Goal: Task Accomplishment & Management: Use online tool/utility

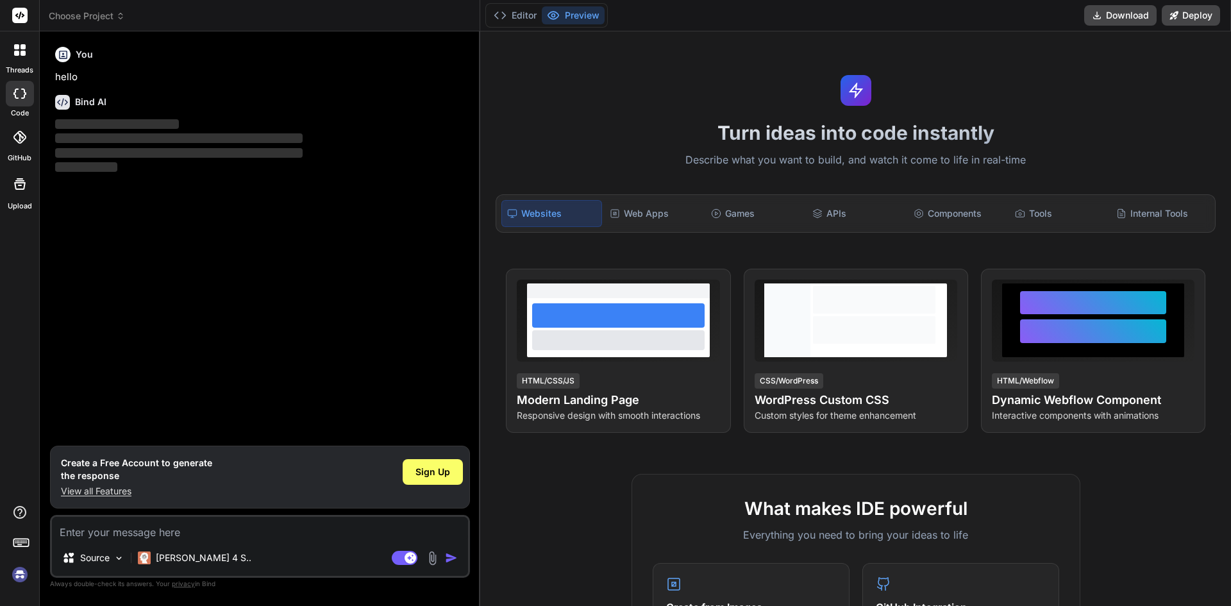
type textarea "x"
click at [438, 466] on span "Sign Up" at bounding box center [432, 471] width 35 height 13
click at [161, 527] on textarea at bounding box center [260, 528] width 416 height 23
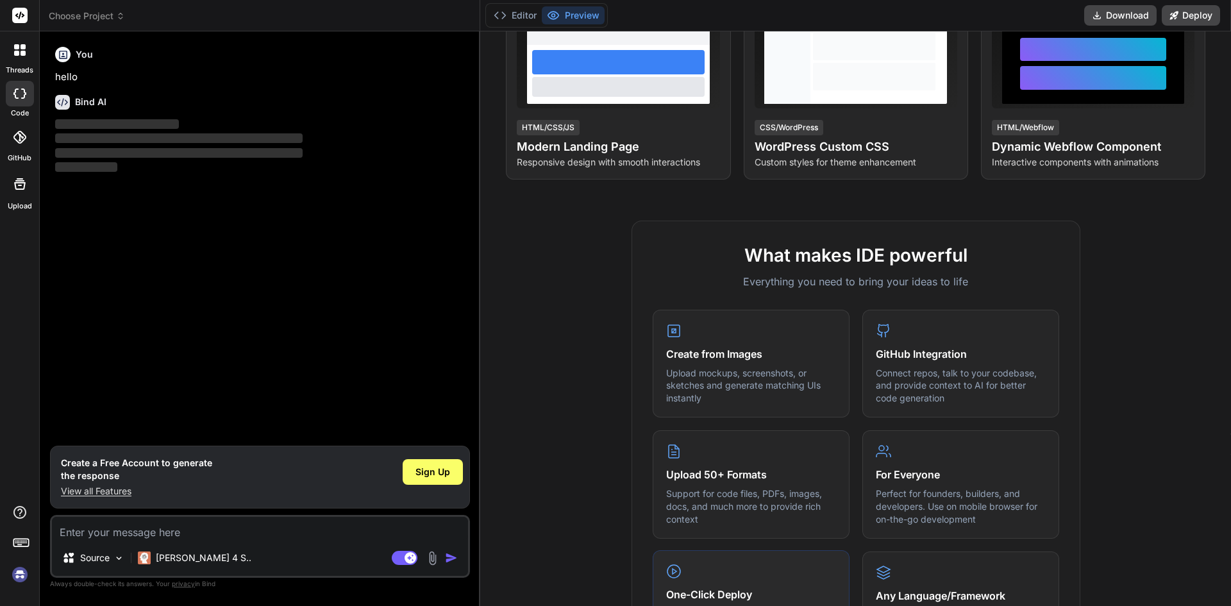
scroll to position [232, 0]
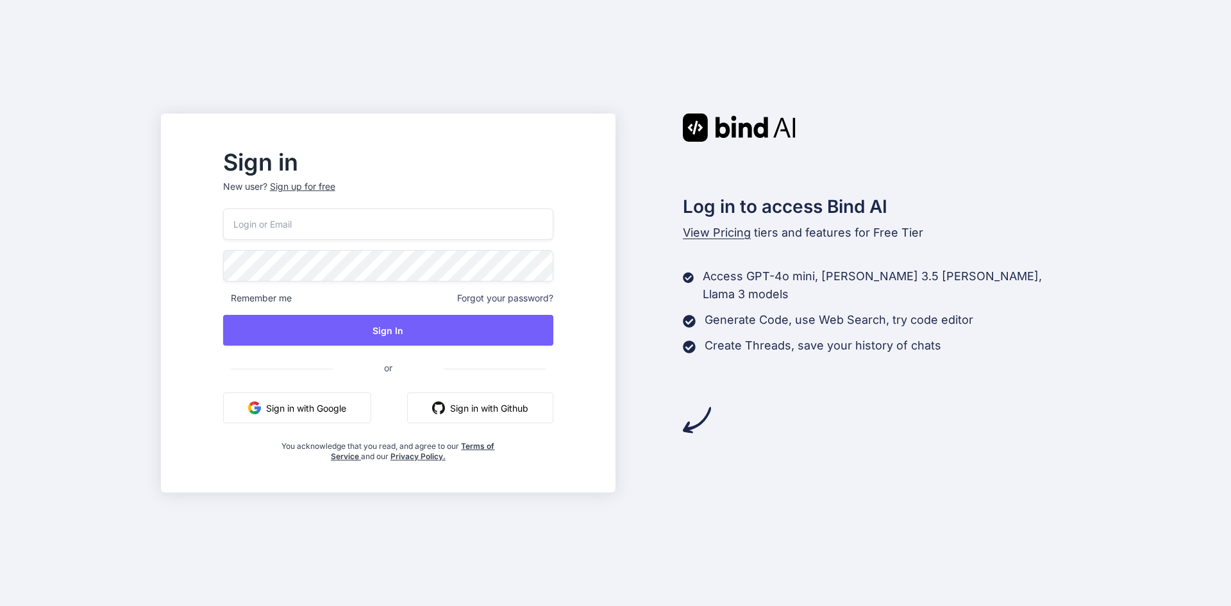
click at [406, 226] on input "email" at bounding box center [388, 223] width 330 height 31
drag, startPoint x: 328, startPoint y: 220, endPoint x: 299, endPoint y: 213, distance: 30.3
click at [299, 213] on input "edyeluandrew1@gmail.com" at bounding box center [388, 223] width 330 height 31
type input "edyelua3@gmail.com"
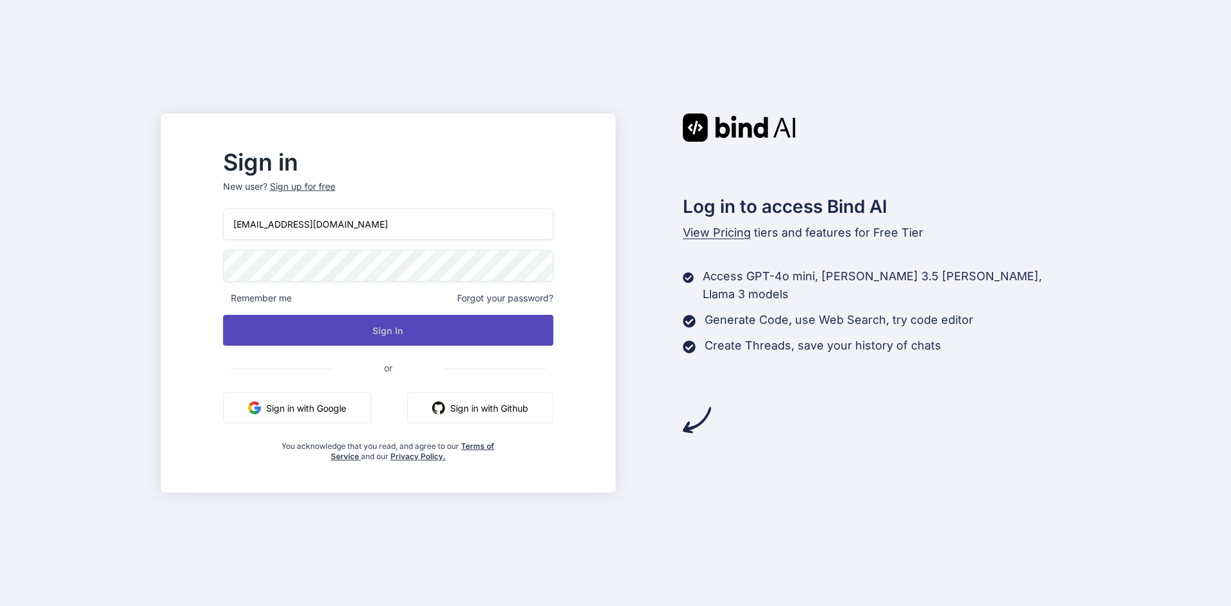
click at [419, 322] on button "Sign In" at bounding box center [388, 330] width 330 height 31
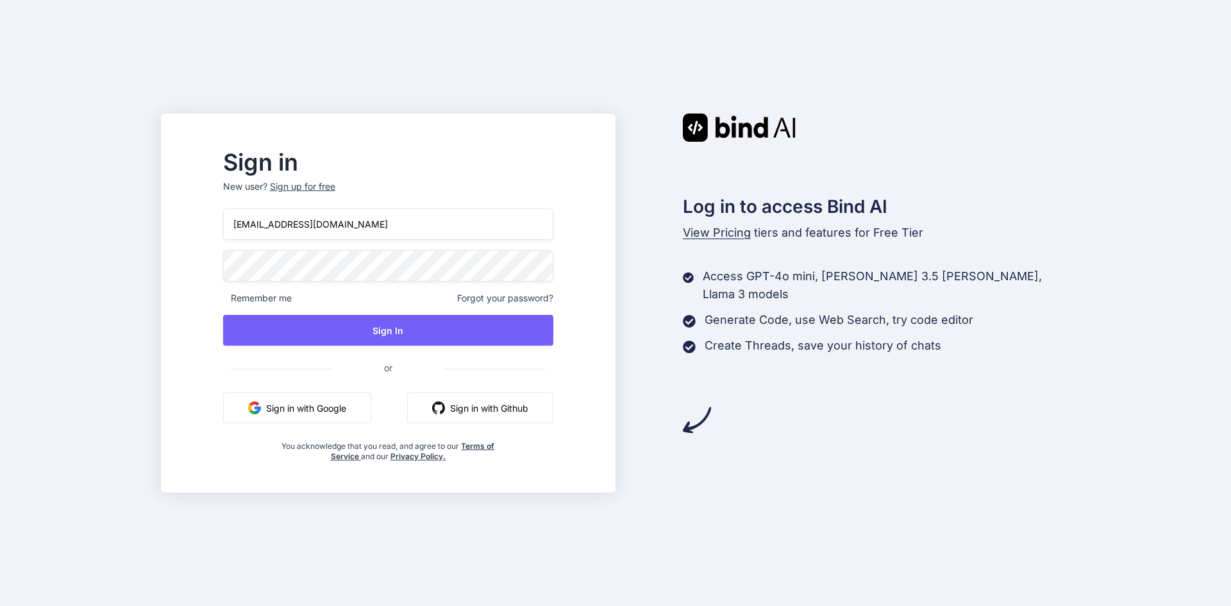
click at [371, 410] on button "Sign in with Google" at bounding box center [297, 407] width 148 height 31
click at [356, 413] on button "Sign in with Google" at bounding box center [297, 407] width 148 height 31
click at [322, 408] on button "Sign in with Google" at bounding box center [297, 407] width 148 height 31
drag, startPoint x: 339, startPoint y: 419, endPoint x: 346, endPoint y: 416, distance: 7.7
click at [346, 416] on button "Sign in with Google" at bounding box center [297, 407] width 148 height 31
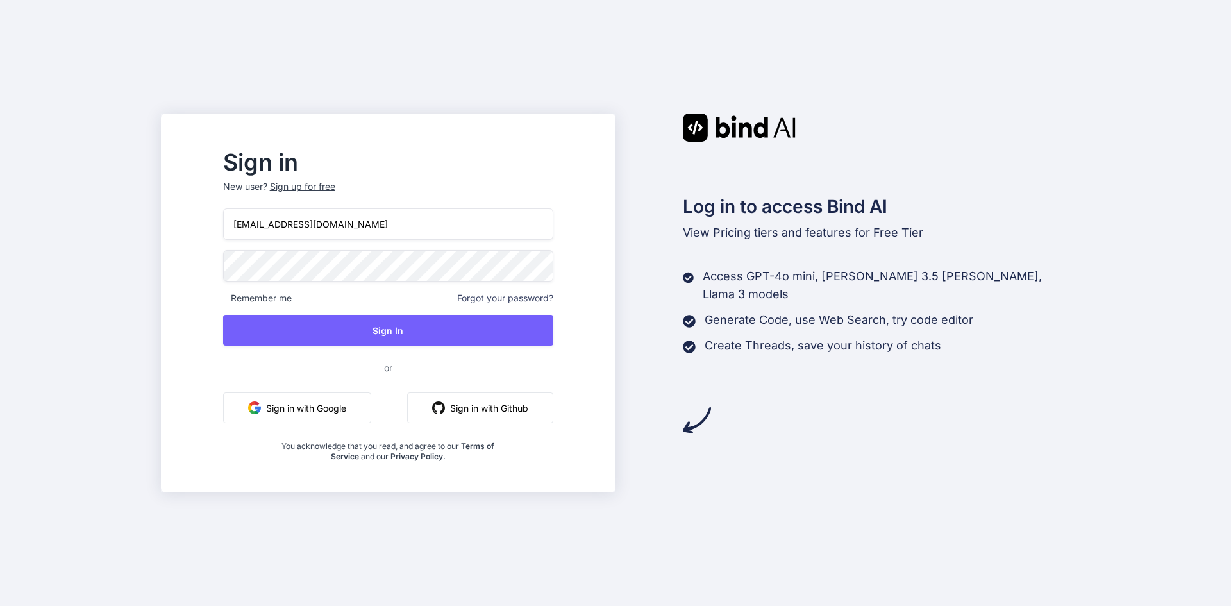
click at [356, 134] on div "Sign in New user? Sign up for free edyelua3@gmail.com Remember me Forgot your p…" at bounding box center [388, 302] width 454 height 379
click at [335, 185] on div "Sign up for free" at bounding box center [302, 186] width 65 height 13
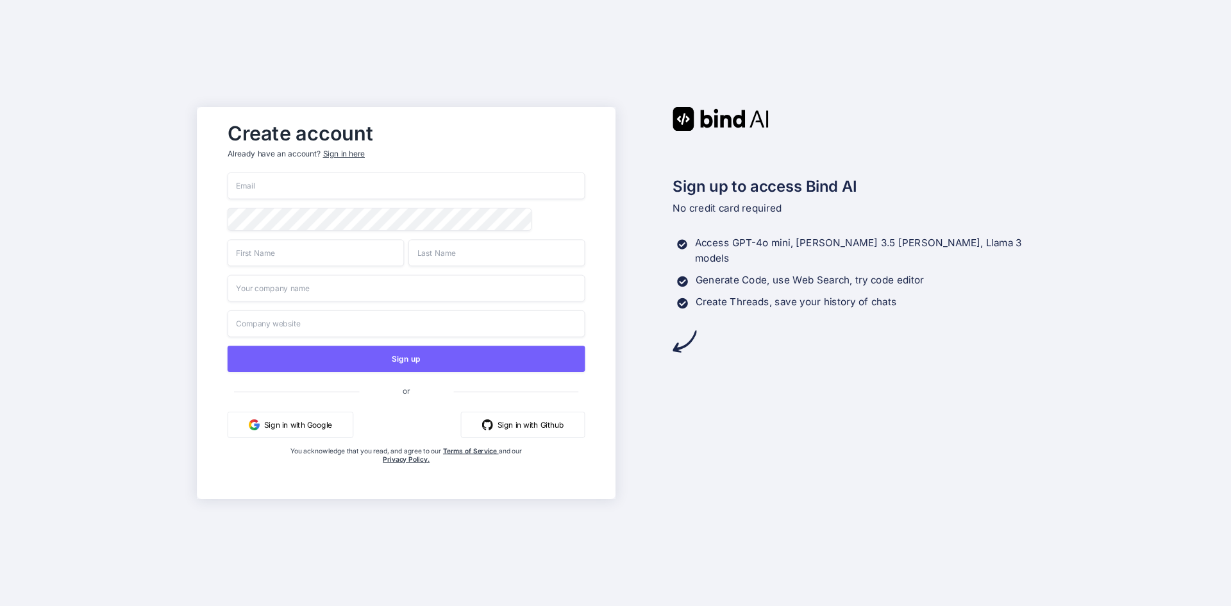
click at [363, 197] on input "email" at bounding box center [407, 185] width 358 height 27
type input "edyelua3@gmail.com"
click at [337, 256] on input "text" at bounding box center [316, 252] width 176 height 27
drag, startPoint x: 333, startPoint y: 249, endPoint x: 263, endPoint y: 255, distance: 70.2
click at [263, 255] on input "edyelu andrew" at bounding box center [316, 252] width 176 height 27
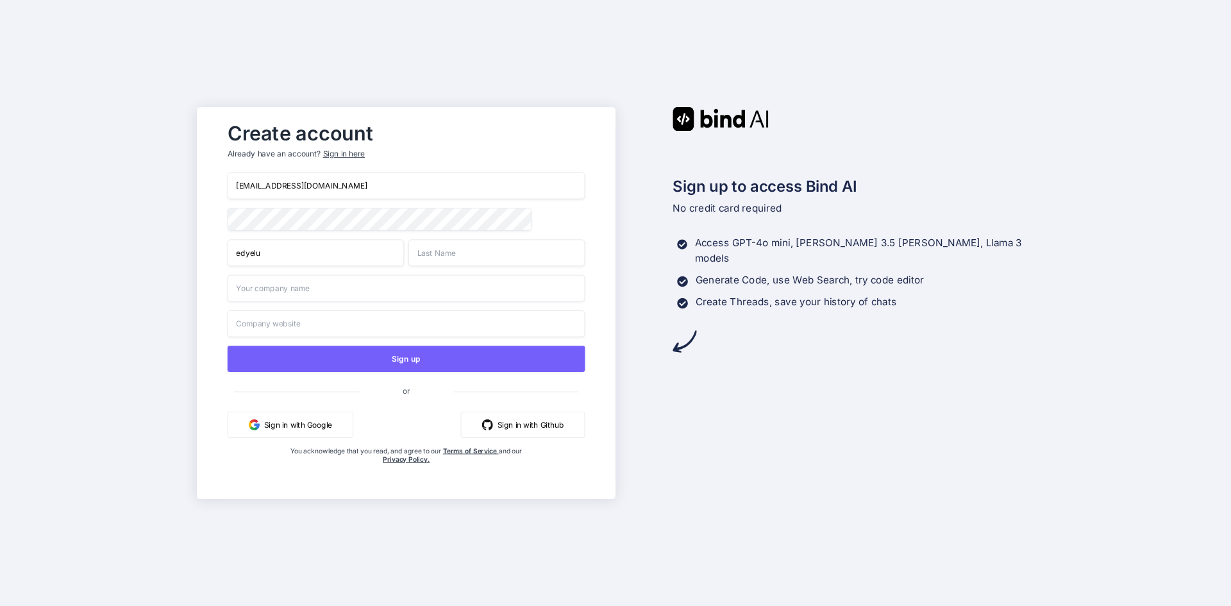
type input "edyelu"
click at [458, 251] on input "text" at bounding box center [496, 252] width 176 height 27
paste input "andrew"
type input "andrew"
click at [394, 289] on input "text" at bounding box center [407, 288] width 358 height 27
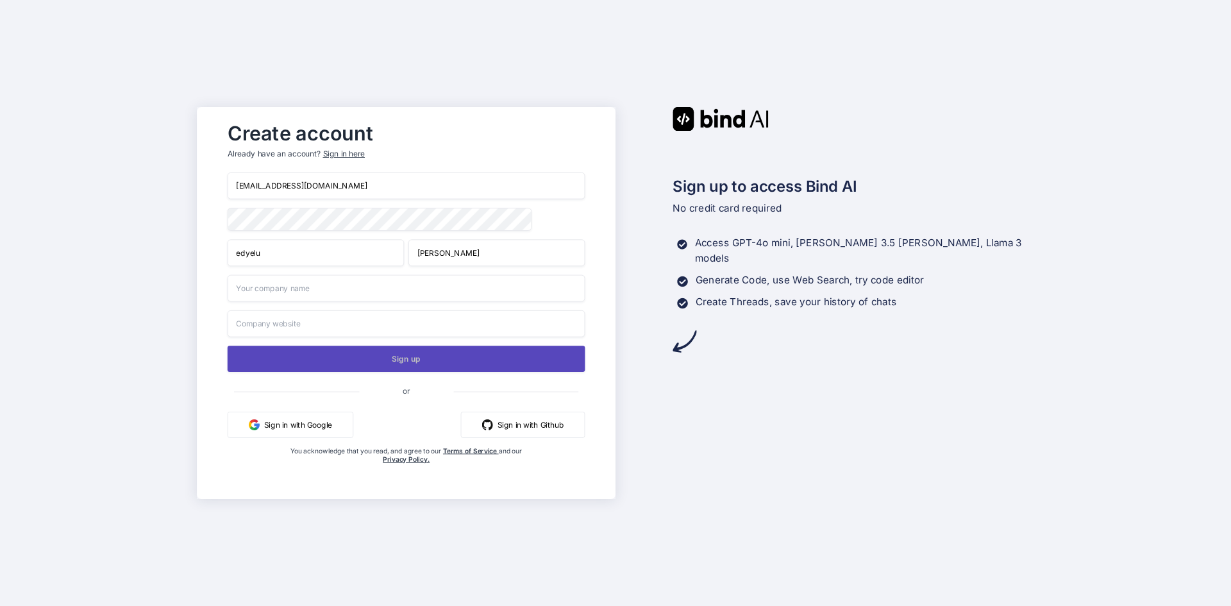
click at [387, 367] on button "Sign up" at bounding box center [407, 358] width 358 height 26
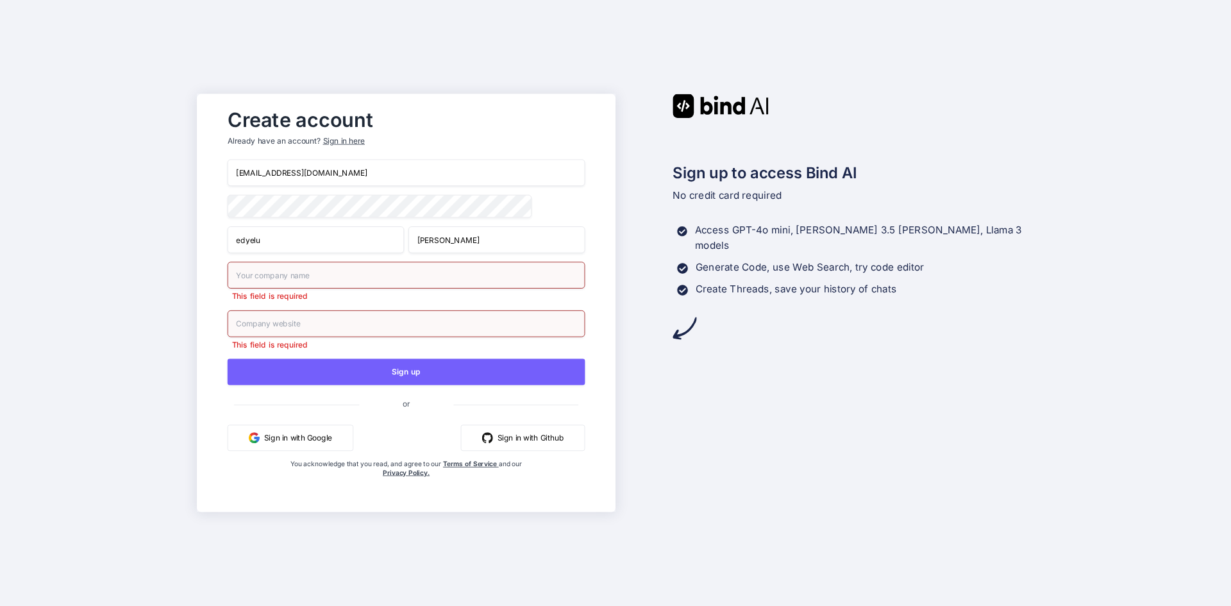
click at [328, 274] on input "text" at bounding box center [407, 275] width 358 height 27
type input "mine"
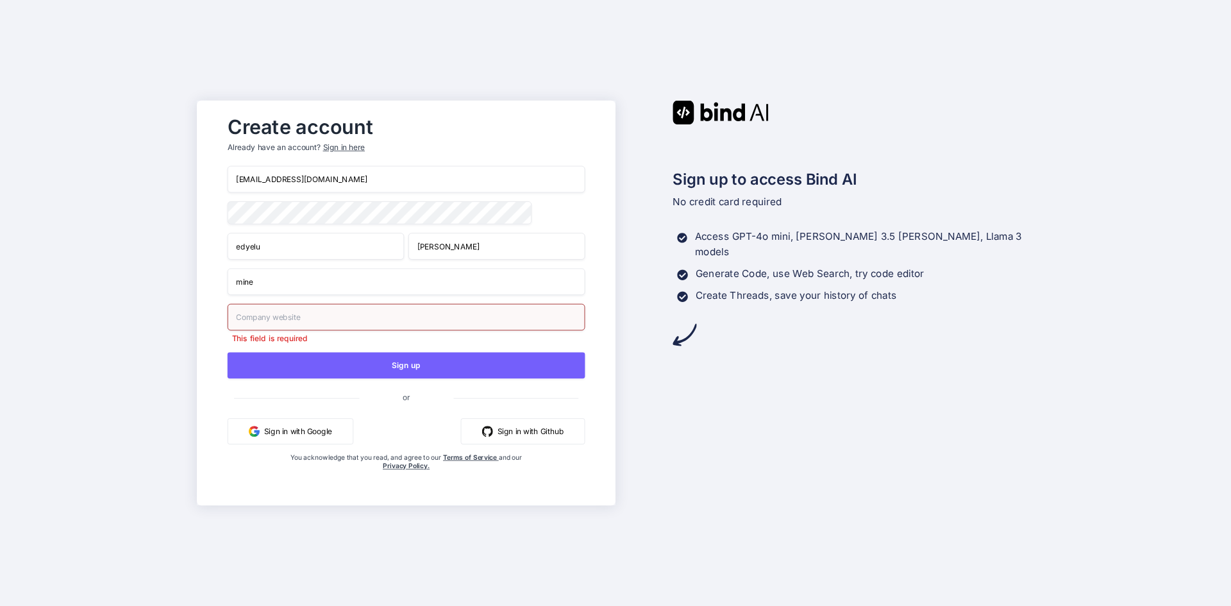
click at [333, 326] on input "text" at bounding box center [407, 317] width 358 height 27
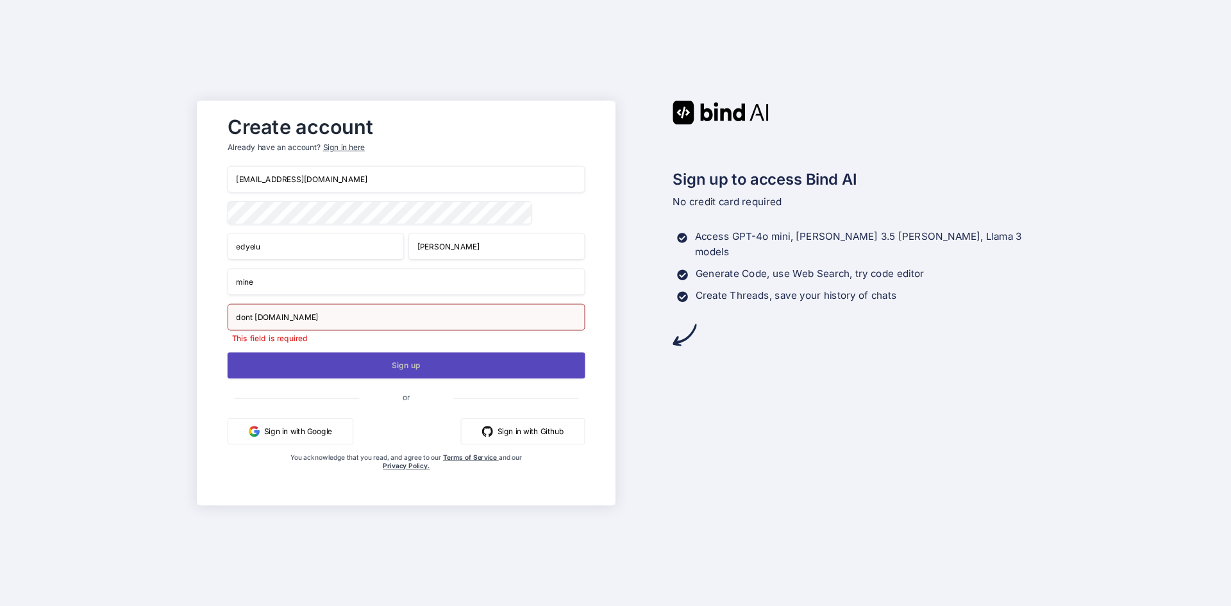
type input "dont have.com"
click at [356, 371] on button "Sign up" at bounding box center [407, 365] width 358 height 26
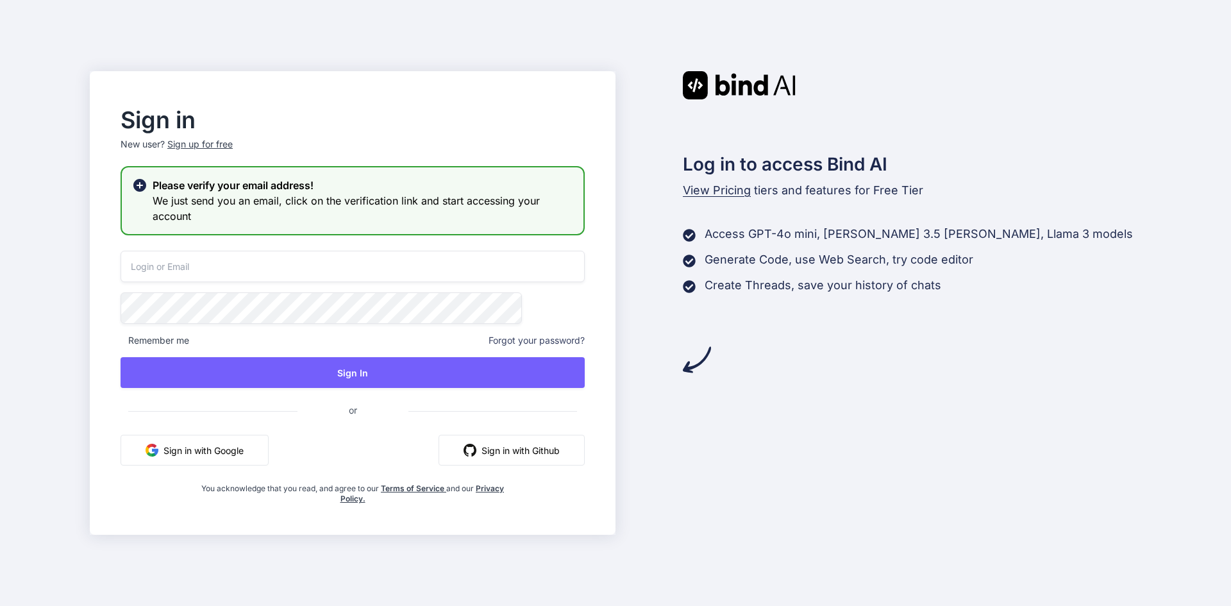
type input "edyelua3@gmail.com"
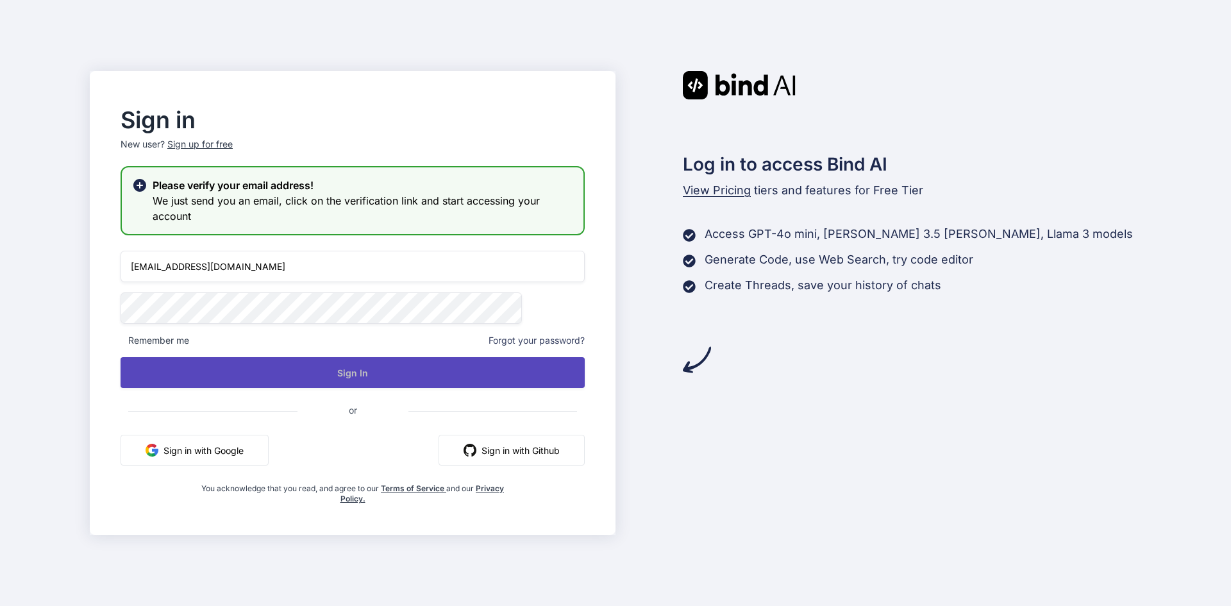
click at [407, 377] on button "Sign In" at bounding box center [352, 372] width 464 height 31
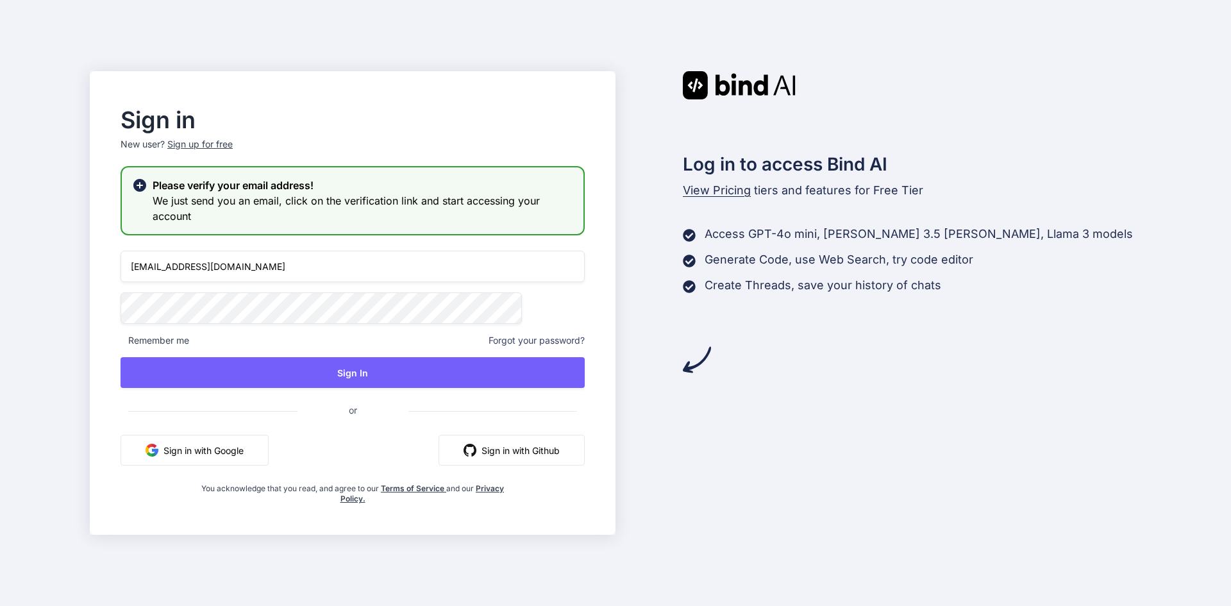
click at [269, 451] on button "Sign in with Google" at bounding box center [194, 450] width 148 height 31
click at [267, 447] on button "Sign in with Google" at bounding box center [194, 450] width 148 height 31
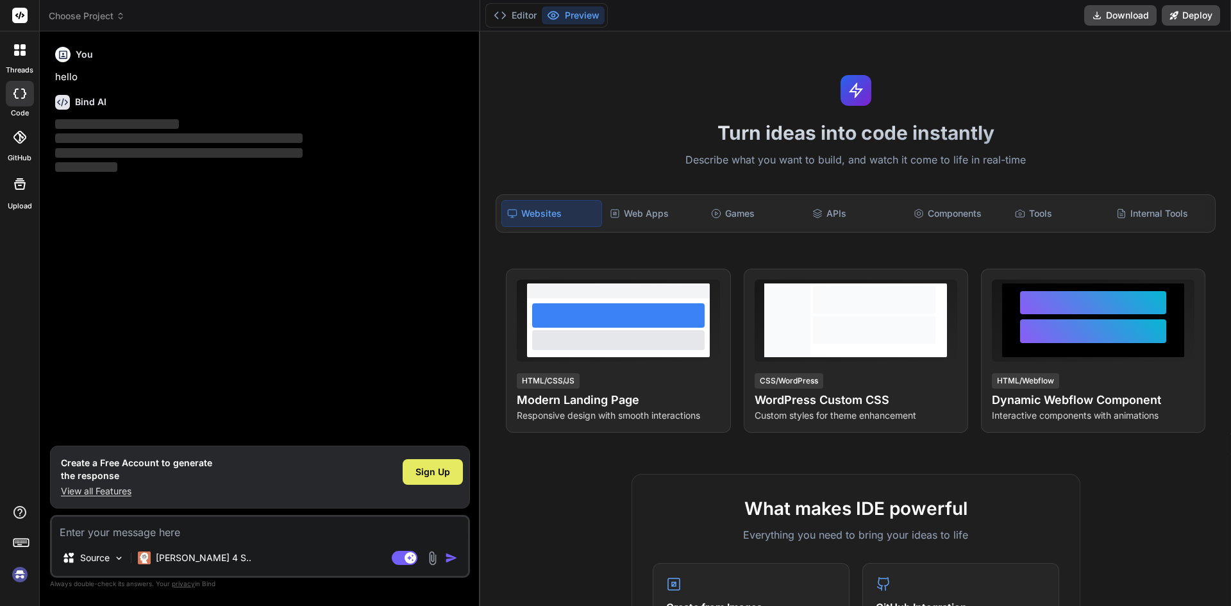
click at [443, 460] on div "Sign Up" at bounding box center [433, 472] width 60 height 26
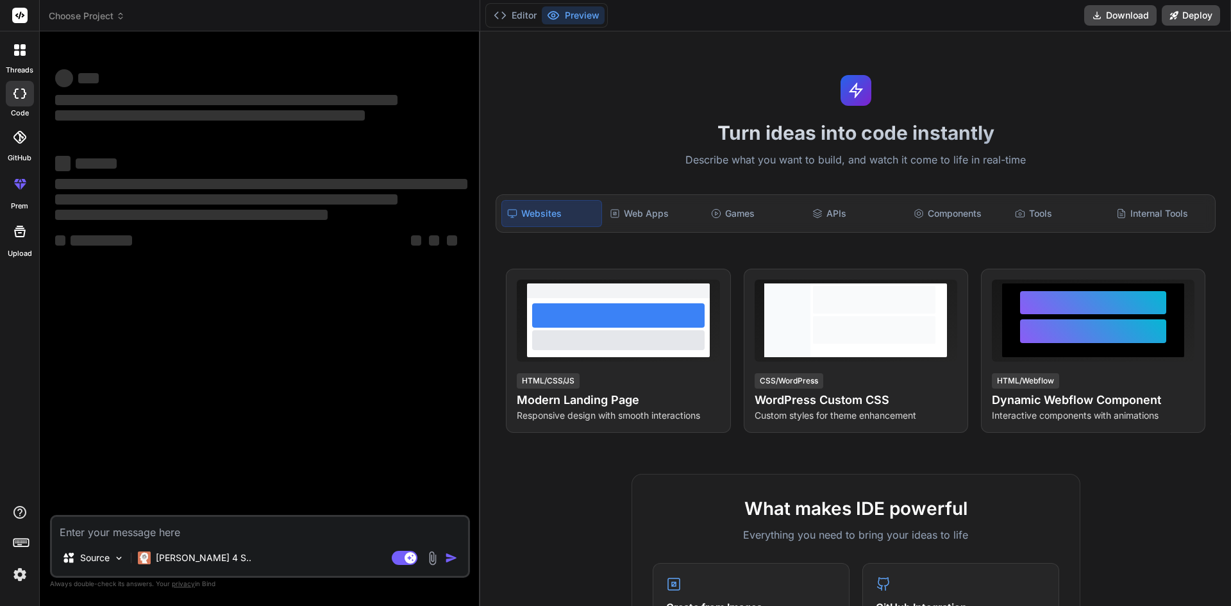
type textarea "x"
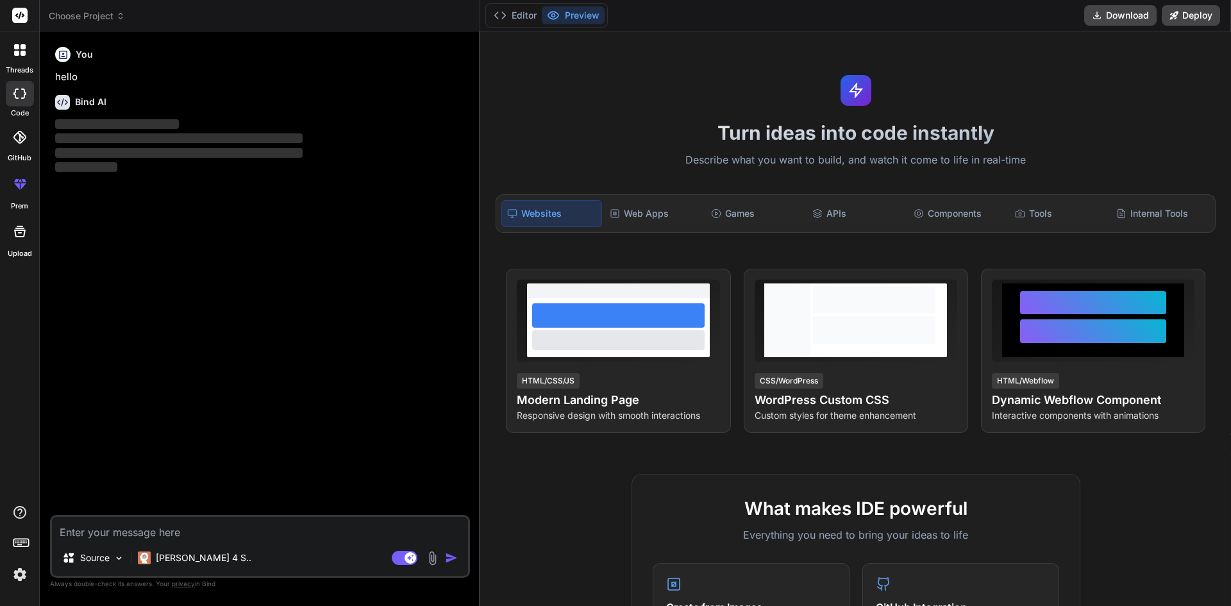
paste textarea "Generate a full-stack prototype for a Stellar anchor app using **React** for th…"
type textarea "Generate a full-stack prototype for a Stellar anchor app using **React** for th…"
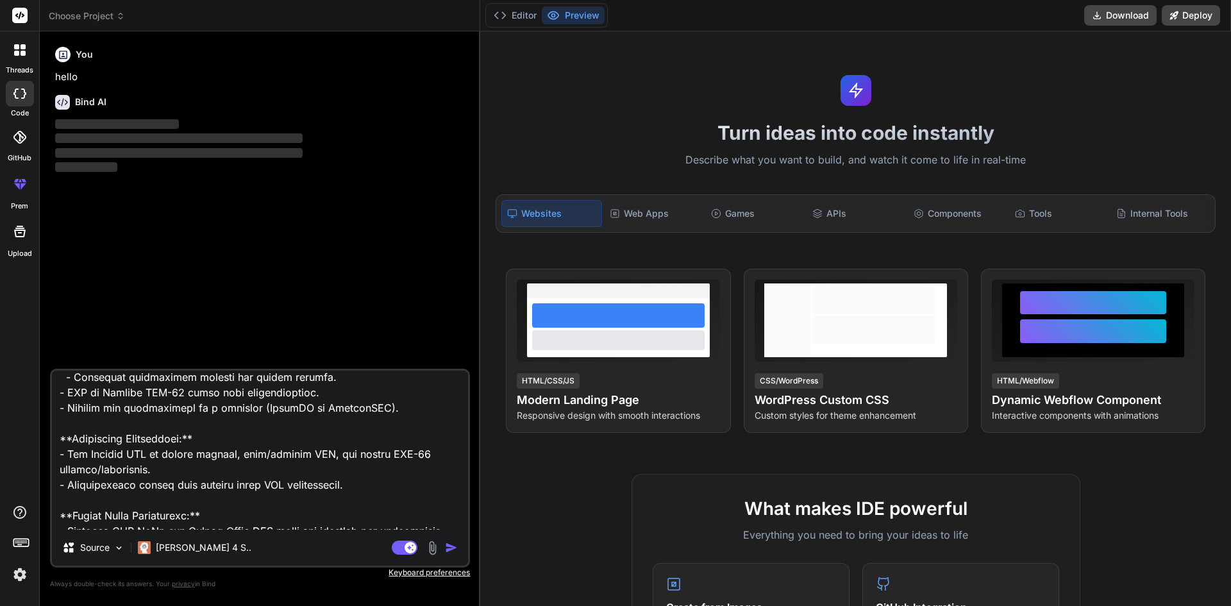
scroll to position [479, 0]
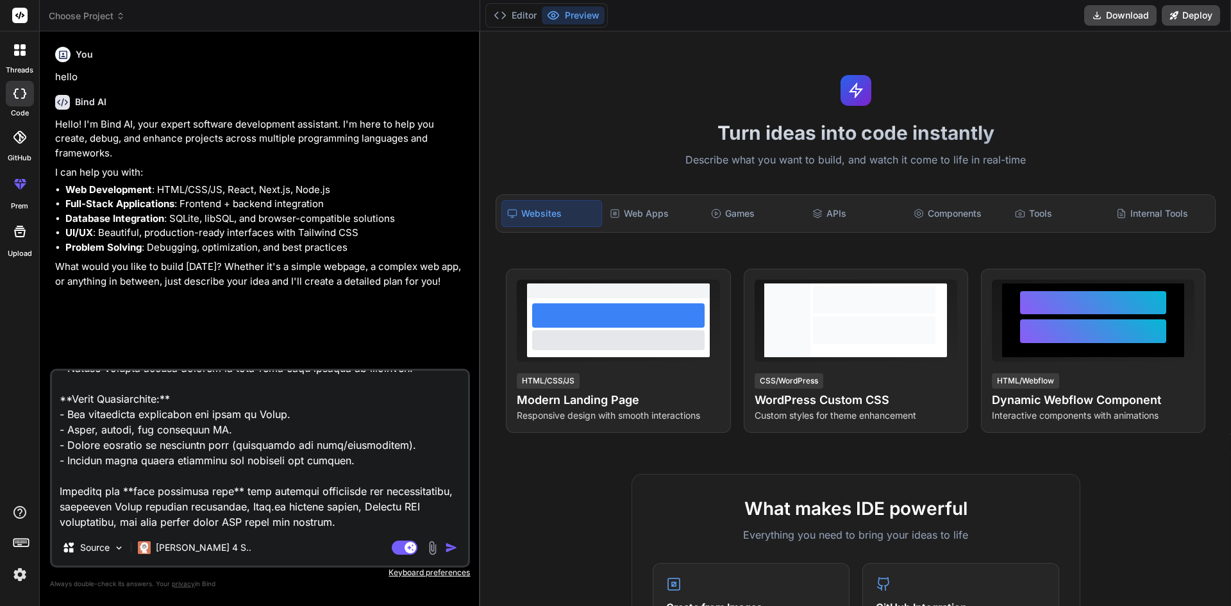
type textarea "x"
type textarea "Generate a full-stack prototype for a Stellar anchor app using **React** for th…"
click at [454, 547] on img "button" at bounding box center [451, 547] width 13 height 13
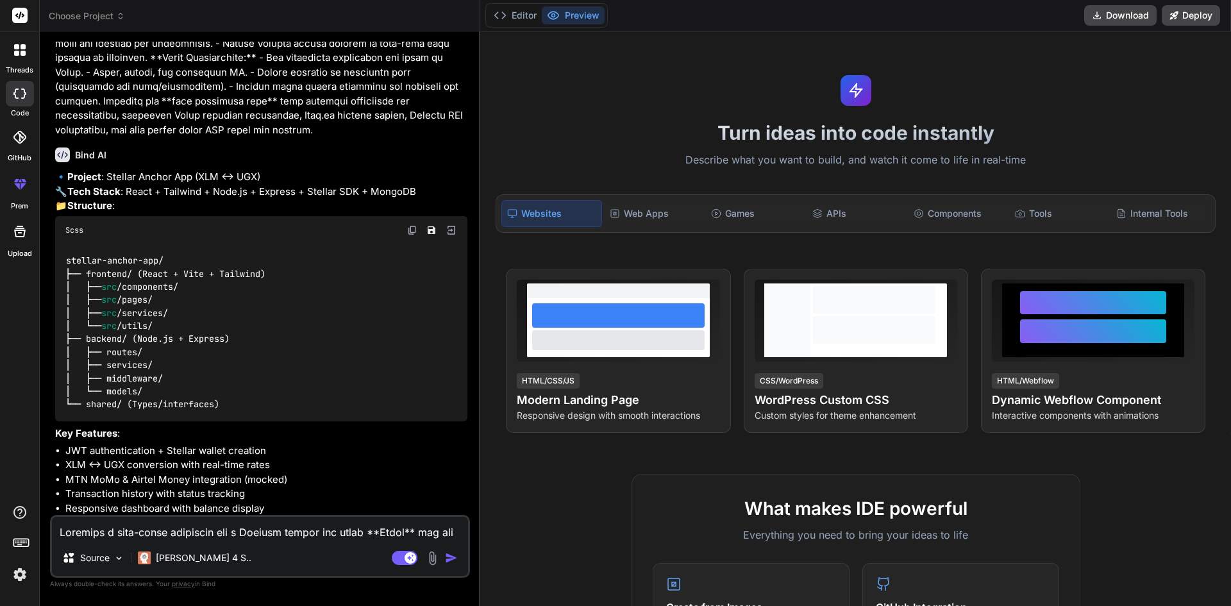
scroll to position [645, 0]
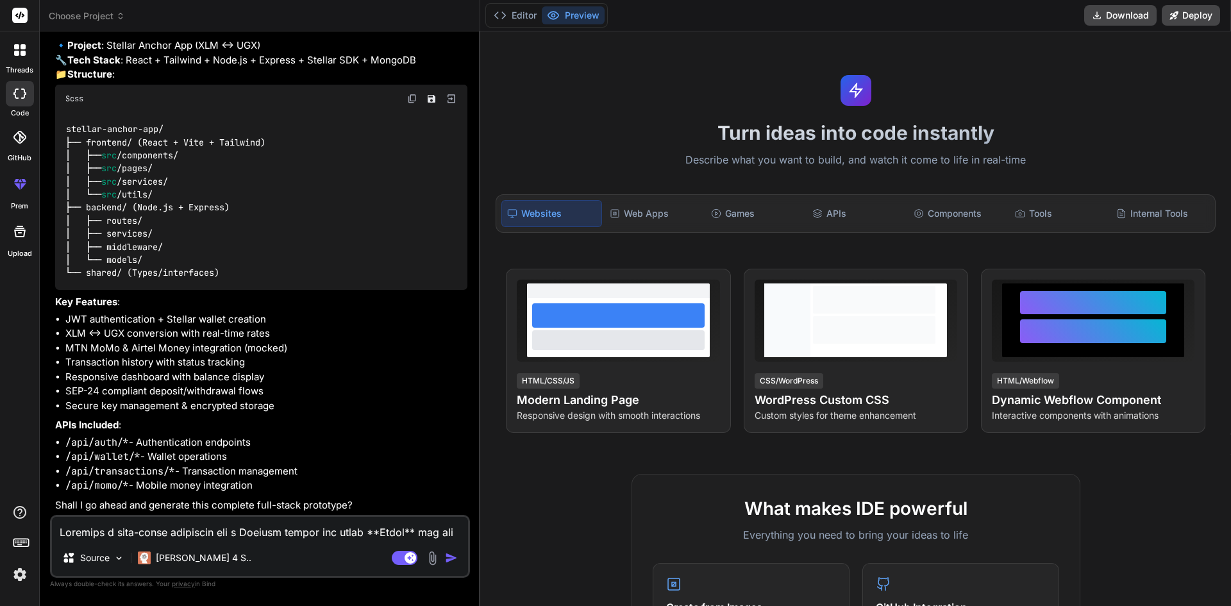
type textarea "x"
click at [235, 535] on textarea at bounding box center [260, 528] width 416 height 23
type textarea "y"
type textarea "x"
type textarea "ye"
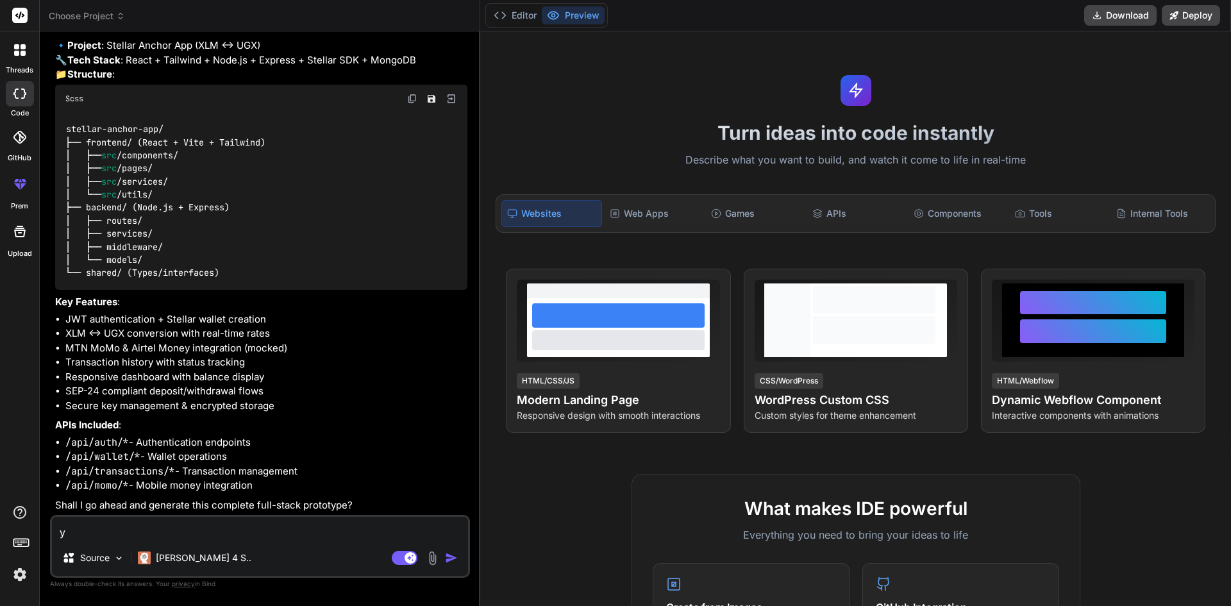
type textarea "x"
type textarea "yes"
type textarea "x"
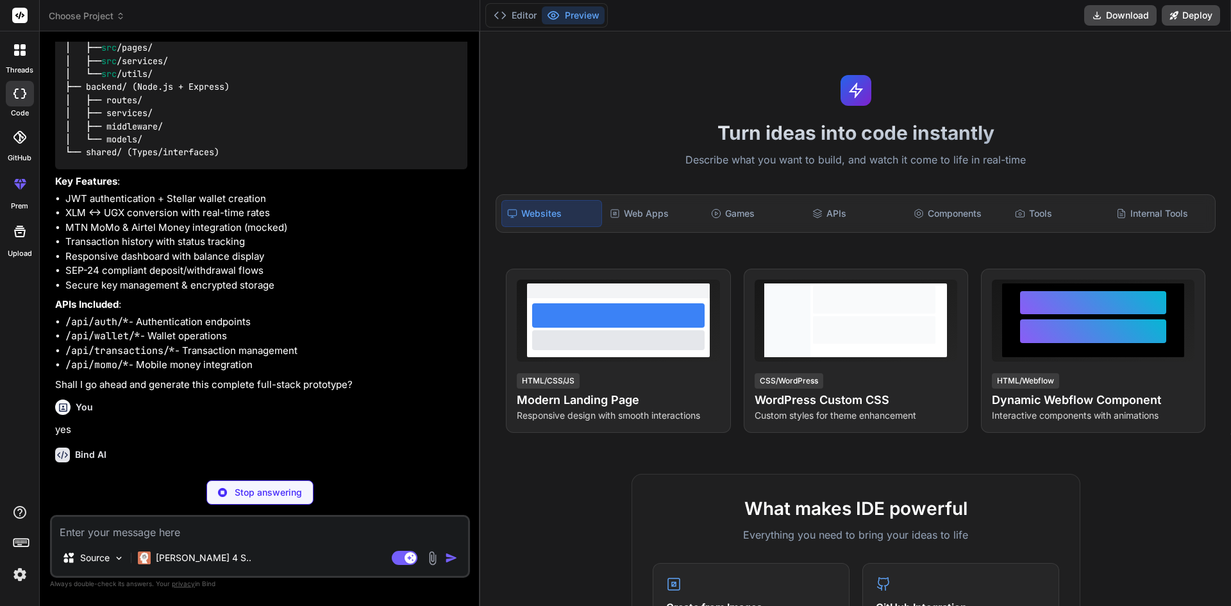
scroll to position [778, 0]
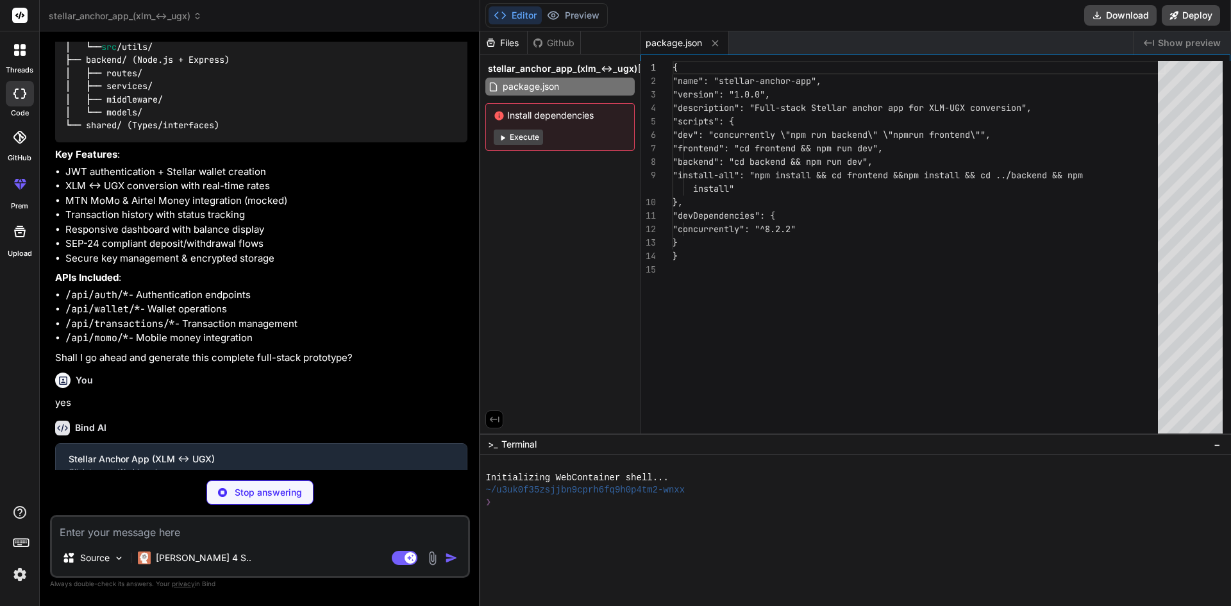
type textarea "x"
type textarea ""@types/react": "^18.0.28", "@types/react-dom": "^18.0.11", "@vitejs/plugin-rea…"
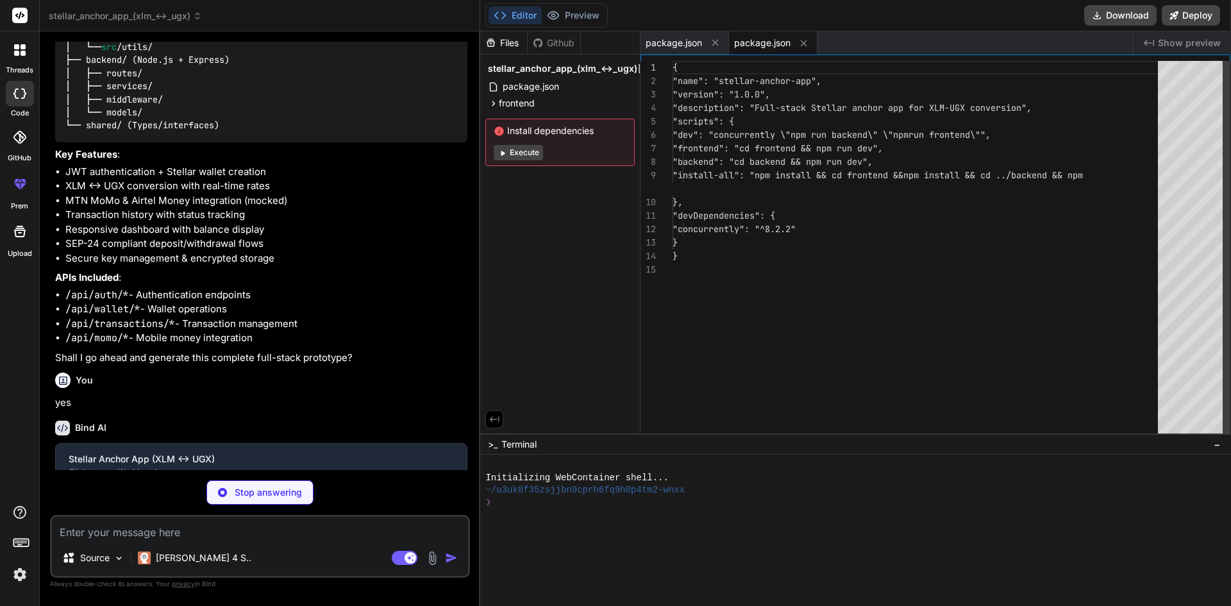
type textarea "x"
type textarea "changeOrigin: true } } } })"
type textarea "x"
type textarea "export default { plugins: { tailwindcss: {}, autoprefixer: {}, }, }"
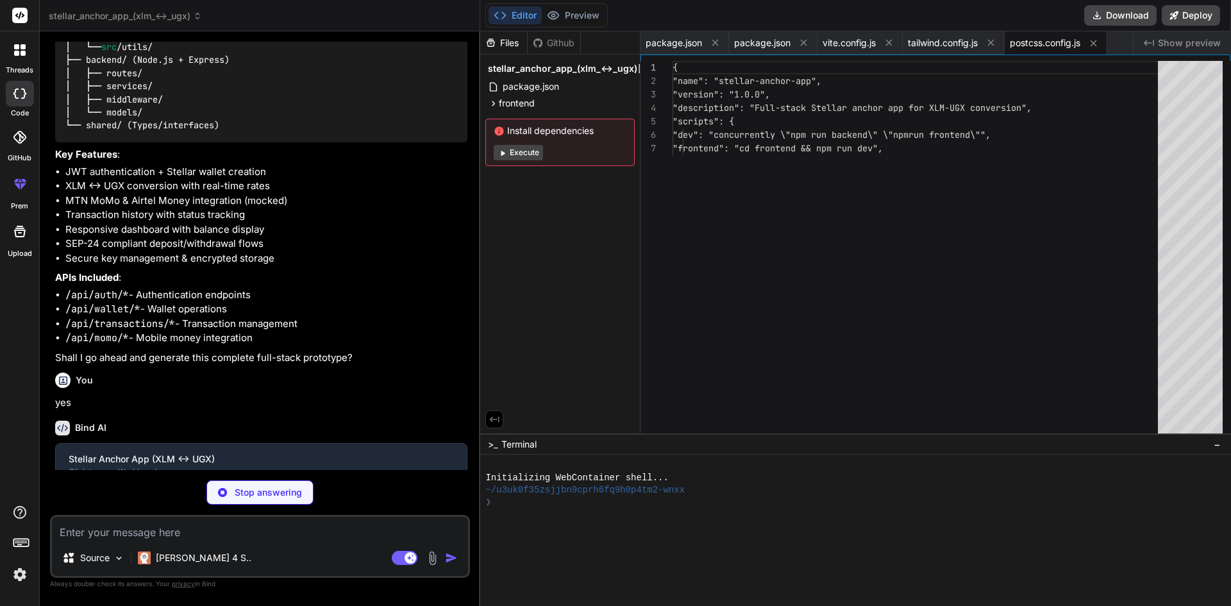
type textarea "x"
type textarea "<script type="module" src="/src/main.jsx"></script> </body> </html>"
type textarea "x"
type textarea "<AuthProvider> <App /> </AuthProvider> </BrowserRouter> </React.StrictMode>, )"
type textarea "x"
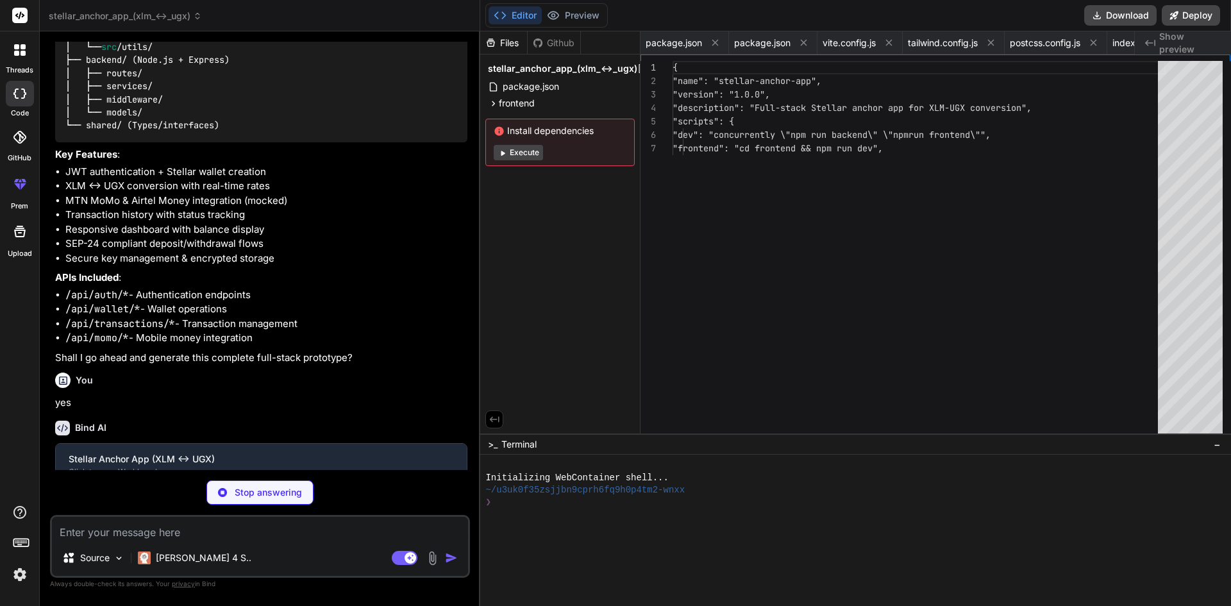
type textarea "x"
type textarea "<Route path="transactions" element={<Transactions />} /> </Route> </Routes> ) }…"
type textarea "x"
type textarea "} return ( <AuthContext.Provider value={value}> {children} </AuthContext.Provid…"
type textarea "x"
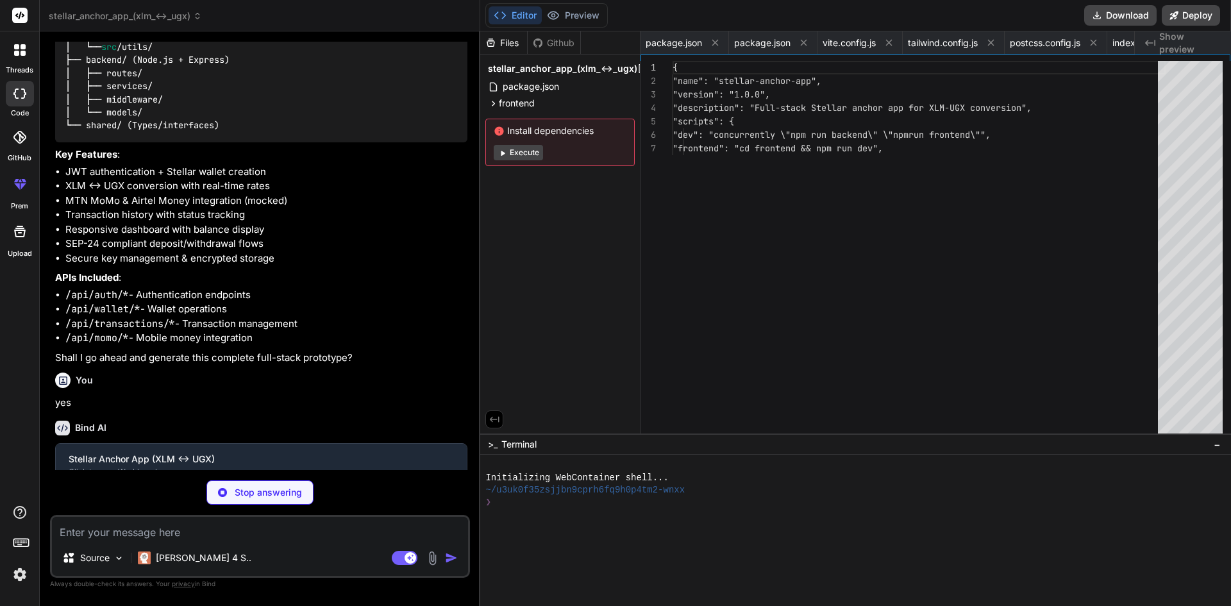
type textarea "export default Layout"
type textarea "x"
type textarea "</button> </div> </form> </div> </div> ) } export default Login"
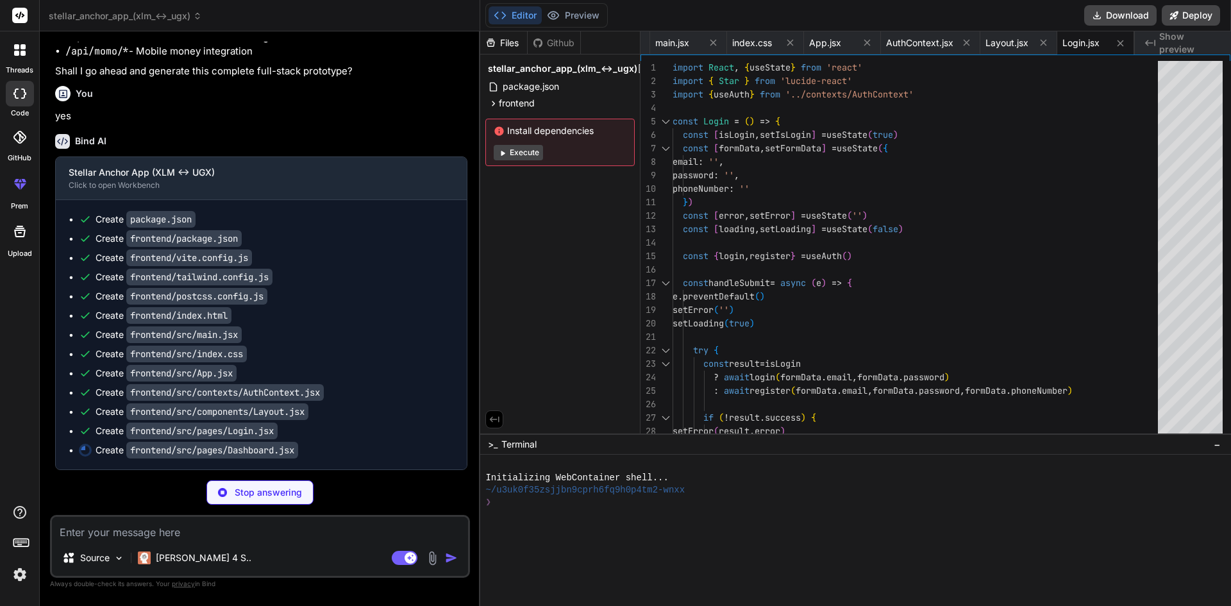
scroll to position [1079, 0]
type textarea "x"
type textarea "export default Dashboard"
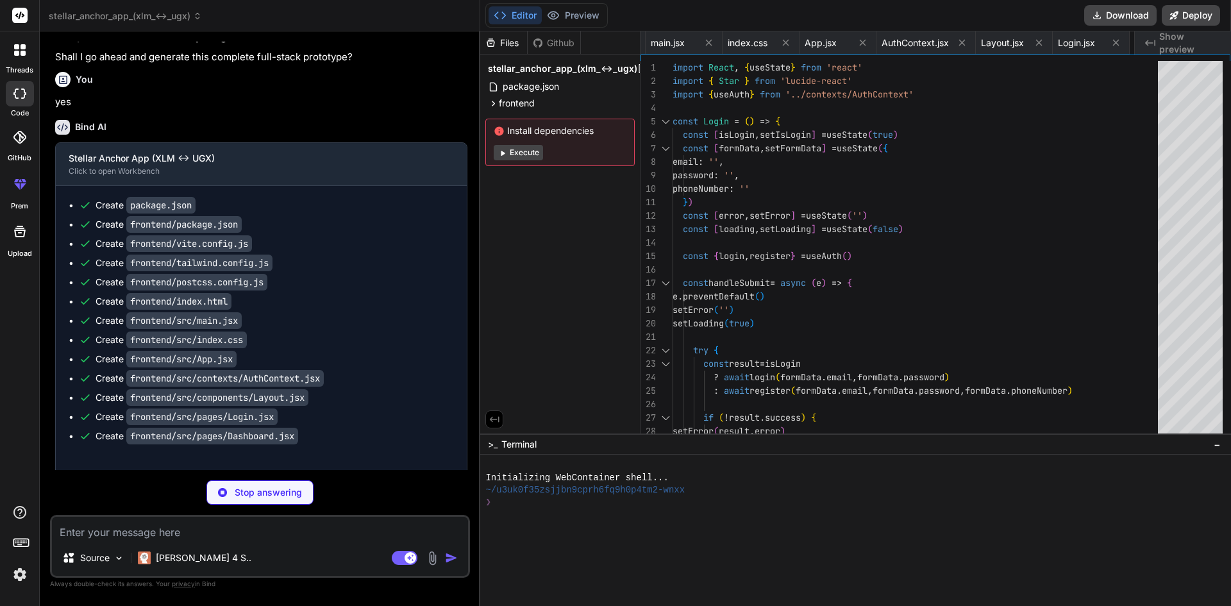
type textarea "x"
type textarea "</div> ) } export default Deposit"
type textarea "x"
type textarea "export default Withdraw"
type textarea "x"
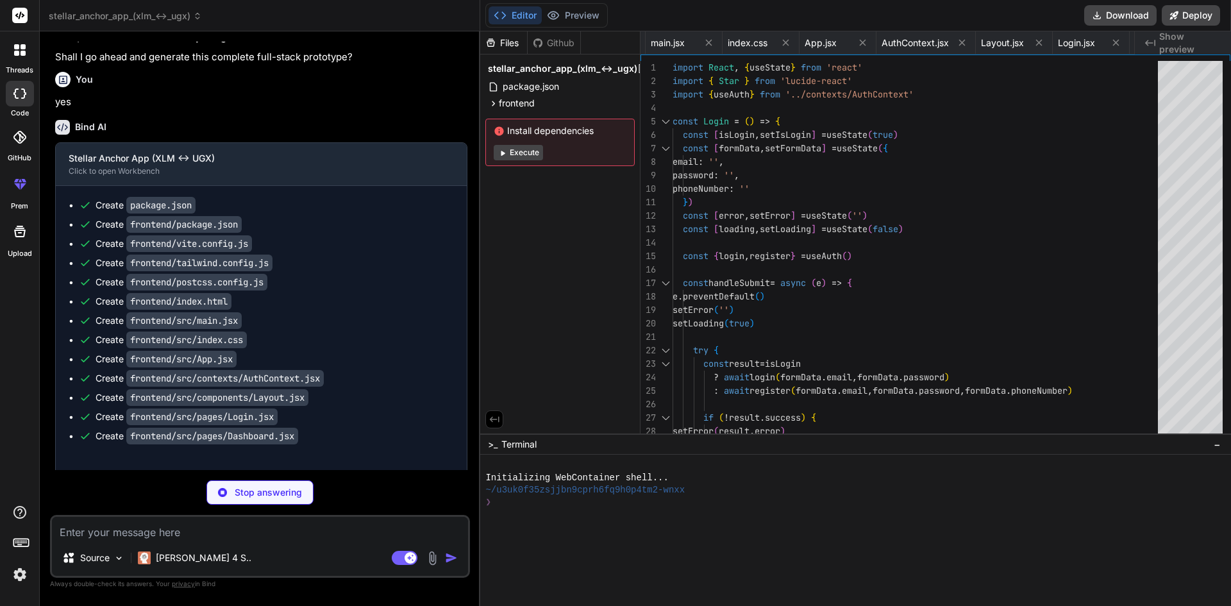
type textarea "</div> </div> ) } export default Transactions"
type textarea "x"
type textarea ""axios": "^1.3.4" }, "devDependencies": { "nodemon": "^2.0.22" } }"
type textarea "x"
type textarea "server.listen(PORT, () => { console.log(`Server running on port ${PORT}`) })"
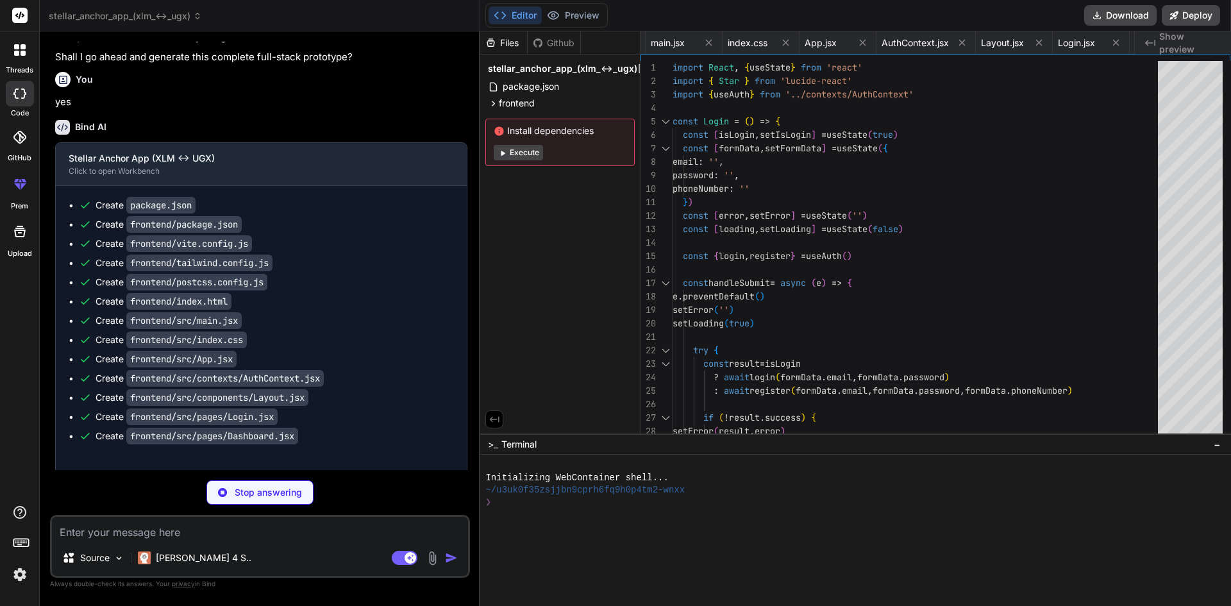
type textarea "x"
type textarea "AIRTEL_MONEY_CLIENT_ID=mock-airtel-client-id AIRTEL_MONEY_CLIENT_SECRET=mock-ai…"
type textarea "x"
type textarea "}) // Compare password method userSchema.methods.comparePassword = async functi…"
type textarea "x"
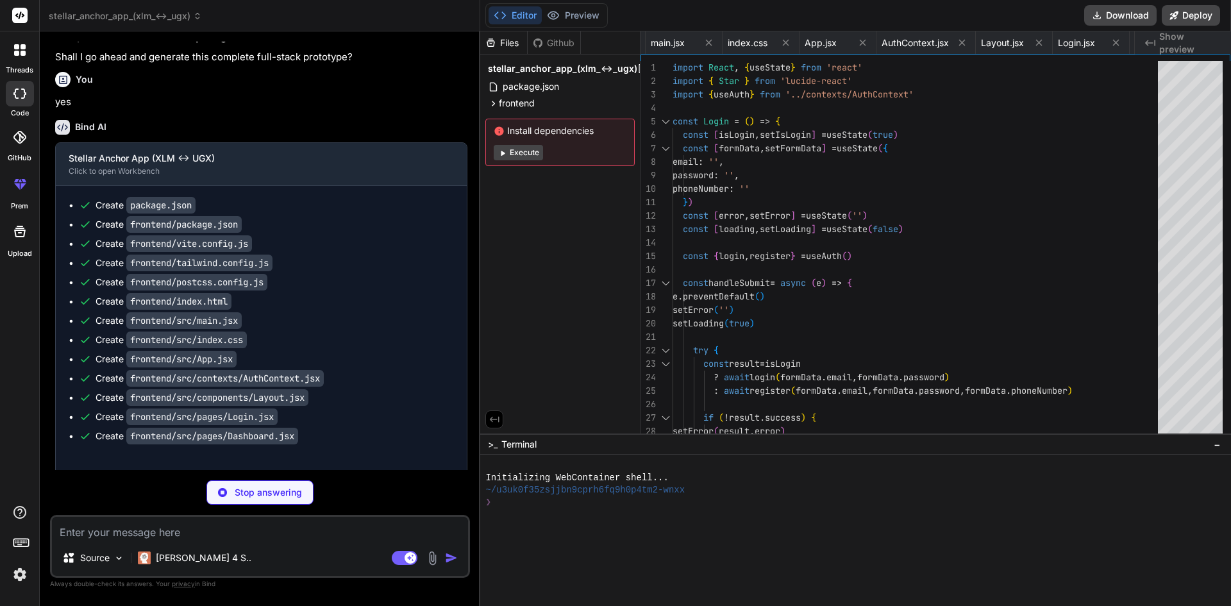
type textarea "transactionSchema.index({ status: 1 }) transactionSchema.index({ type: 1 }) exp…"
type textarea "x"
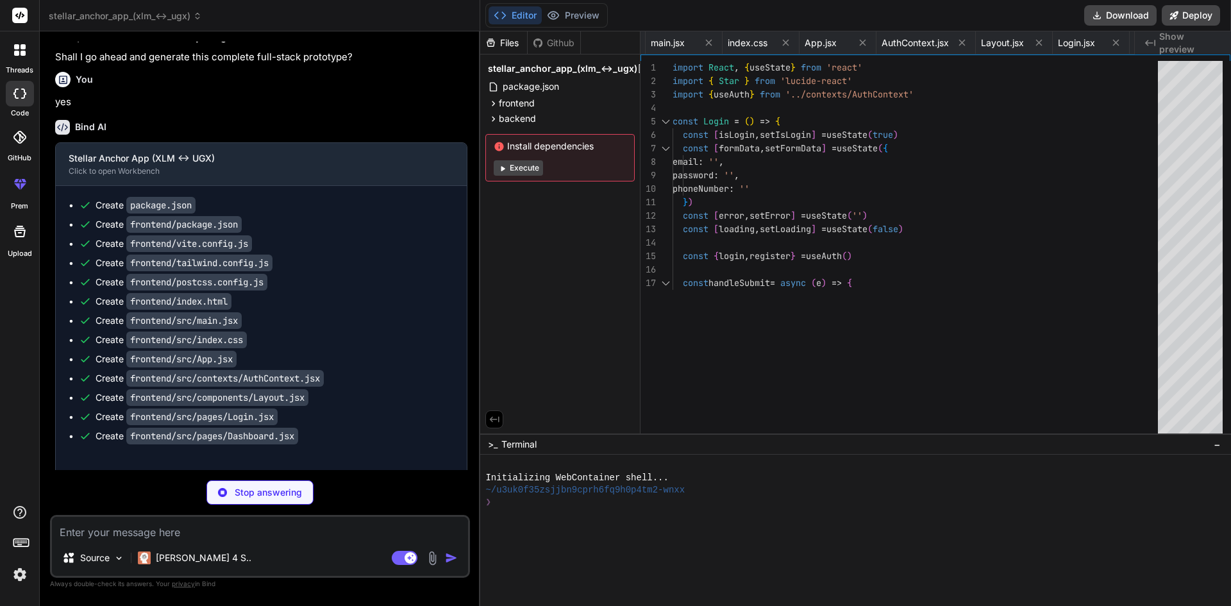
type textarea "x"
type textarea "}) } catch (error) { console.error('Wallet info error:', error) res.status(500)…"
type textarea "x"
type textarea "export default router"
type textarea "x"
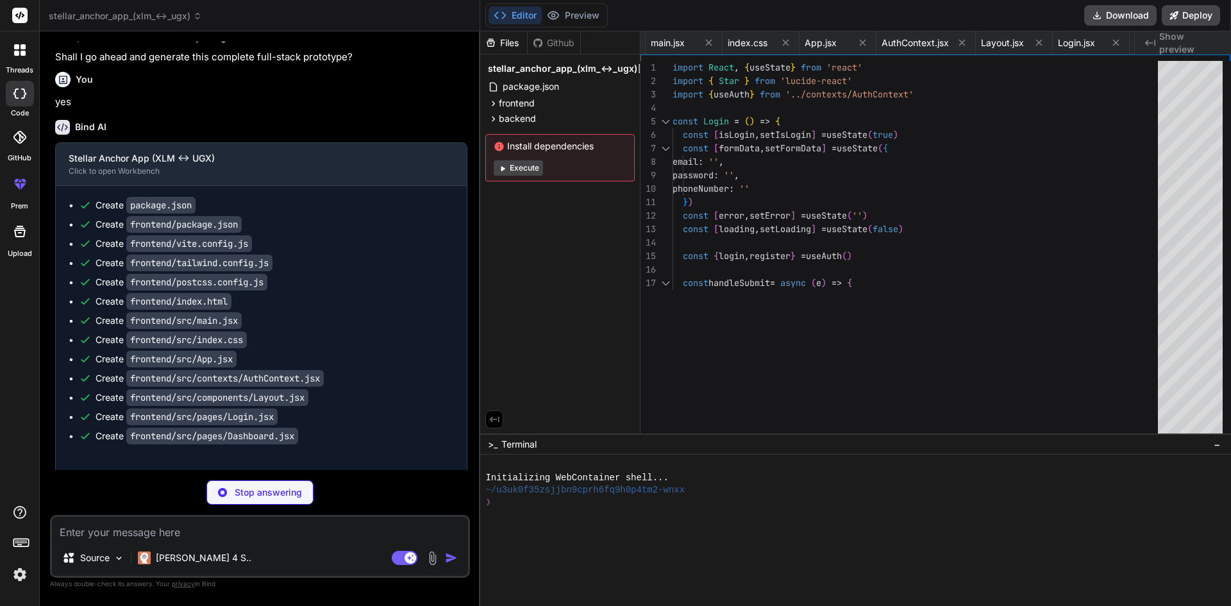
type textarea "res.status(500).json({ message: 'Webhook processing failed' }) } }) export defa…"
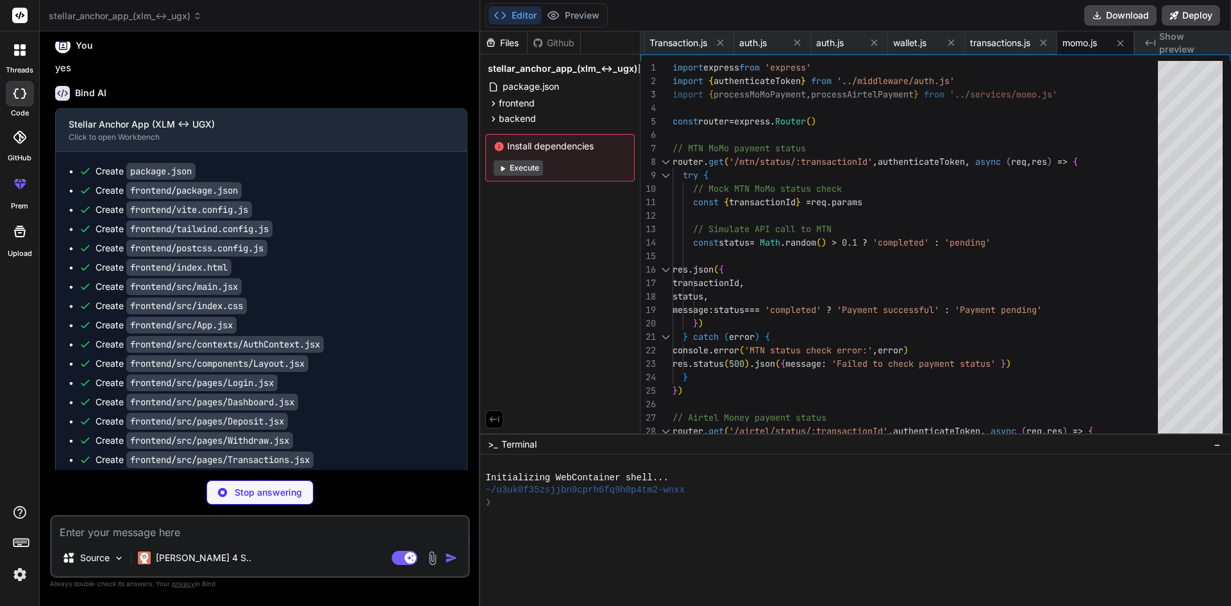
scroll to position [1348, 0]
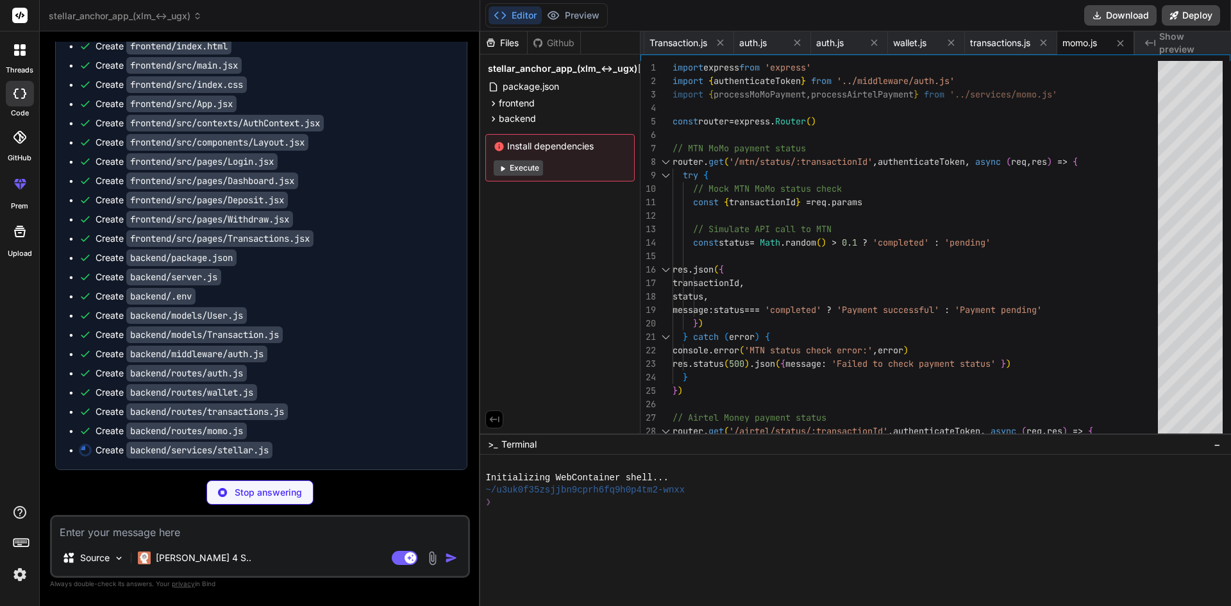
type textarea "x"
type textarea "return closeStream }"
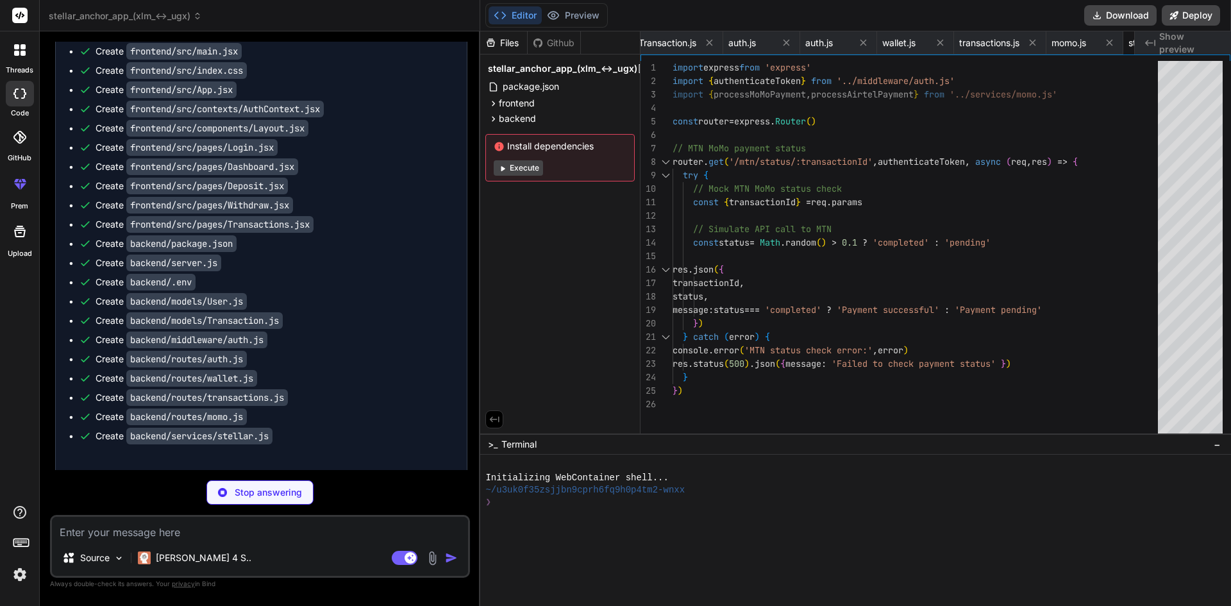
type textarea "x"
type textarea "throw error } }"
type textarea "x"
type textarea "} // Generate secure random string export function generateRandomString(length …"
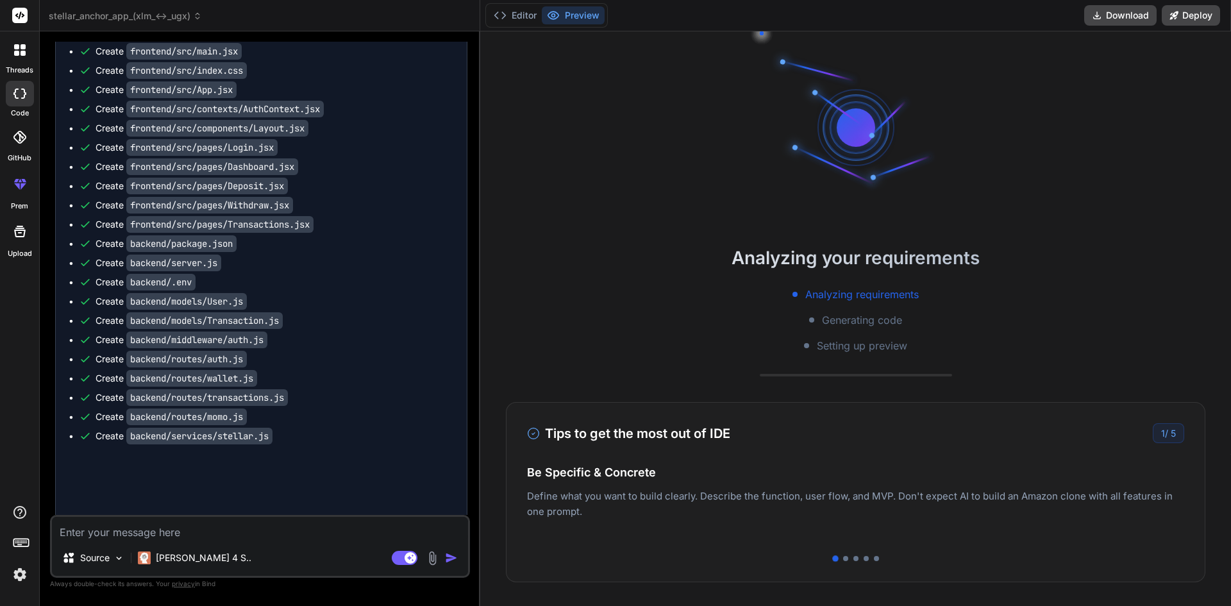
type textarea "x"
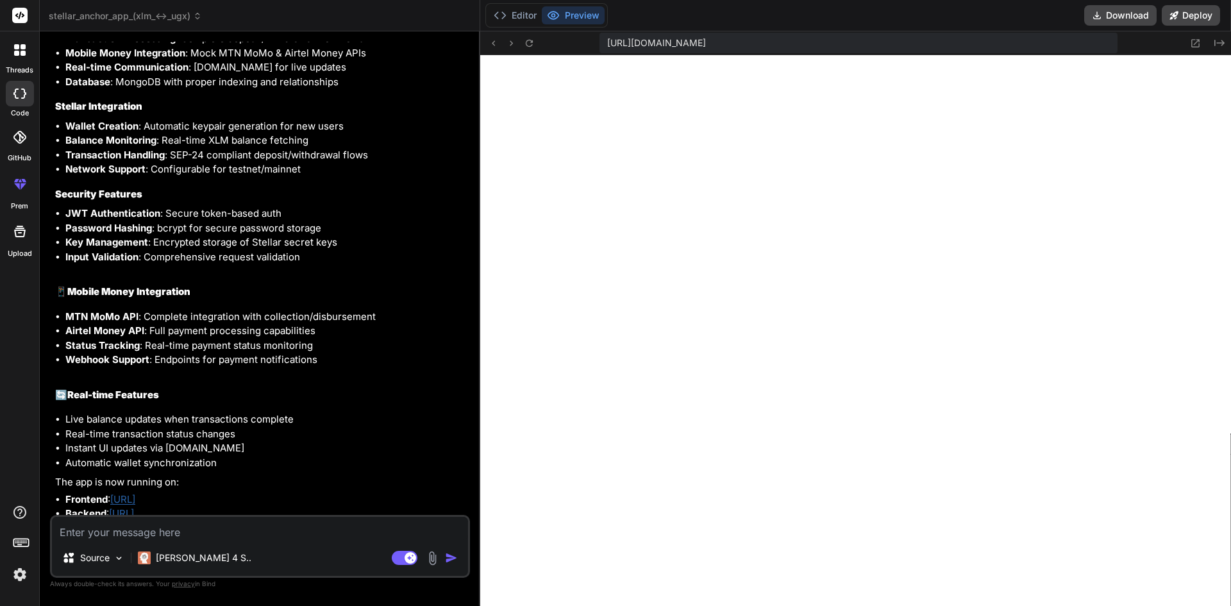
scroll to position [2316, 0]
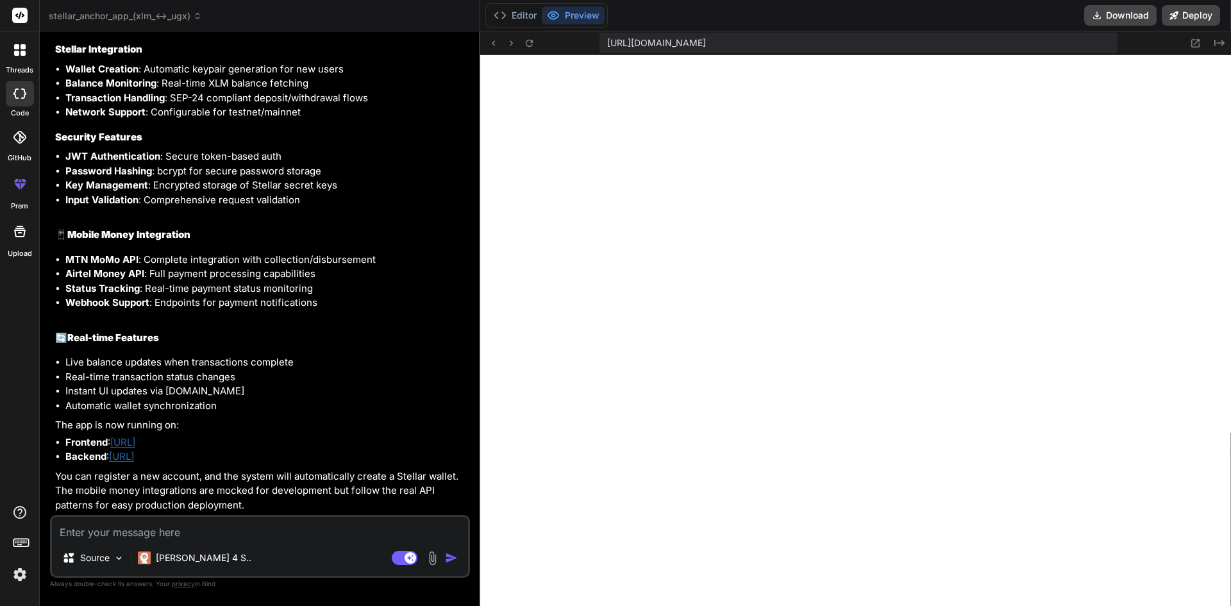
click at [135, 444] on link "[URL]" at bounding box center [122, 442] width 25 height 12
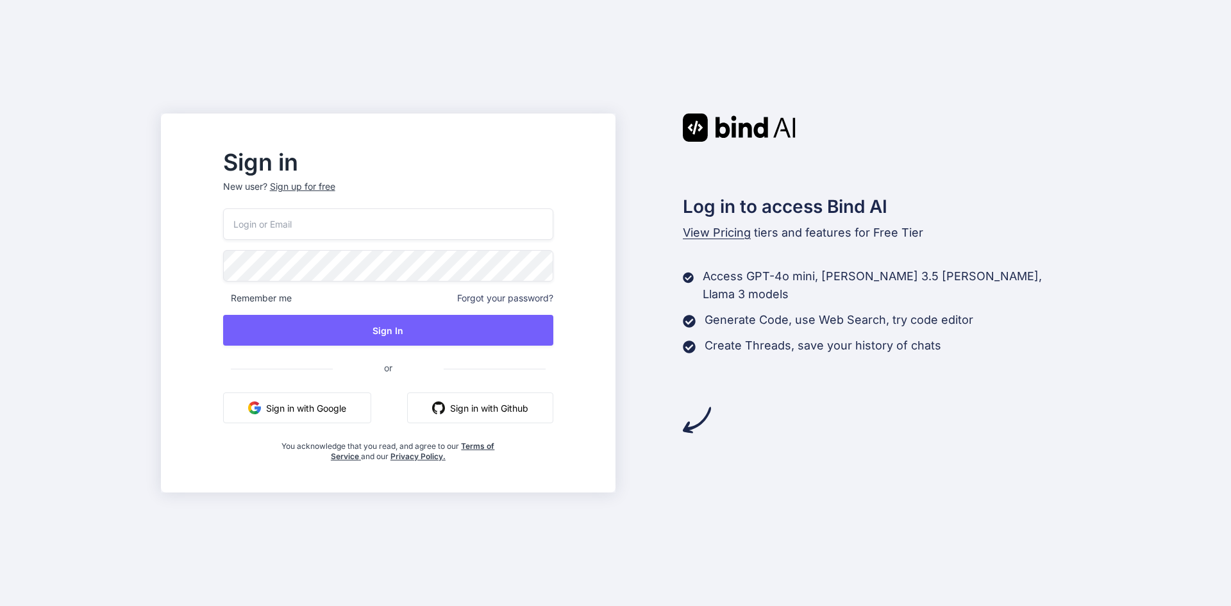
type input "edyelua3@gmail.com"
click at [358, 404] on button "Sign in with Google" at bounding box center [297, 407] width 148 height 31
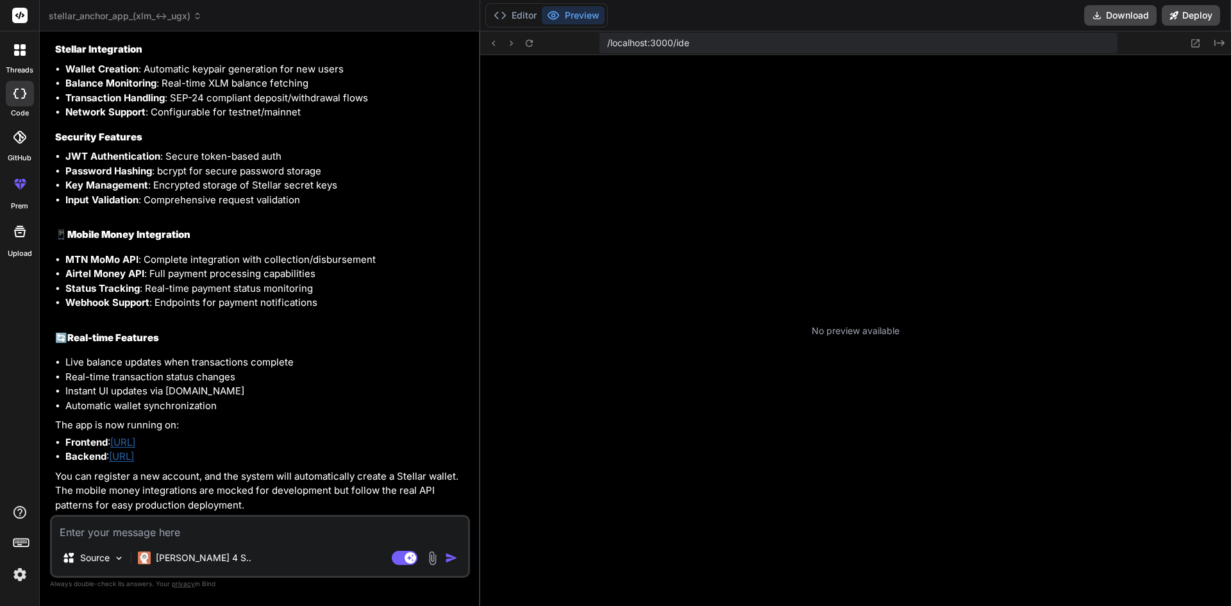
scroll to position [122, 0]
type textarea "x"
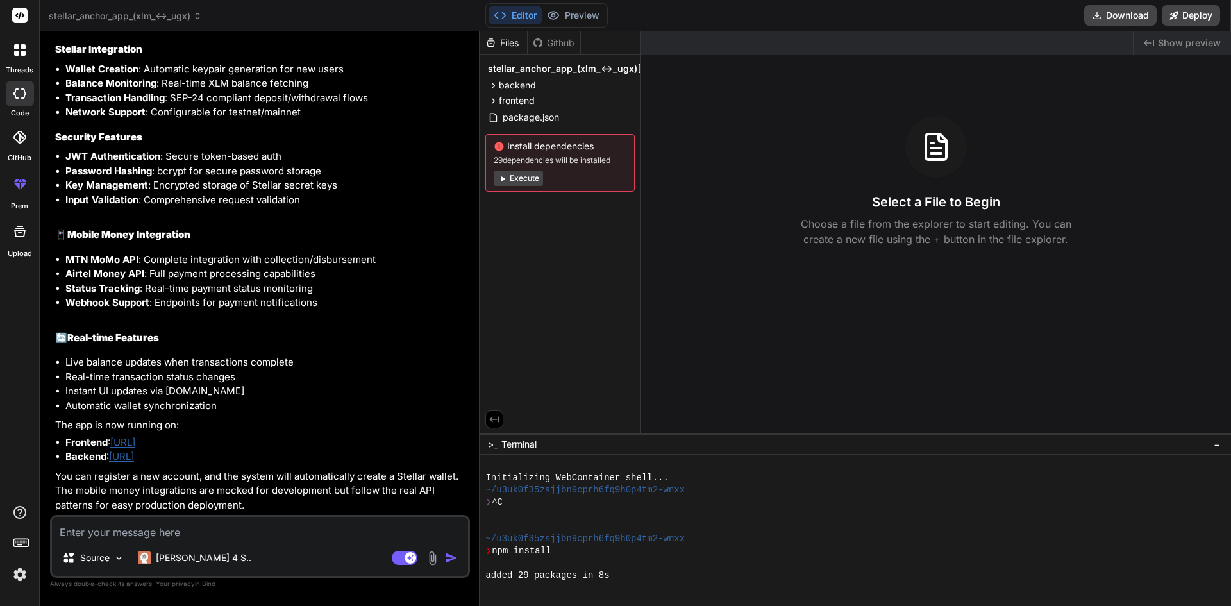
scroll to position [0, 0]
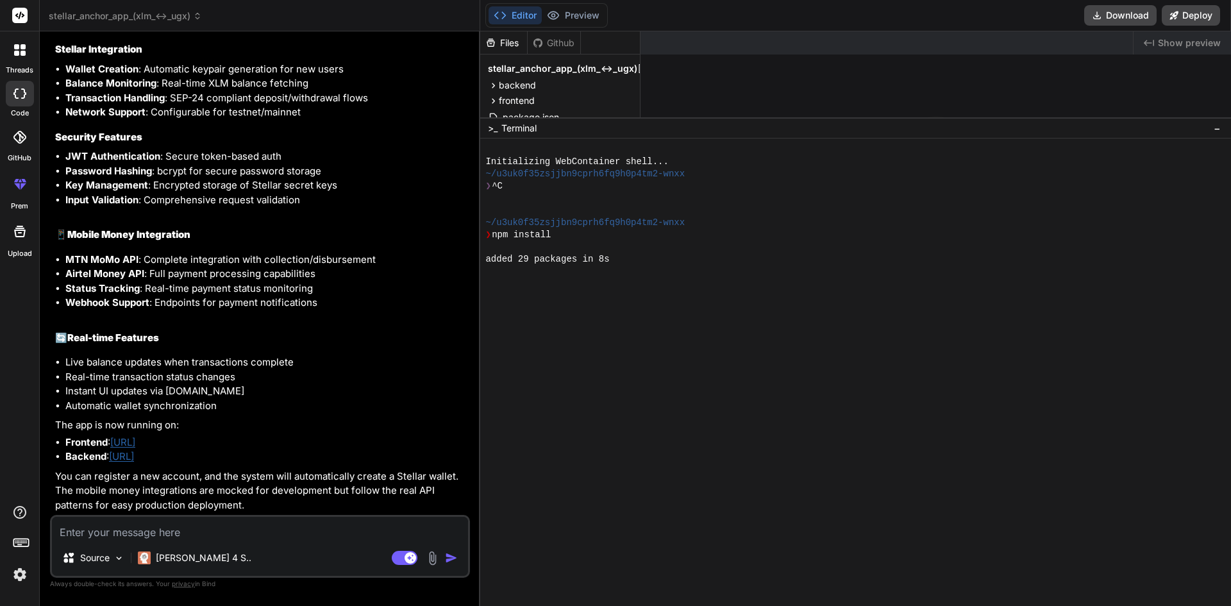
drag, startPoint x: 805, startPoint y: 434, endPoint x: 740, endPoint y: 203, distance: 240.4
click at [848, 26] on div "Editor Preview Disabled until preview for your project is generated Download De…" at bounding box center [855, 303] width 751 height 606
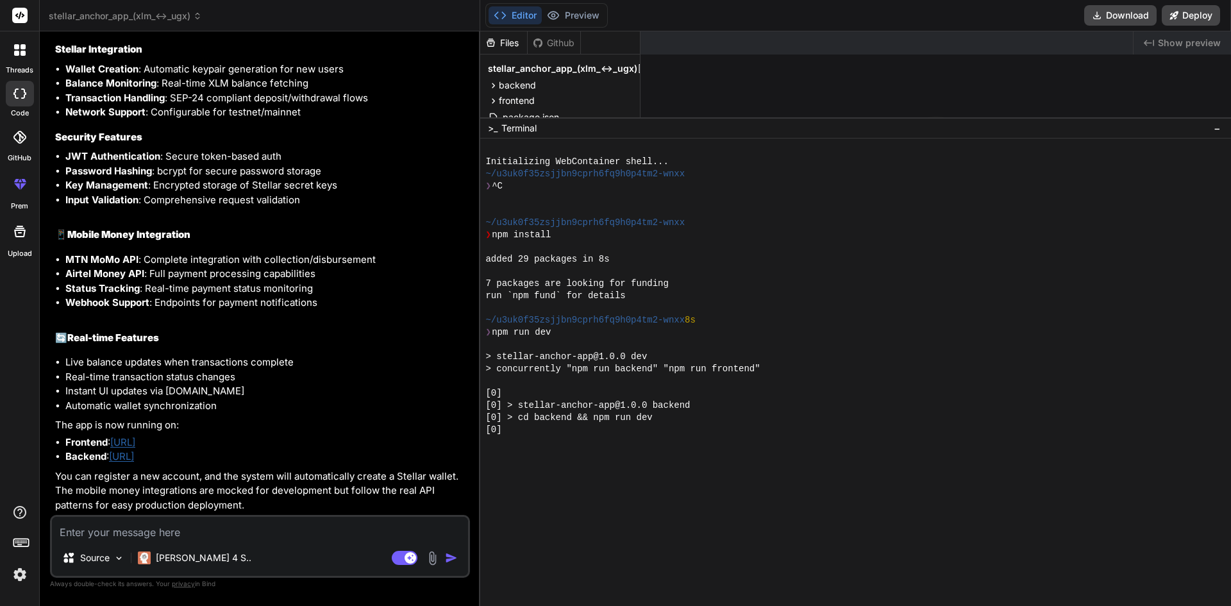
scroll to position [2316, 0]
click at [237, 531] on textarea at bounding box center [260, 528] width 416 height 23
type textarea "i"
type textarea "x"
type textarea "it"
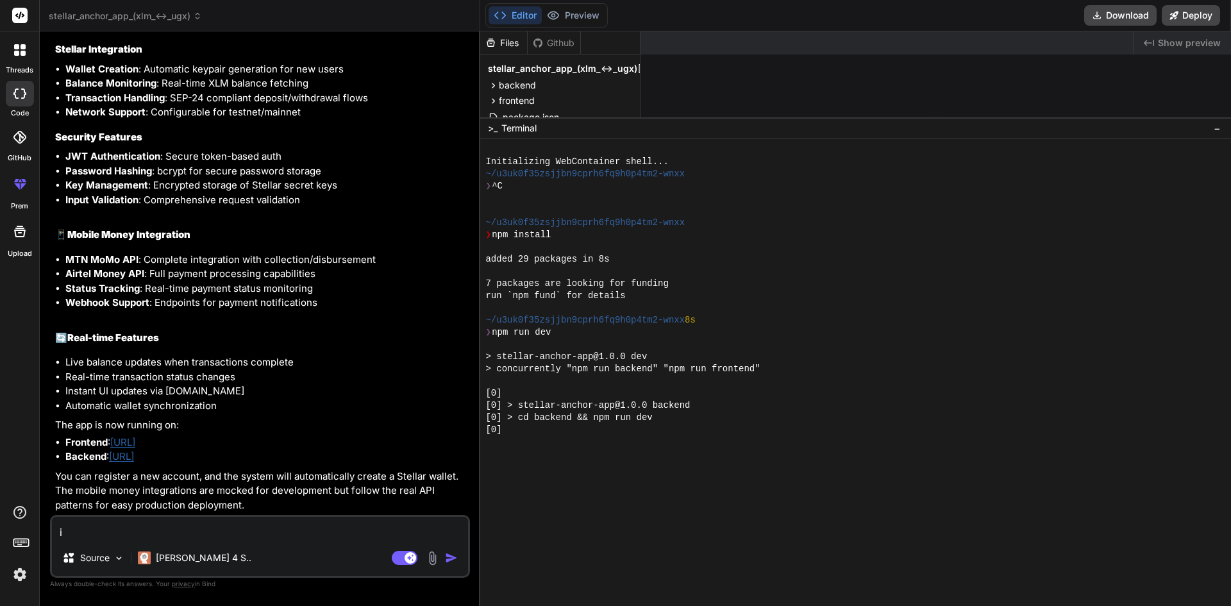
type textarea "x"
type textarea "its"
type textarea "x"
type textarea "its"
type textarea "x"
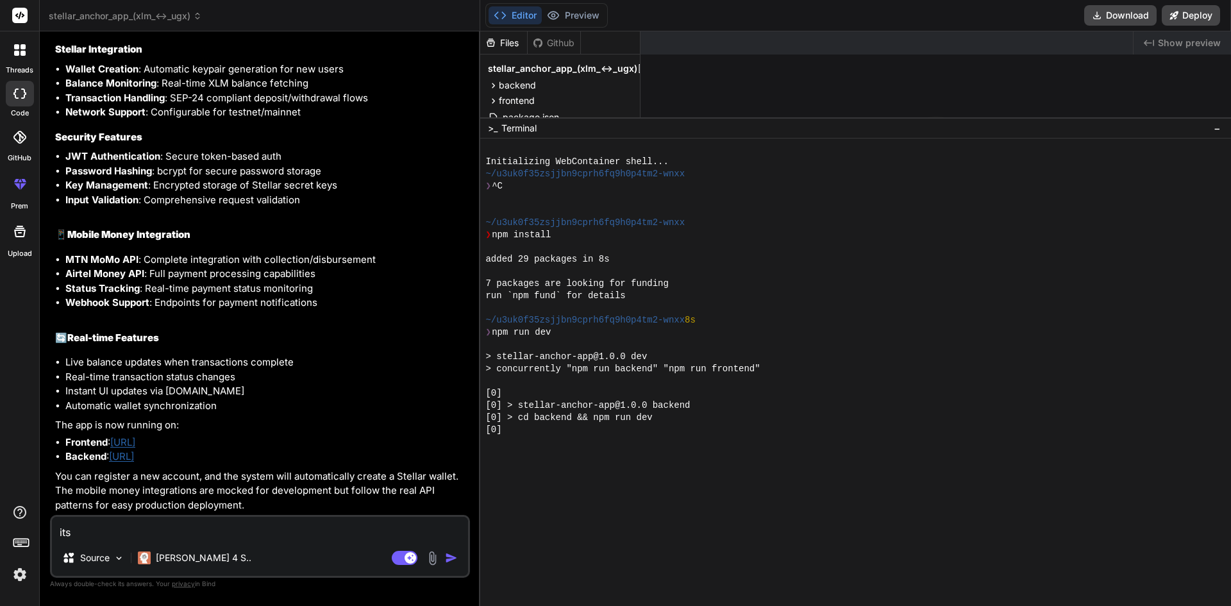
type textarea "its t"
type textarea "x"
type textarea "its te"
type textarea "x"
type textarea "its tel"
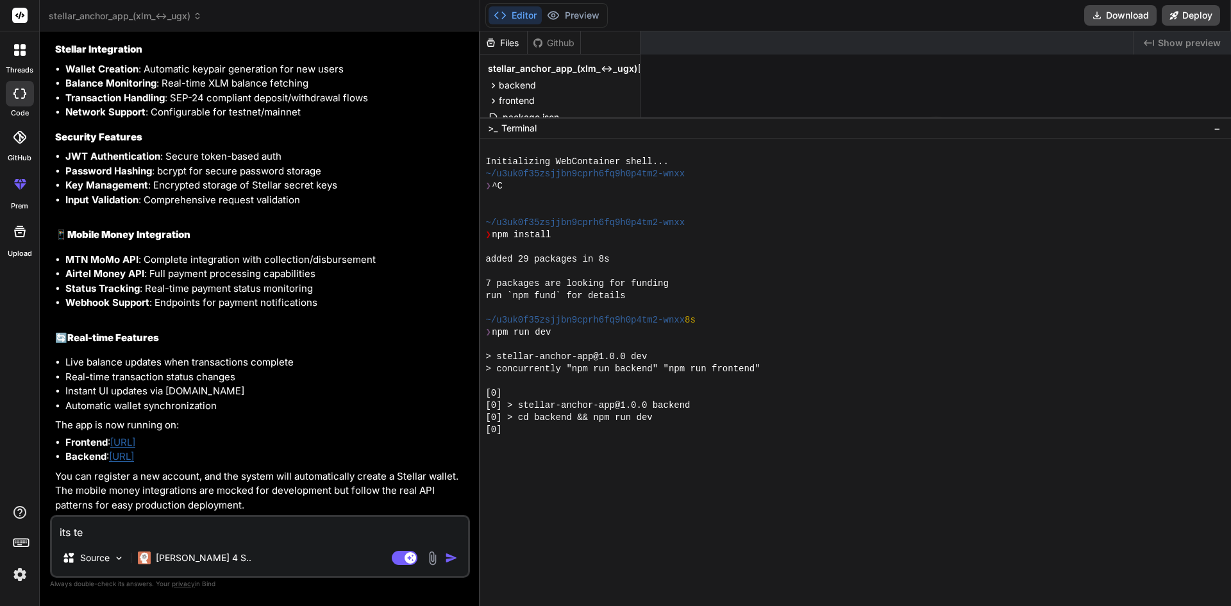
type textarea "x"
type textarea "its tell"
type textarea "x"
type textarea "its telli"
type textarea "x"
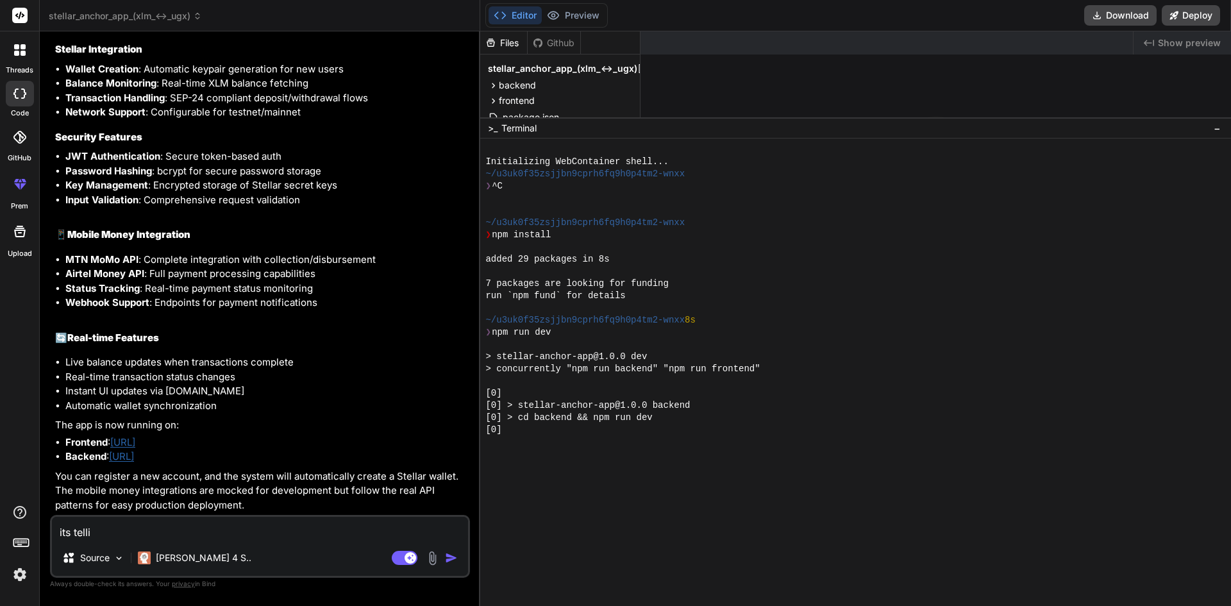
type textarea "its tellin"
type textarea "x"
type textarea "its telling"
type textarea "x"
type textarea "its telling"
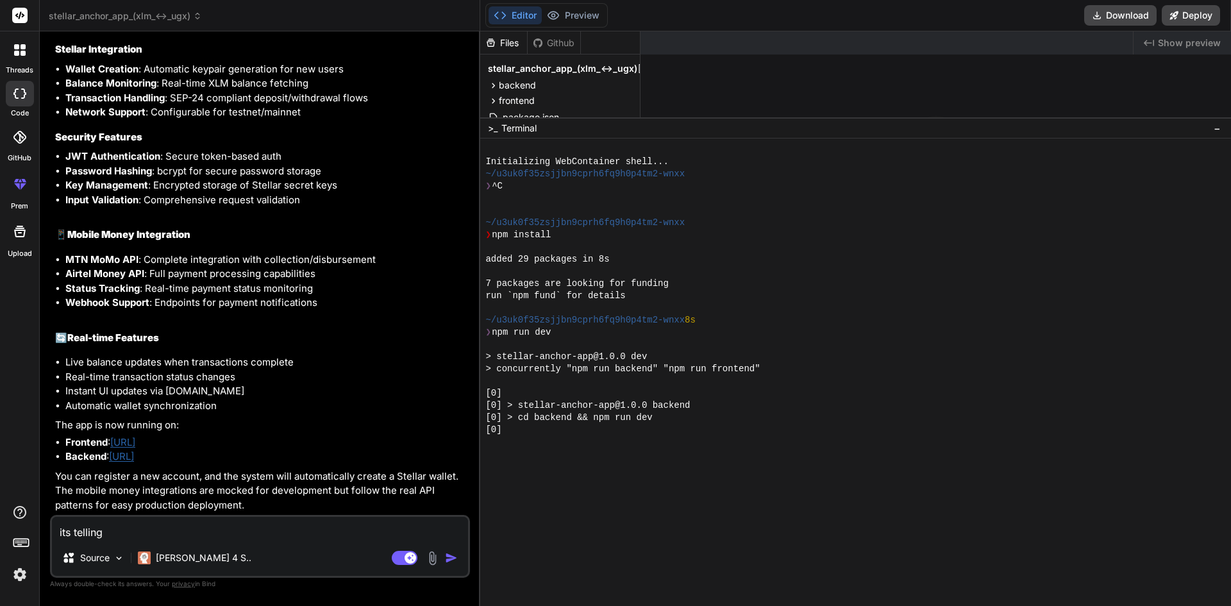
type textarea "x"
type textarea "its telling m"
type textarea "x"
type textarea "its telling me"
type textarea "x"
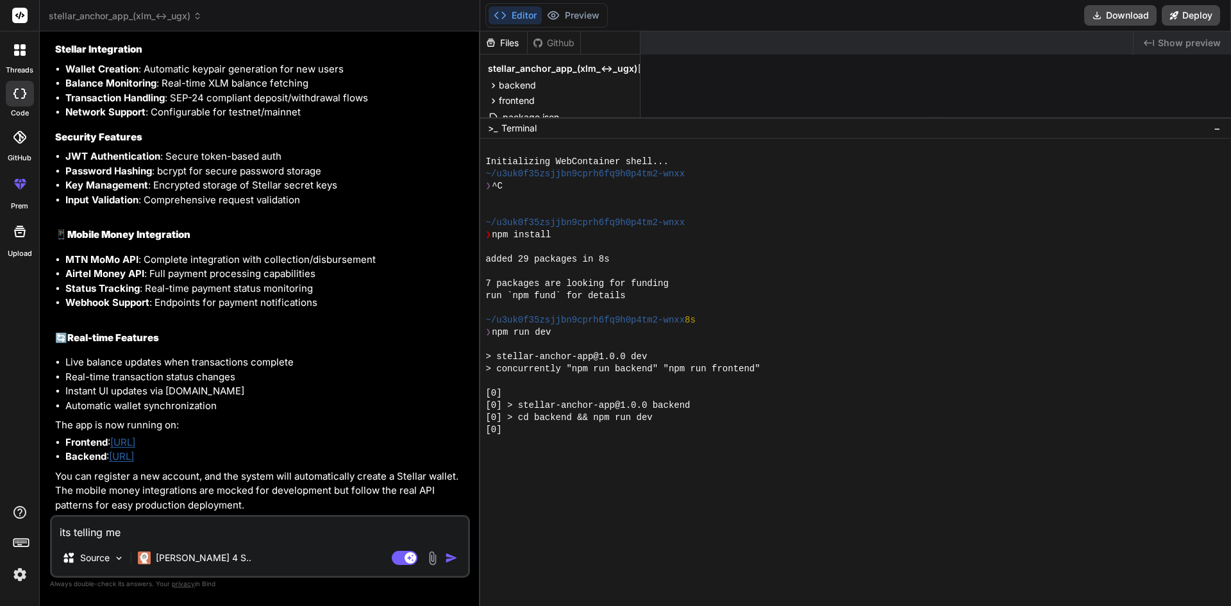
type textarea "its telling me"
type textarea "x"
type textarea "its telling me r"
type textarea "x"
type textarea "its telling me re"
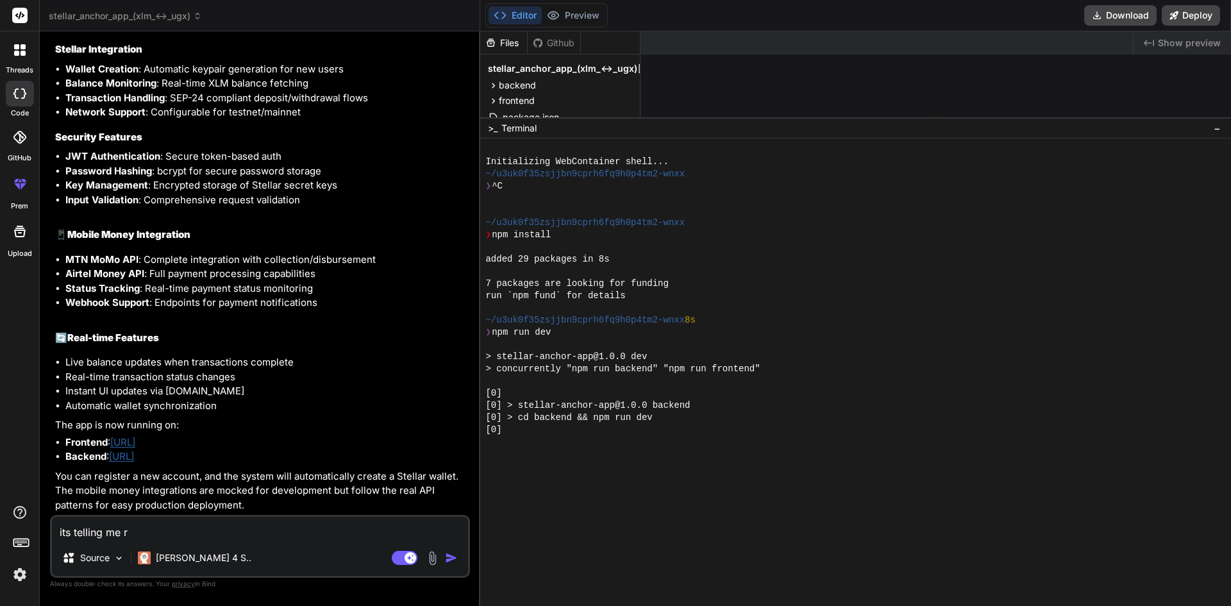
type textarea "x"
type textarea "its telling me reg"
type textarea "x"
type textarea "its telling me regi"
type textarea "x"
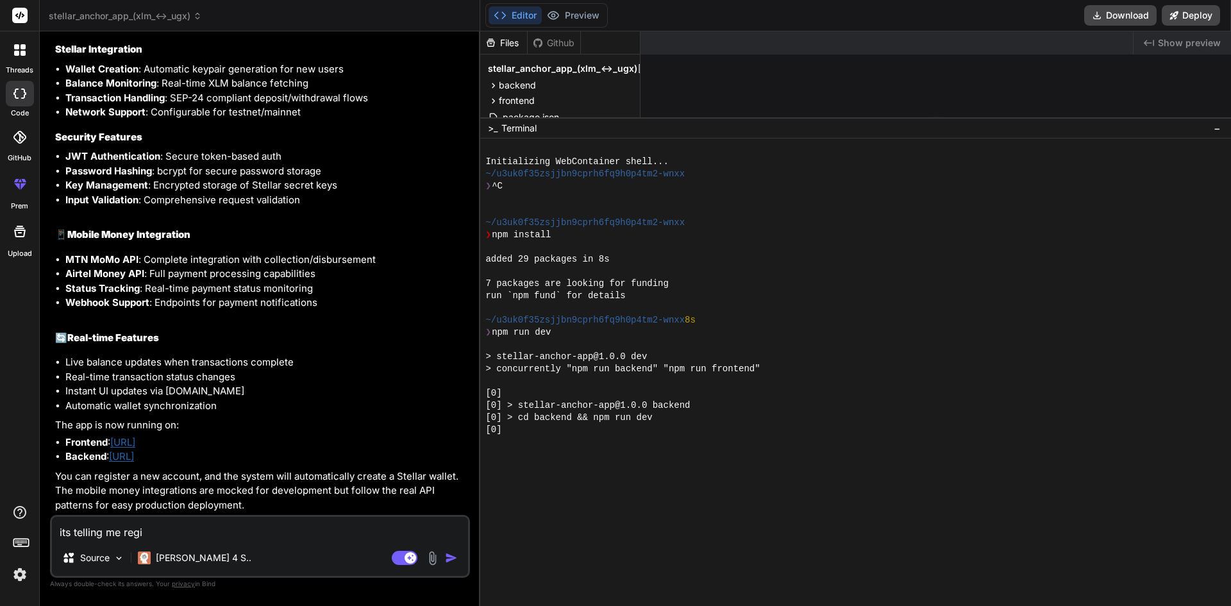
type textarea "its telling me regis"
type textarea "x"
type textarea "its telling me regist"
type textarea "x"
type textarea "its telling me registe"
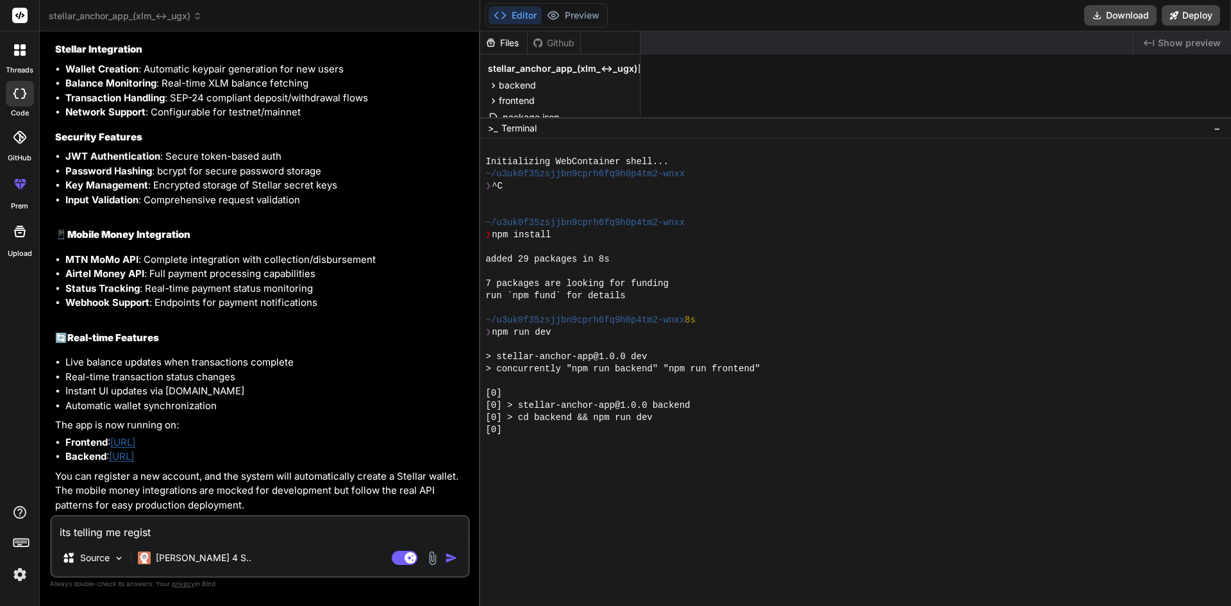
type textarea "x"
type textarea "its telling me register"
type textarea "x"
type textarea "its telling me register"
type textarea "x"
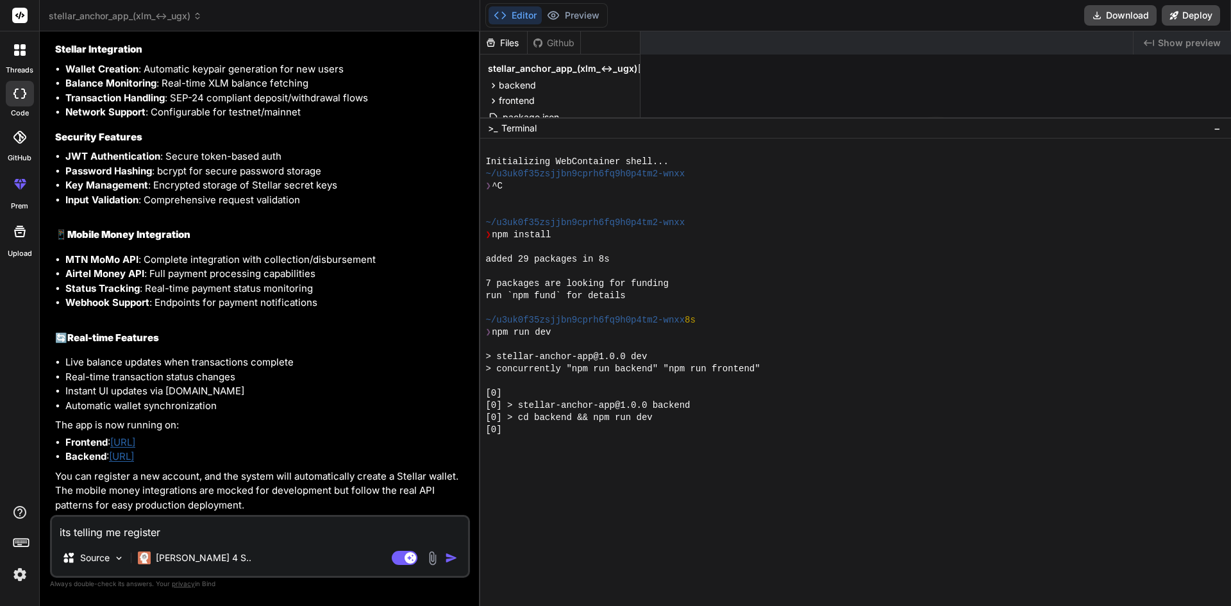
type textarea "its telling me register f"
type textarea "x"
type textarea "its telling me register fa"
type textarea "x"
type textarea "its telling me register fai"
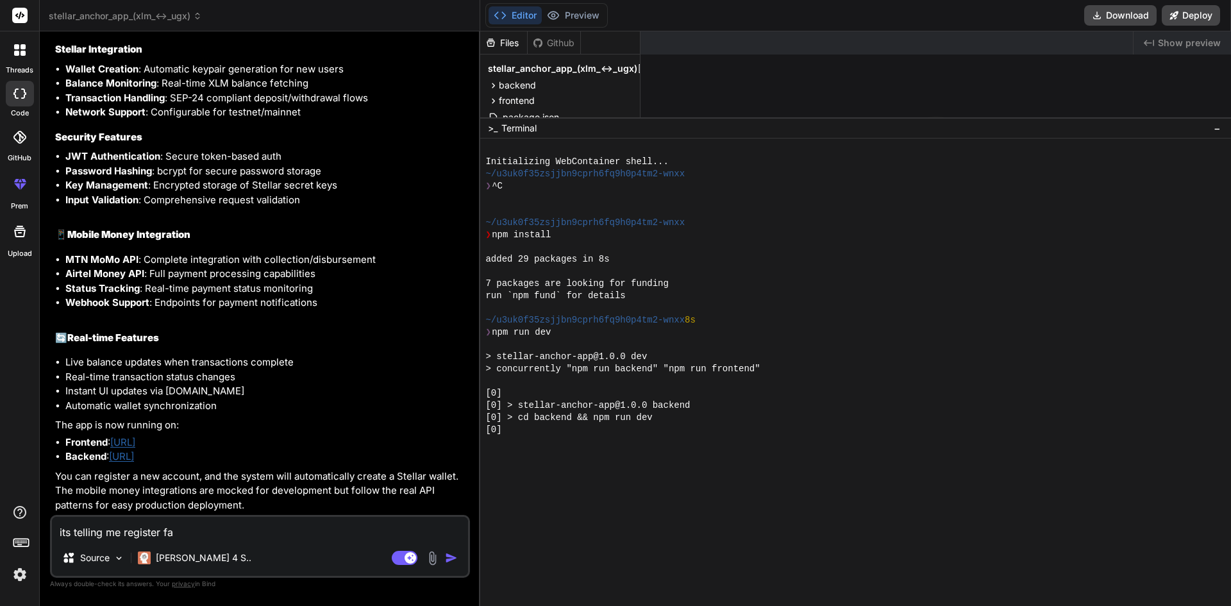
type textarea "x"
type textarea "its telling me register fail"
type textarea "x"
type textarea "its telling me register [PERSON_NAME]"
type textarea "x"
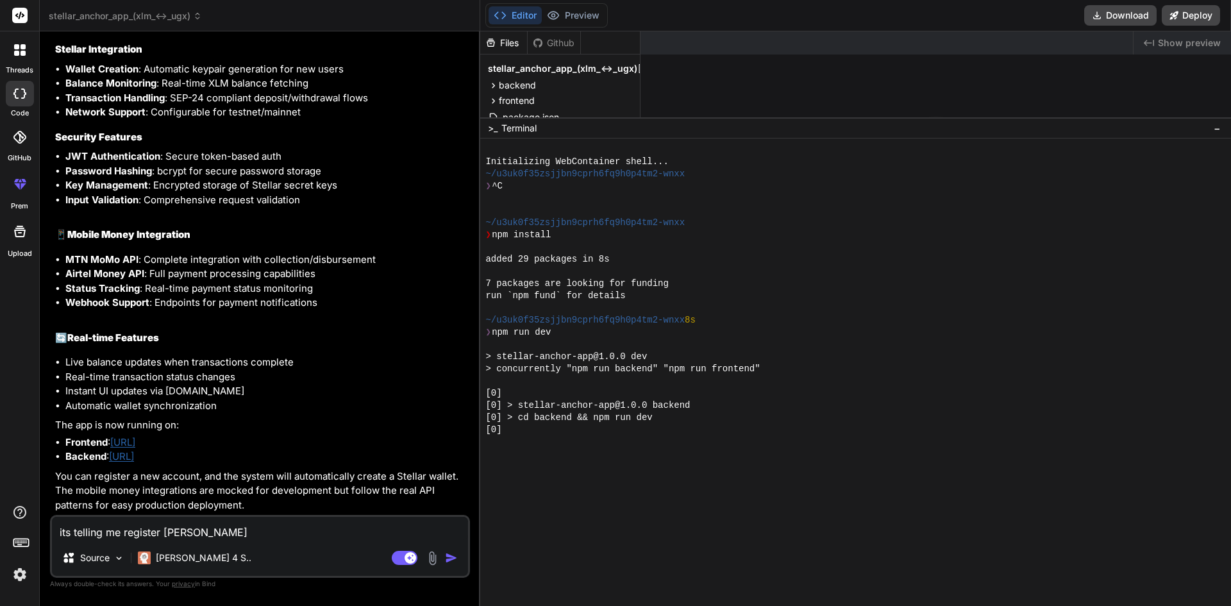
type textarea "its telling me register failed"
type textarea "x"
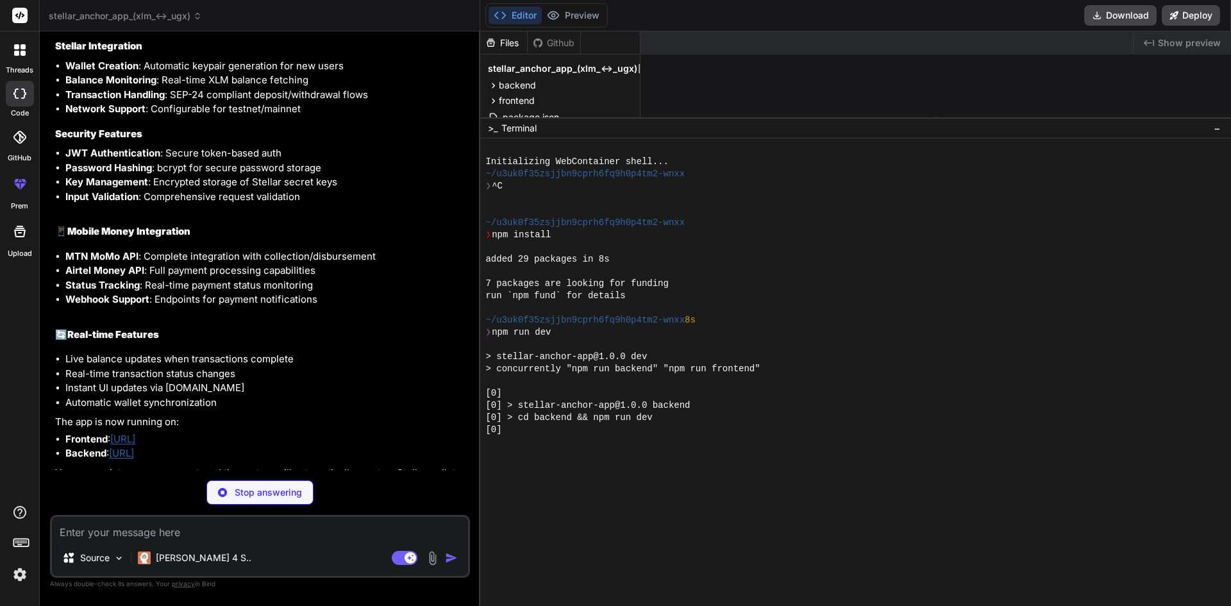
scroll to position [2564, 0]
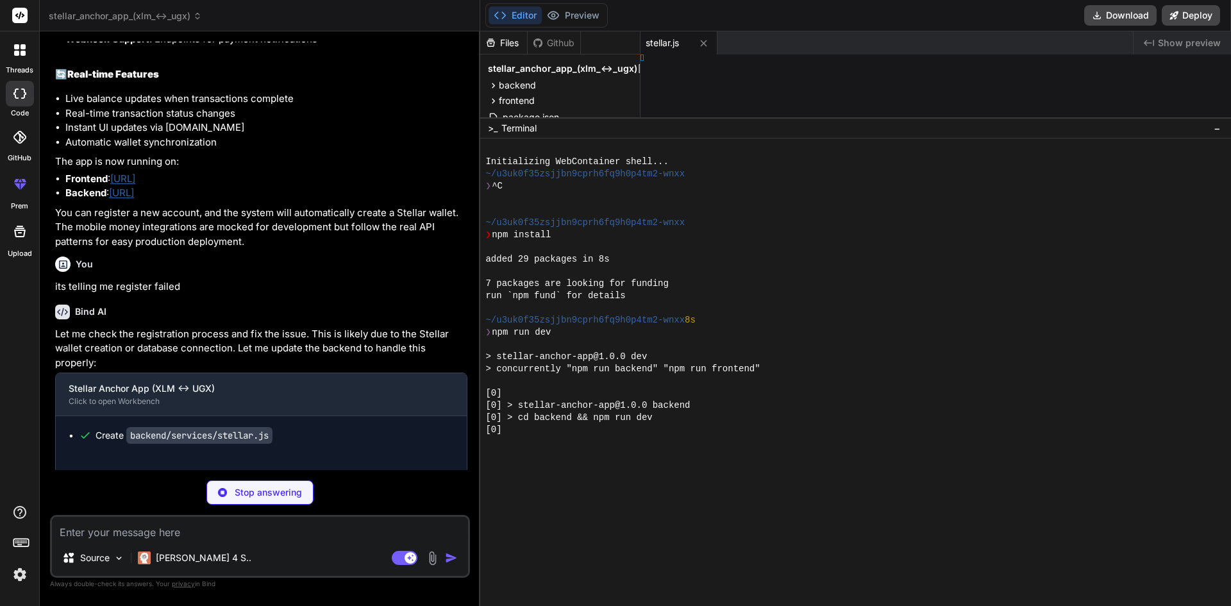
type textarea "x"
type textarea "router"
type textarea "x"
type textarea "h`) })"
type textarea "x"
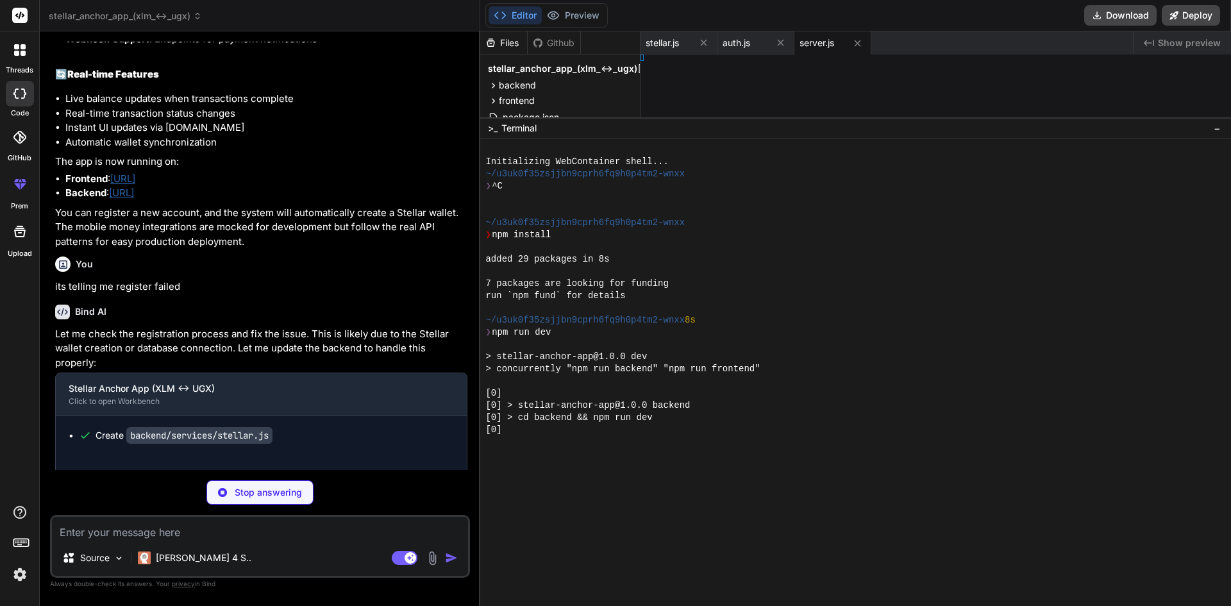
type textarea "t"
type textarea "x"
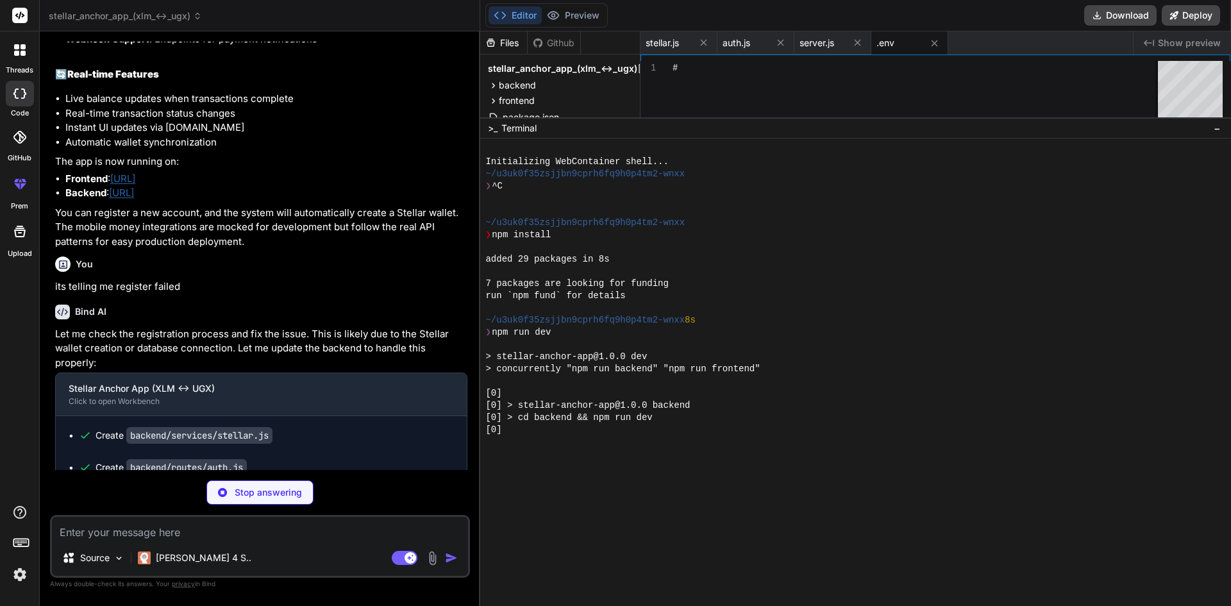
type textarea "AIRTEL_MONEY_CLIENT_ID=mock-airtel-client-id AIRTEL_MONEY_CLIENT_SECRET=mock-ai…"
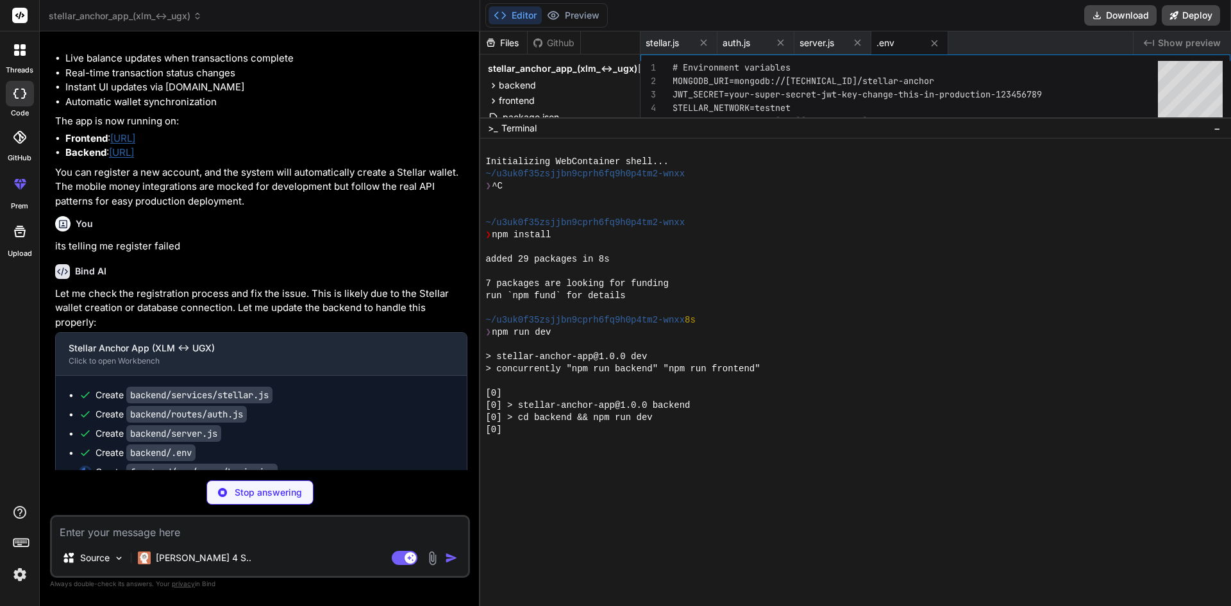
scroll to position [2641, 0]
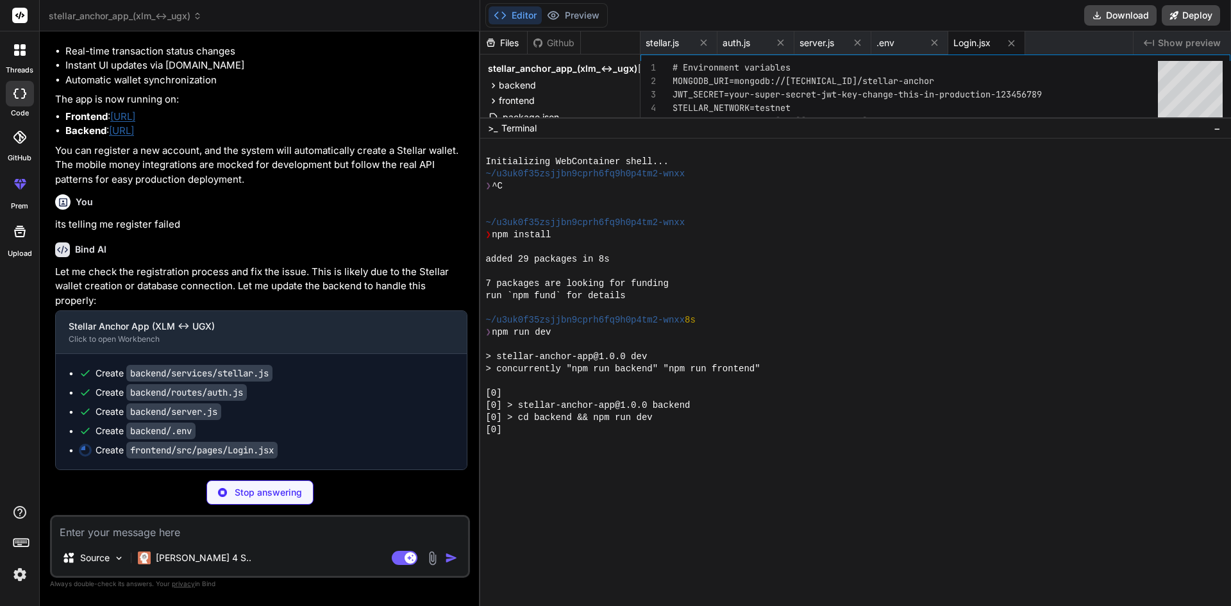
type textarea "x"
type textarea "You can register with any email and password (min 6 chars) </p> </div> </div> <…"
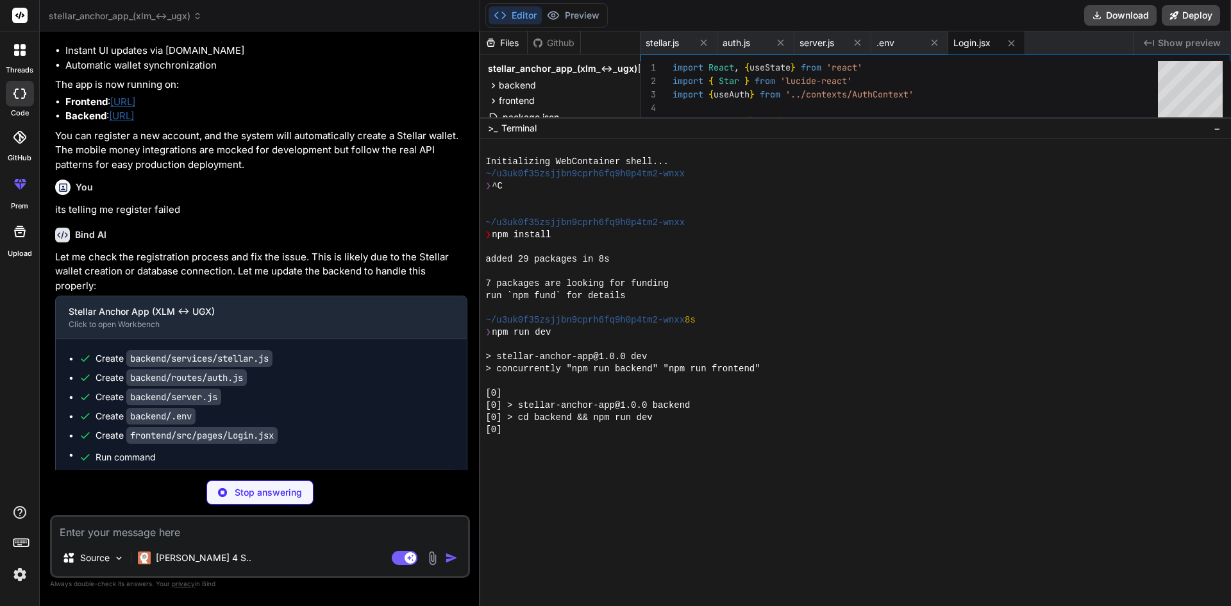
type textarea "x"
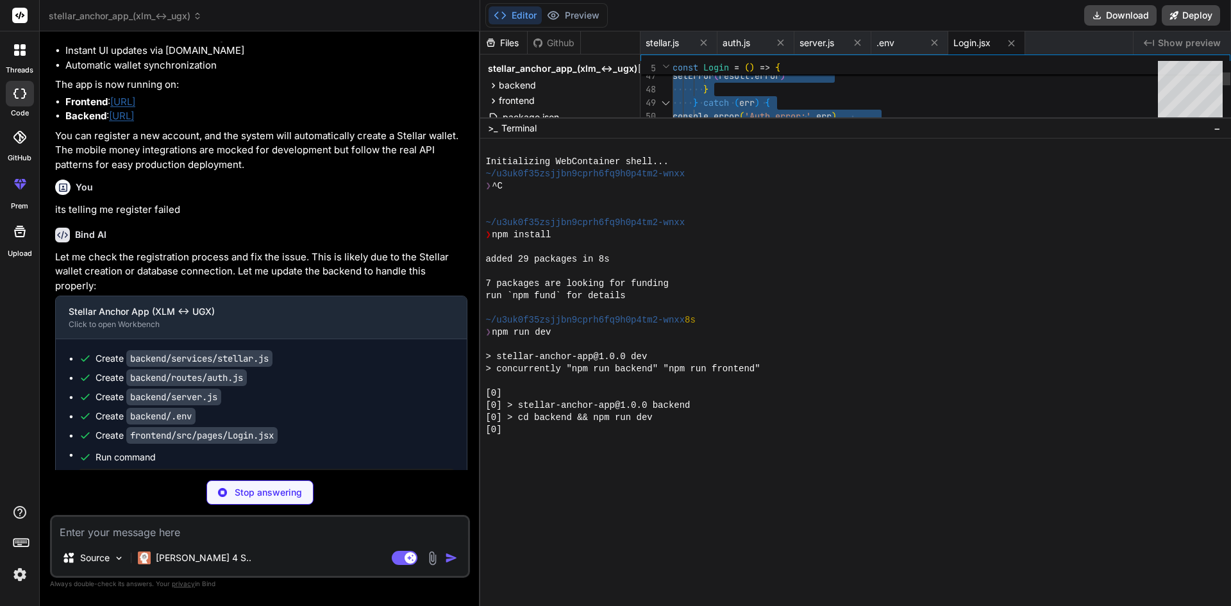
type textarea "import React, { useState } from 'react' import { Star } from 'lucide-react' imp…"
type textarea "x"
type textarea "import React, { useState } from 'react' import { Star } from 'lucide-react' imp…"
type textarea "x"
type textarea "import React, { useState } from 'react' import { Star } from 'lucide-react' imp…"
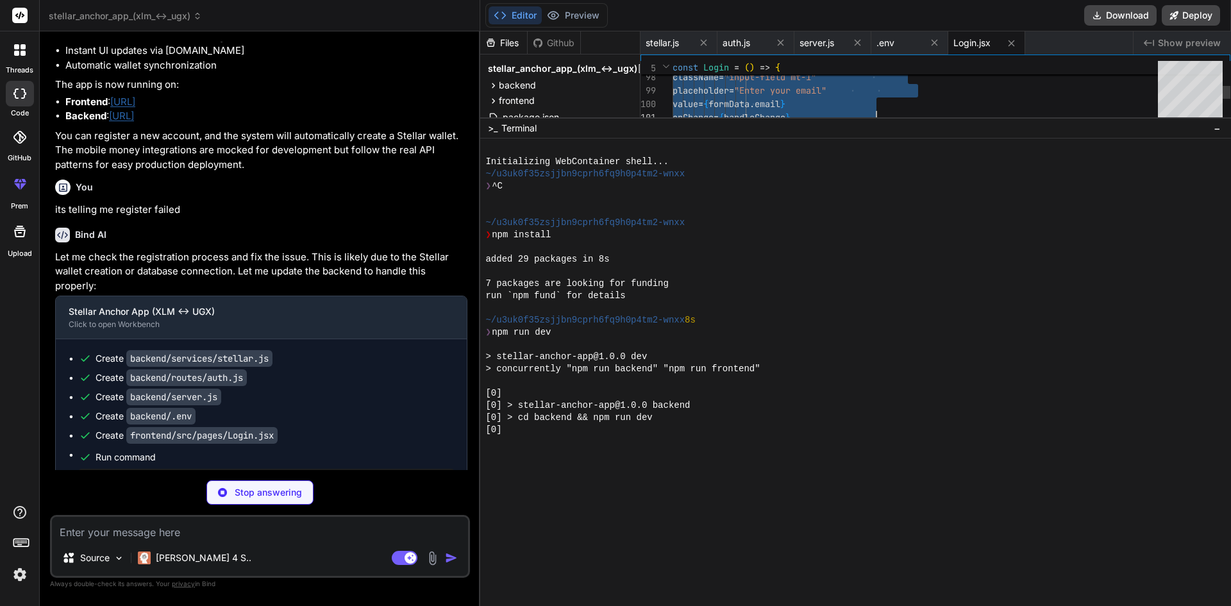
type textarea "x"
type textarea "import React, { useState } from 'react' import { Star } from 'lucide-react' imp…"
drag, startPoint x: 799, startPoint y: 124, endPoint x: 811, endPoint y: 308, distance: 183.7
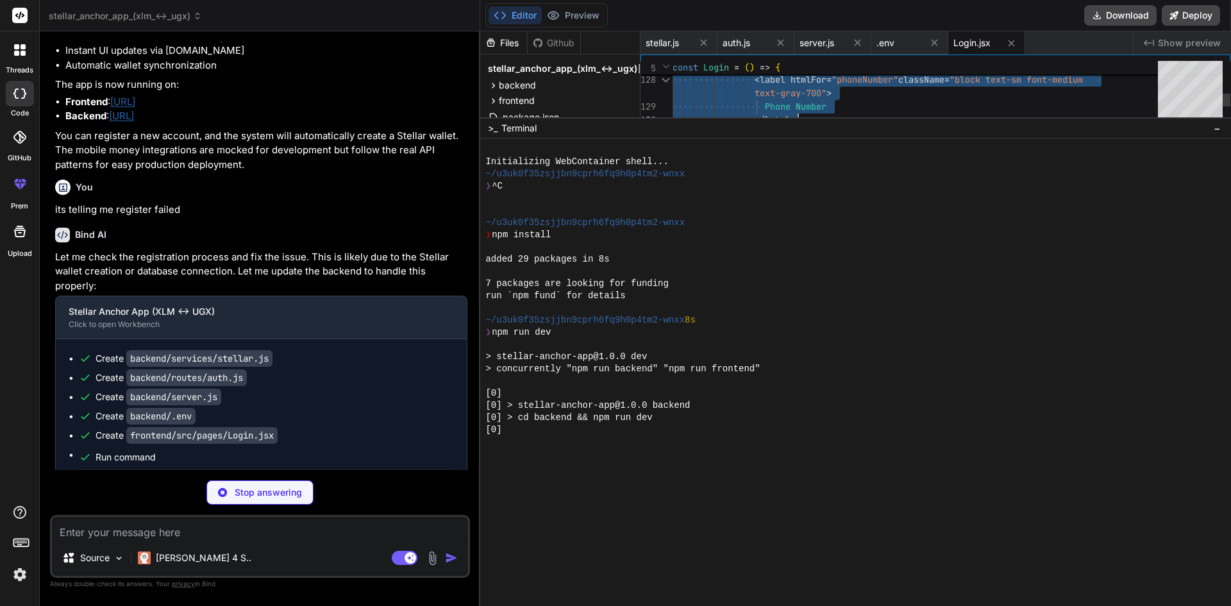
type textarea "x"
type textarea "text-gray-700"> Phone Number </label> <input id="phoneNumber" name="phoneNumber…"
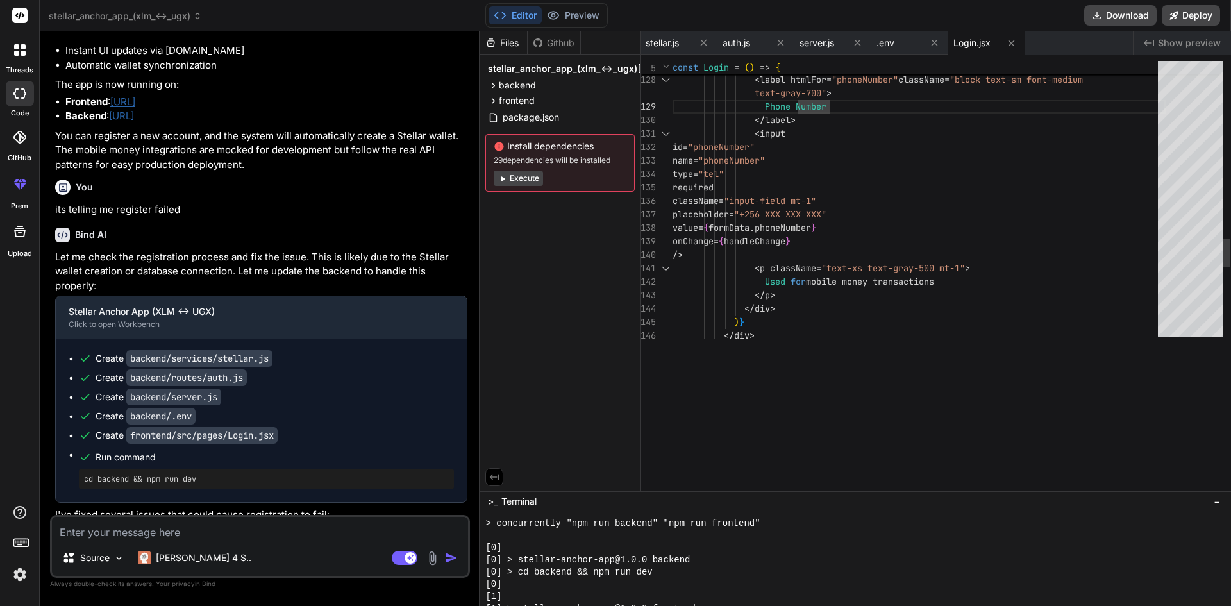
scroll to position [219, 0]
drag, startPoint x: 870, startPoint y: 119, endPoint x: 883, endPoint y: 494, distance: 375.8
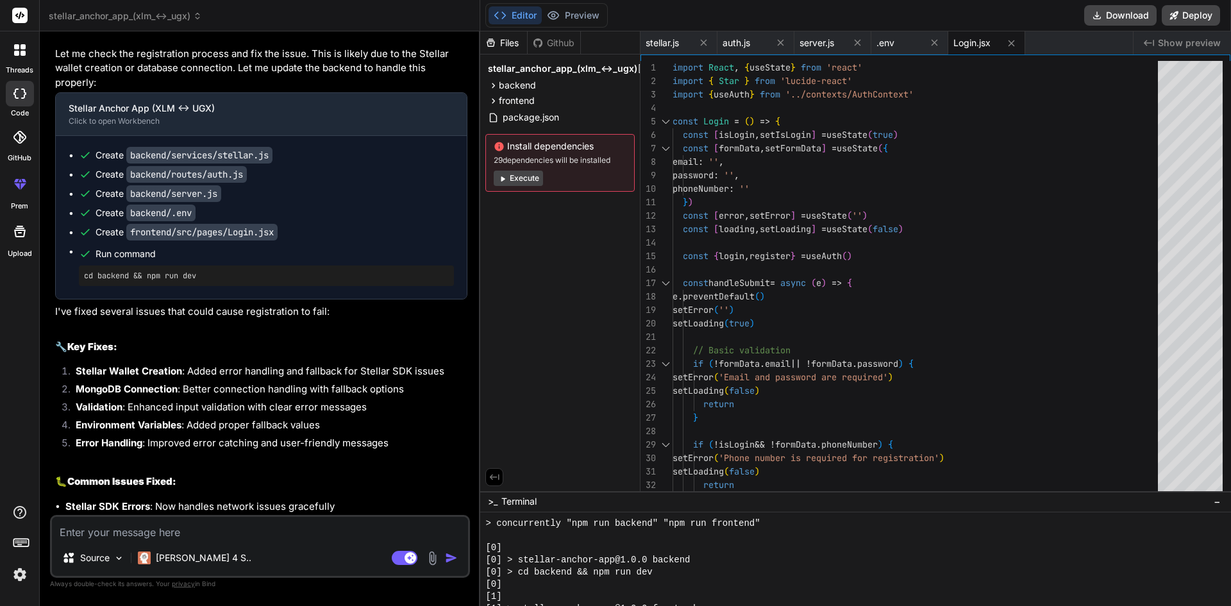
scroll to position [2860, 0]
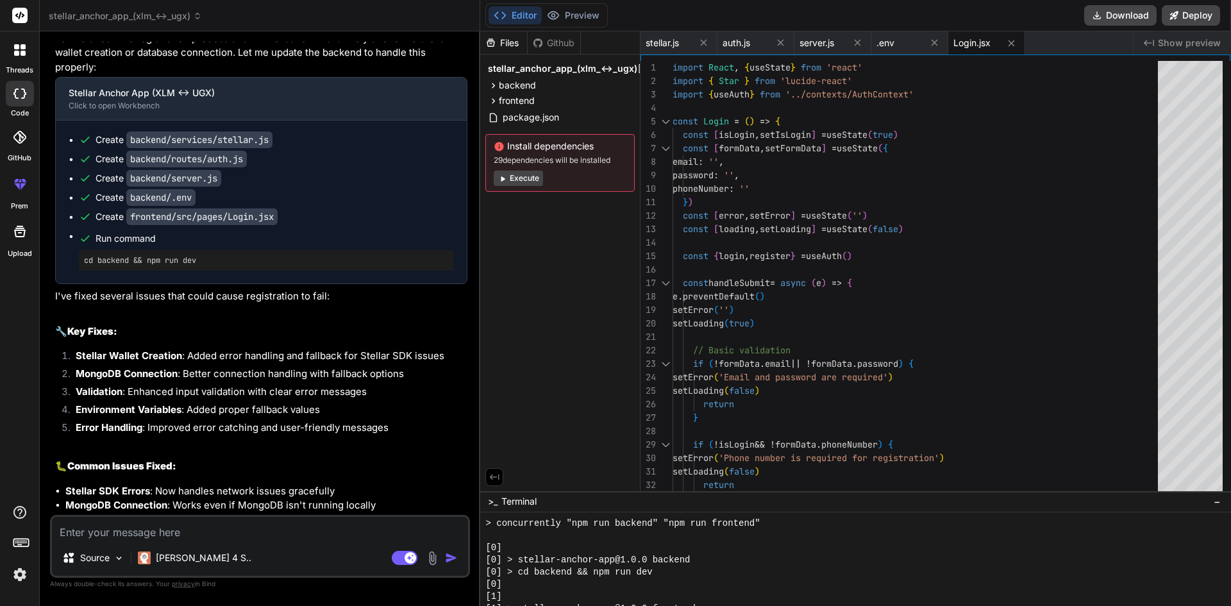
click at [523, 182] on button "Execute" at bounding box center [518, 177] width 49 height 15
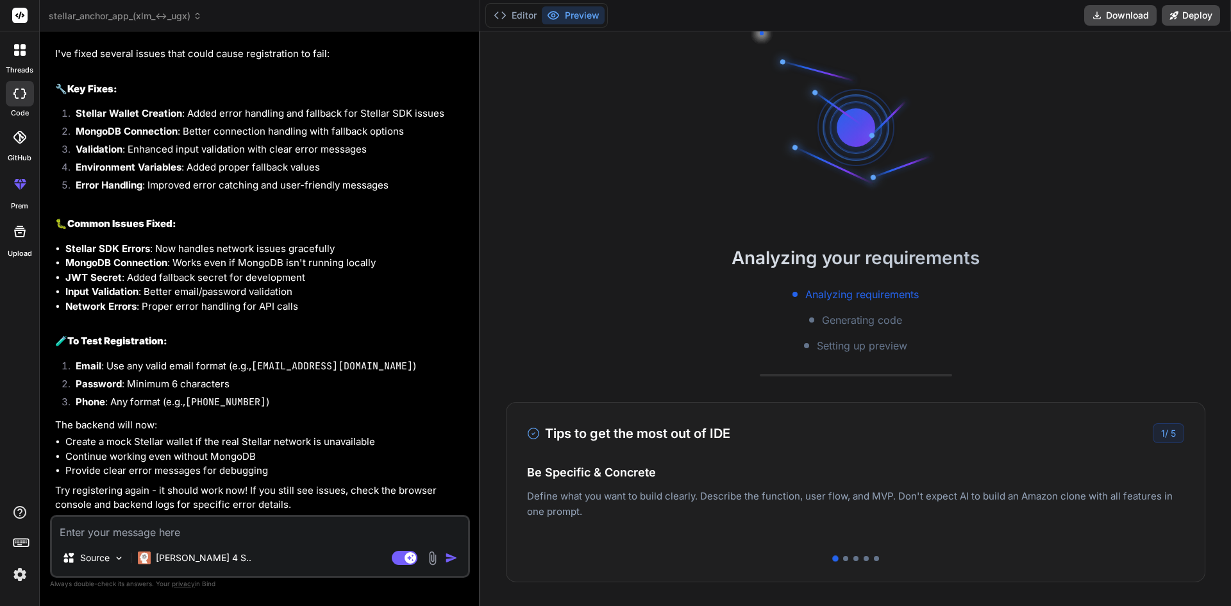
scroll to position [3116, 0]
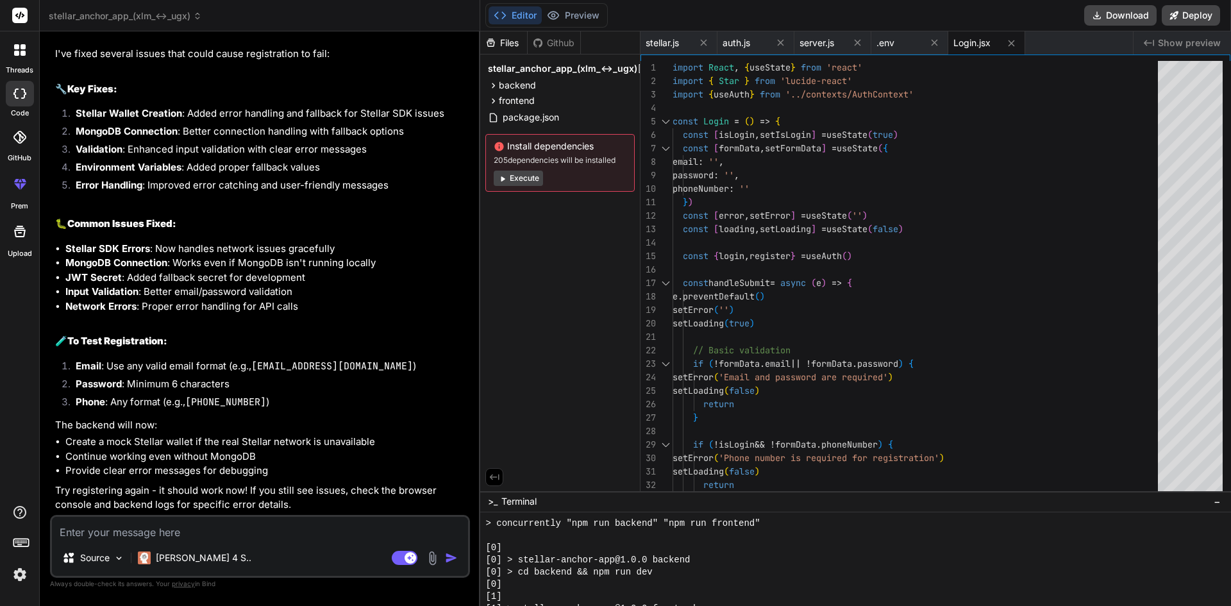
click at [526, 176] on button "Execute" at bounding box center [518, 177] width 49 height 15
click at [512, 182] on button "Execute" at bounding box center [518, 177] width 49 height 15
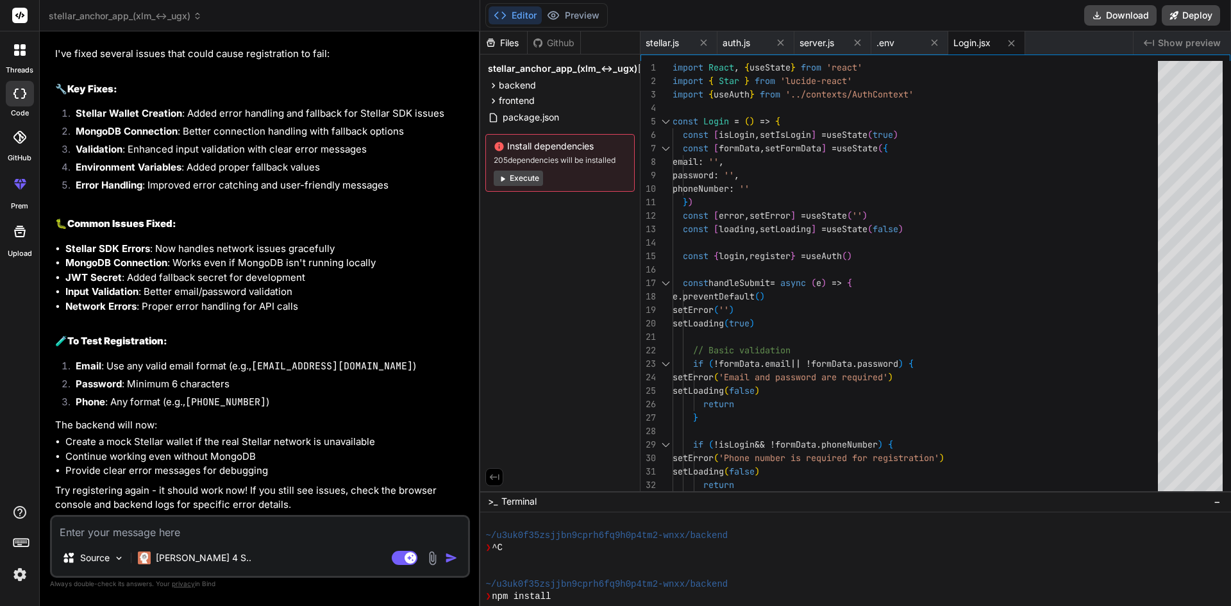
scroll to position [2860, 0]
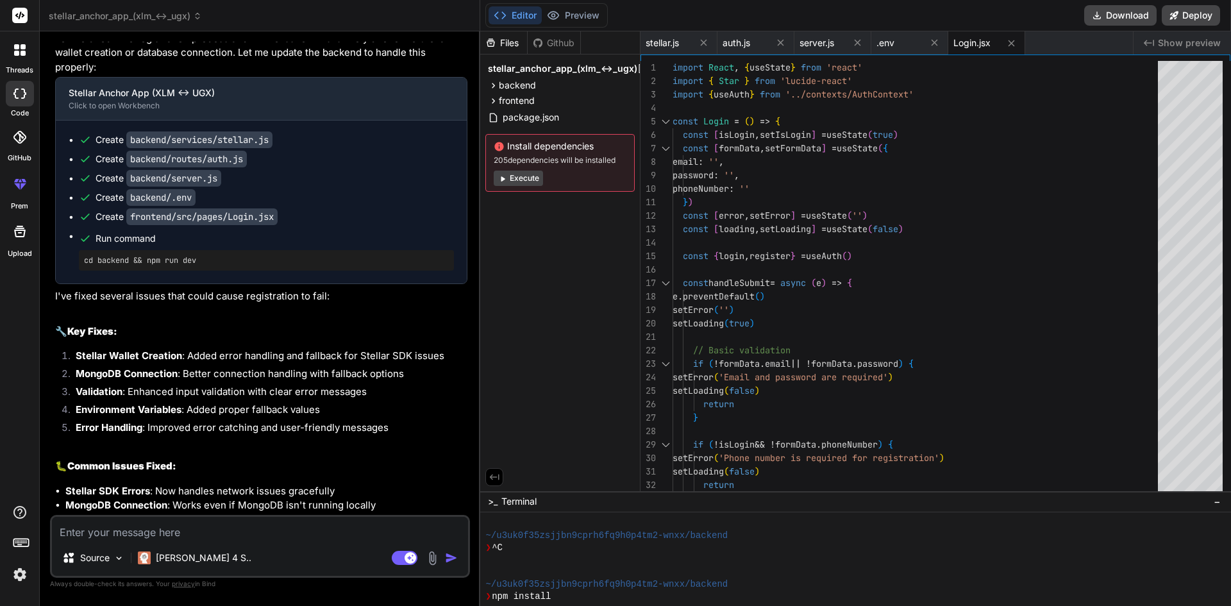
click at [530, 174] on button "Execute" at bounding box center [518, 177] width 49 height 15
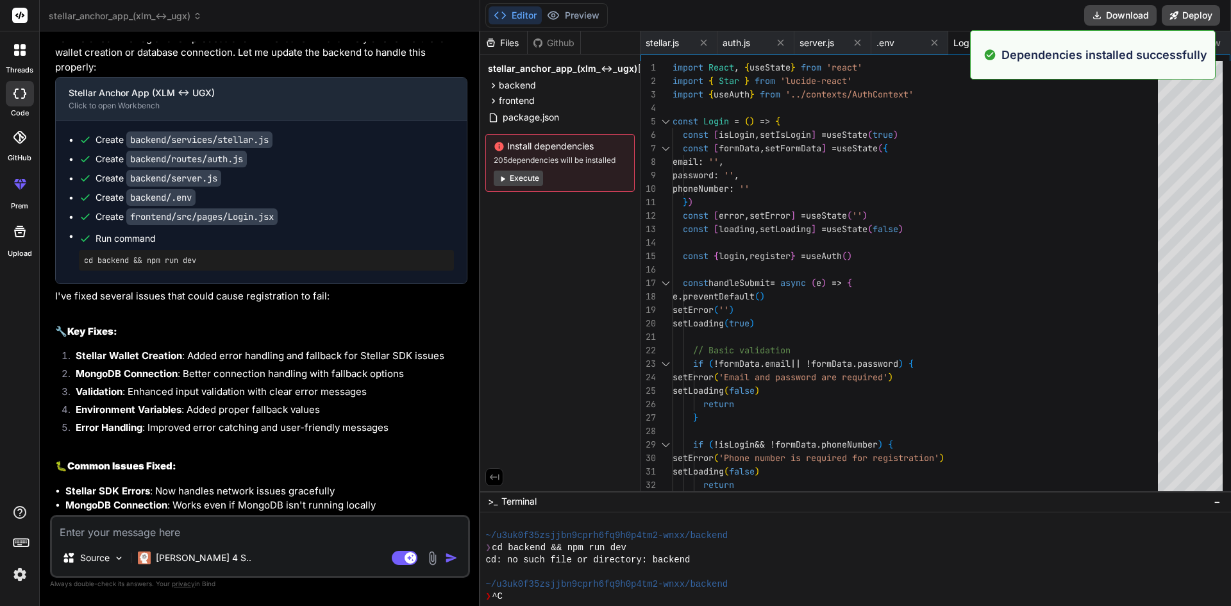
scroll to position [1254, 0]
click at [529, 175] on button "Execute" at bounding box center [518, 177] width 49 height 15
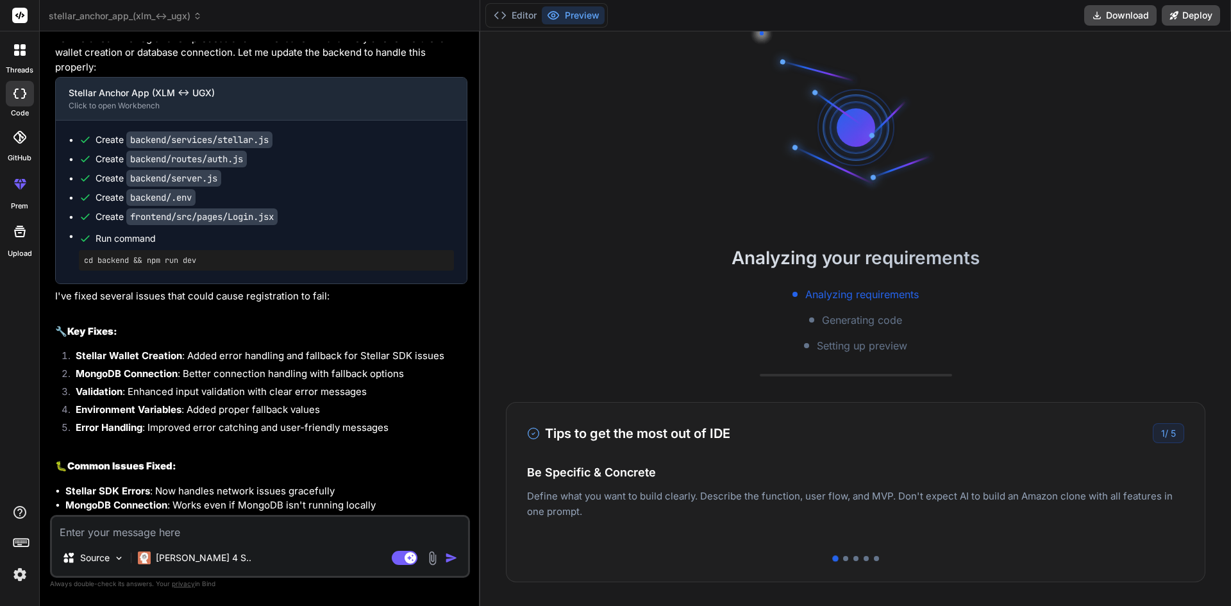
scroll to position [1400, 0]
type textarea "x"
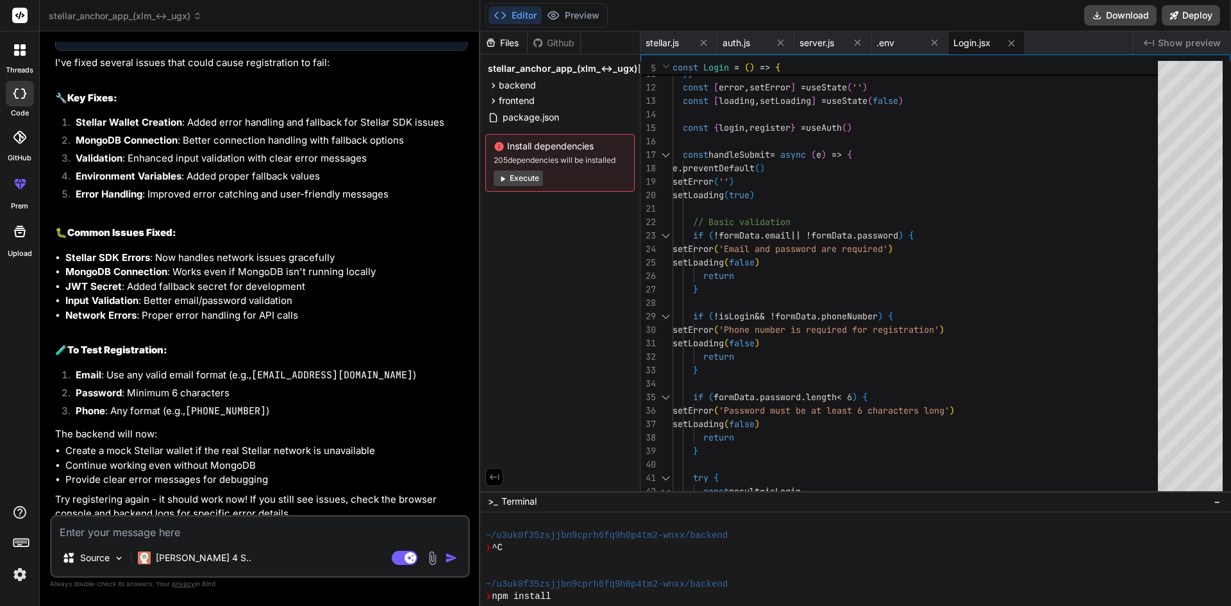
scroll to position [3116, 0]
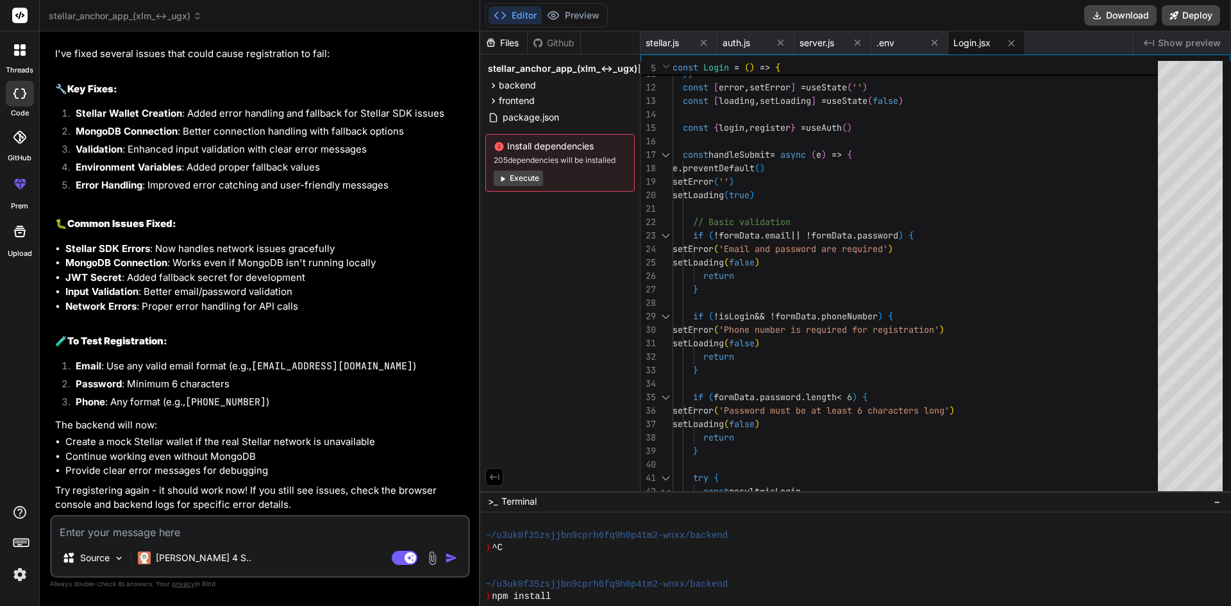
click at [306, 531] on textarea at bounding box center [260, 528] width 416 height 23
type textarea "i"
type textarea "x"
type textarea "it"
type textarea "x"
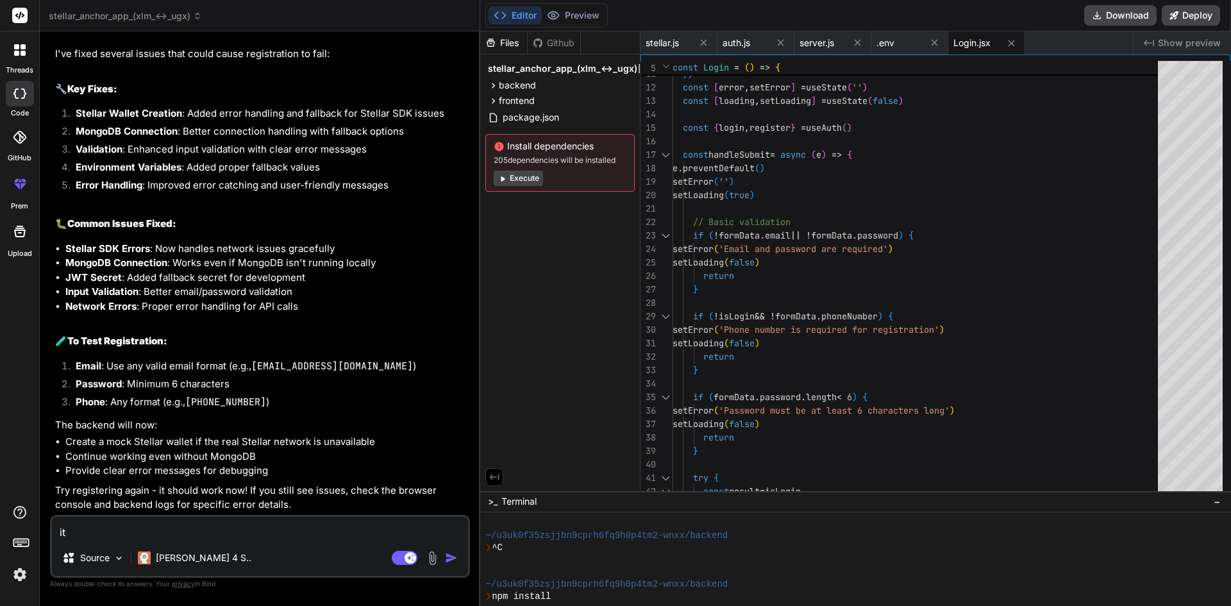
type textarea "its"
type textarea "x"
type textarea "its"
type textarea "x"
type textarea "its n"
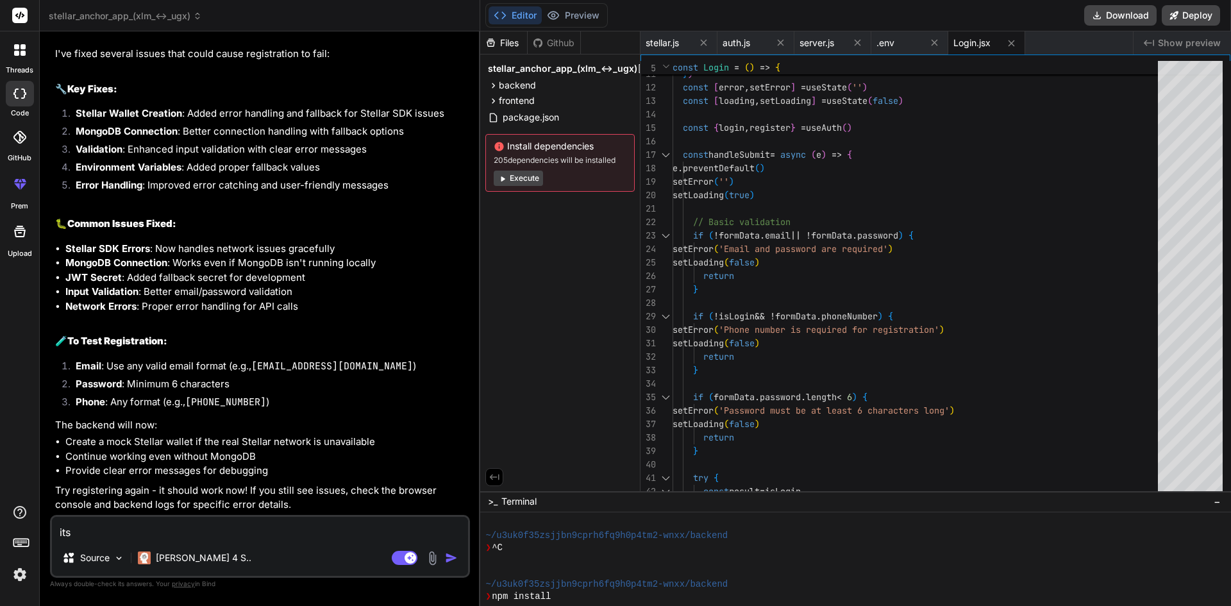
type textarea "x"
type textarea "its nt"
type textarea "x"
type textarea "its nt"
type textarea "x"
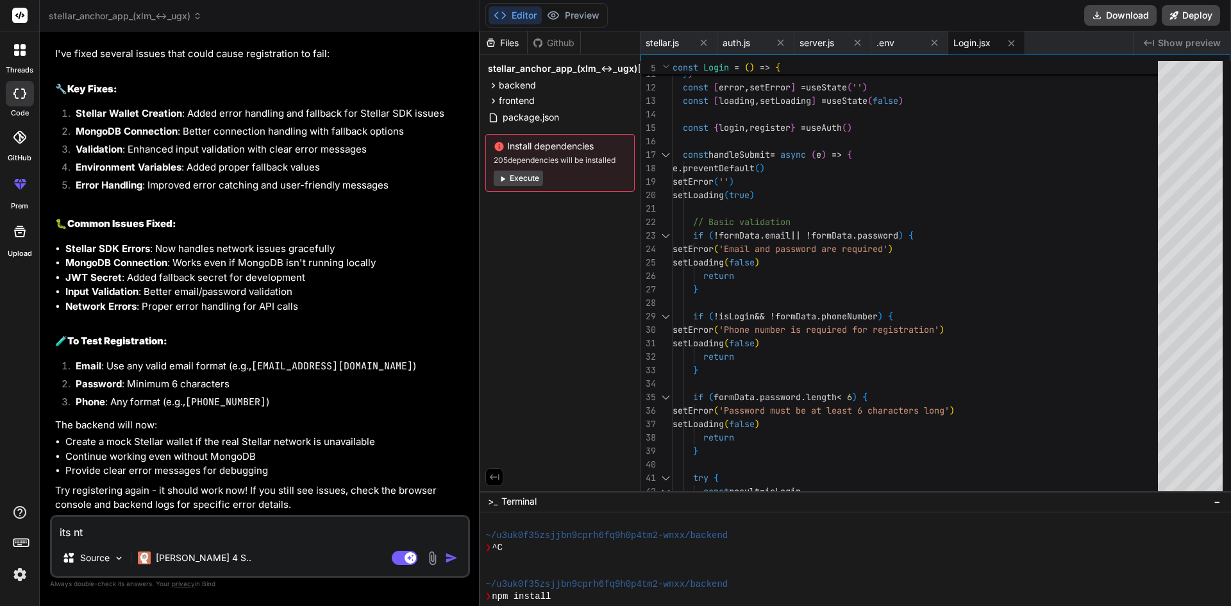
type textarea "its nt s"
type textarea "x"
type textarea "its nt sh"
type textarea "x"
type textarea "its nt sho"
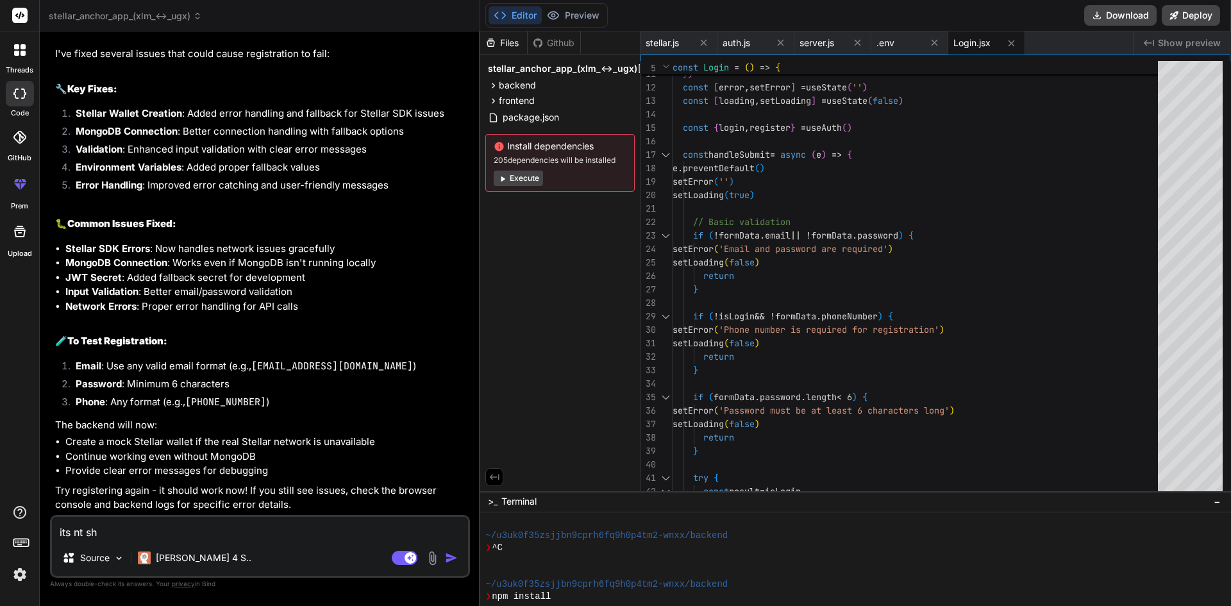
type textarea "x"
type textarea "its nt show"
type textarea "x"
type textarea "its nt showi"
type textarea "x"
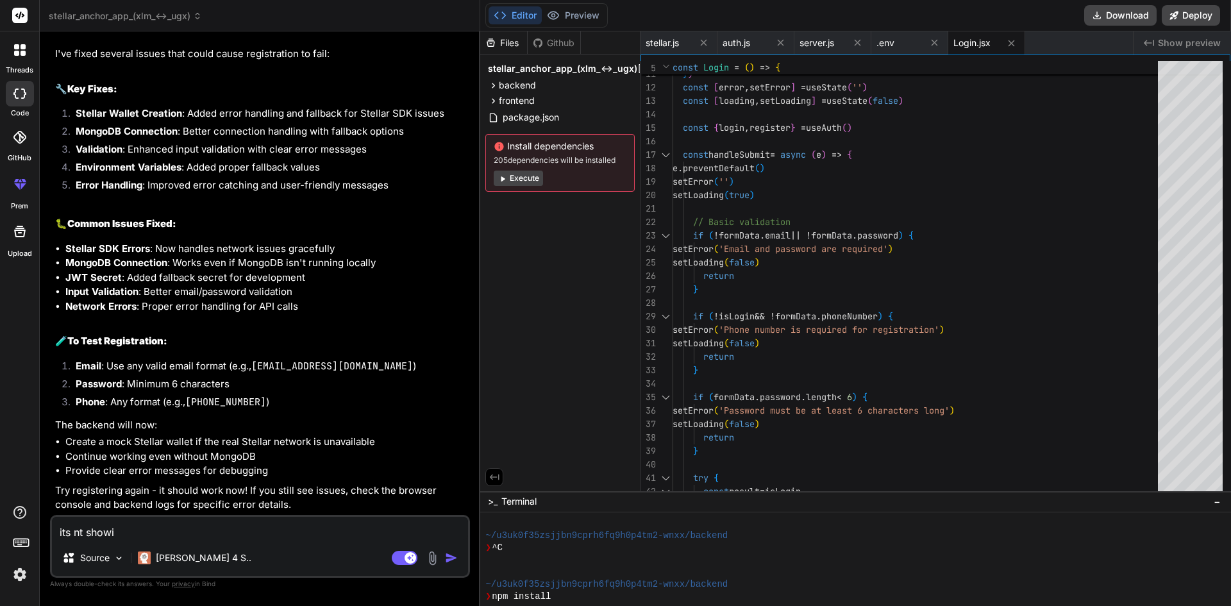
type textarea "its nt showin"
type textarea "x"
type textarea "its nt showing"
type textarea "x"
type textarea "its nt showing"
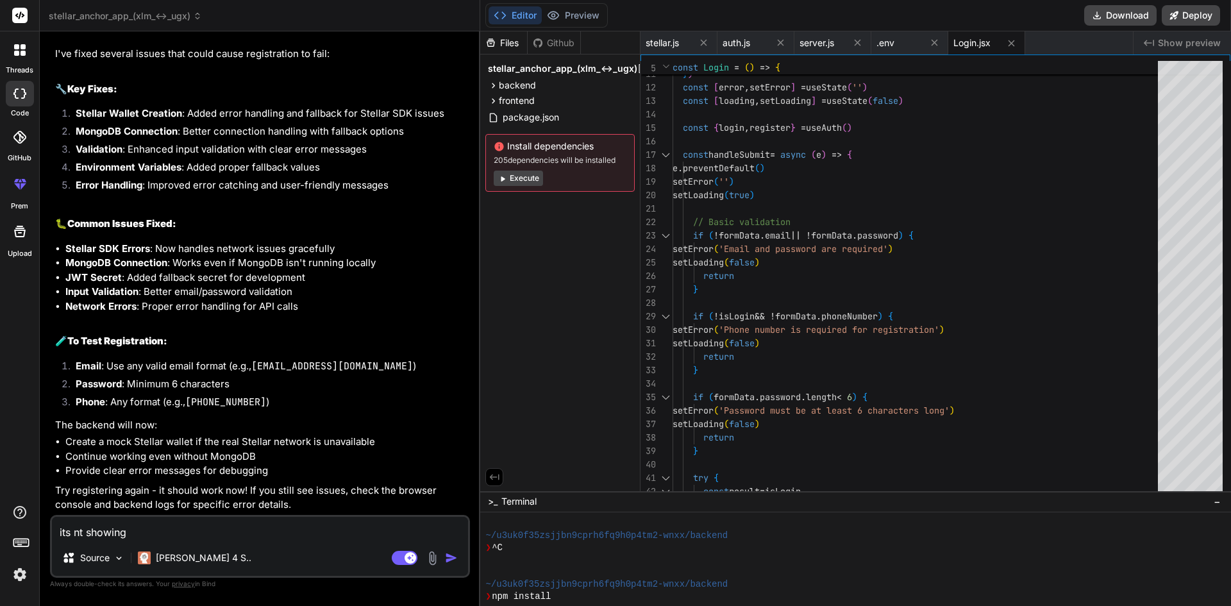
type textarea "x"
type textarea "its nt showing p"
type textarea "x"
type textarea "its nt showing pr"
type textarea "x"
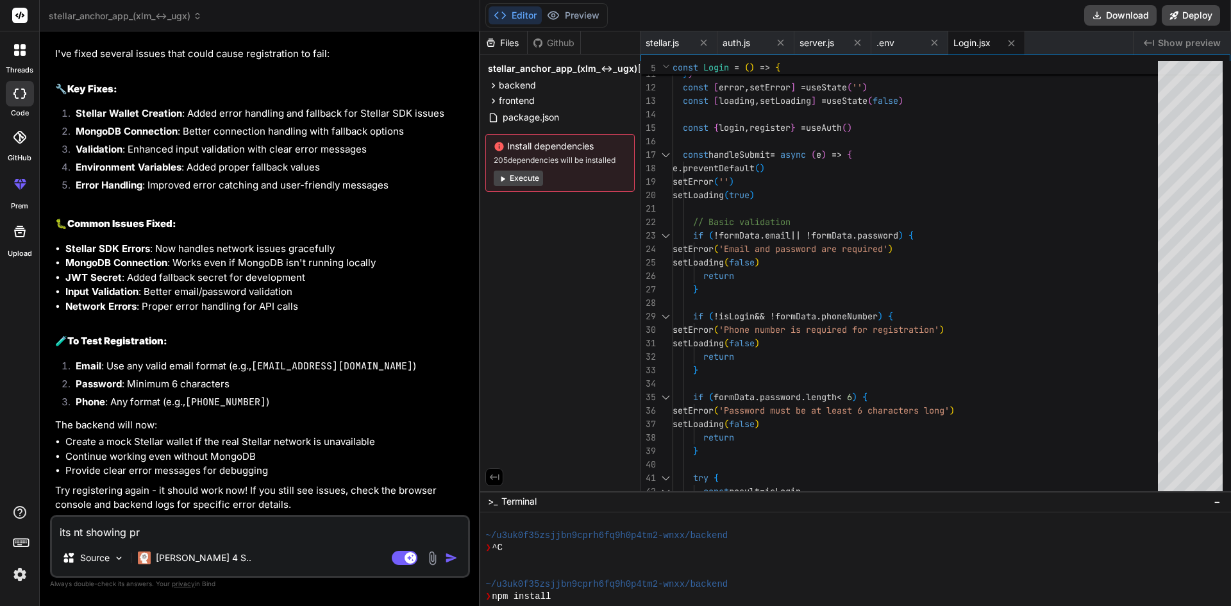
type textarea "its nt showing pre"
type textarea "x"
type textarea "its nt showing prev"
type textarea "x"
type textarea "its nt showing previ"
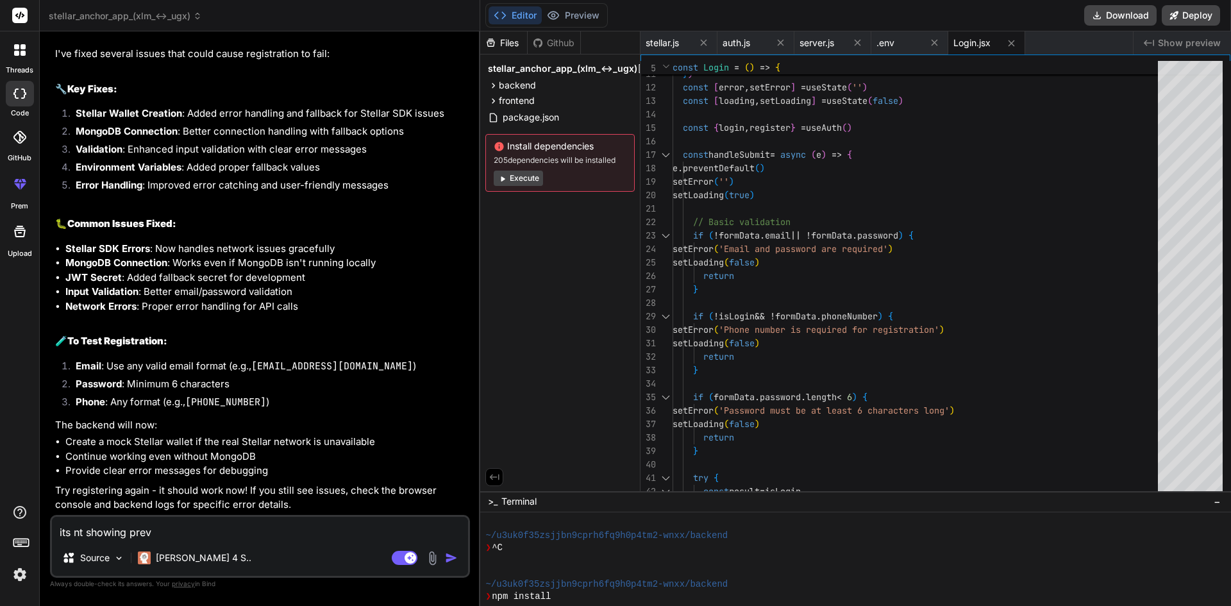
type textarea "x"
type textarea "its nt showing previe"
type textarea "x"
type textarea "its nt showing preview"
type textarea "x"
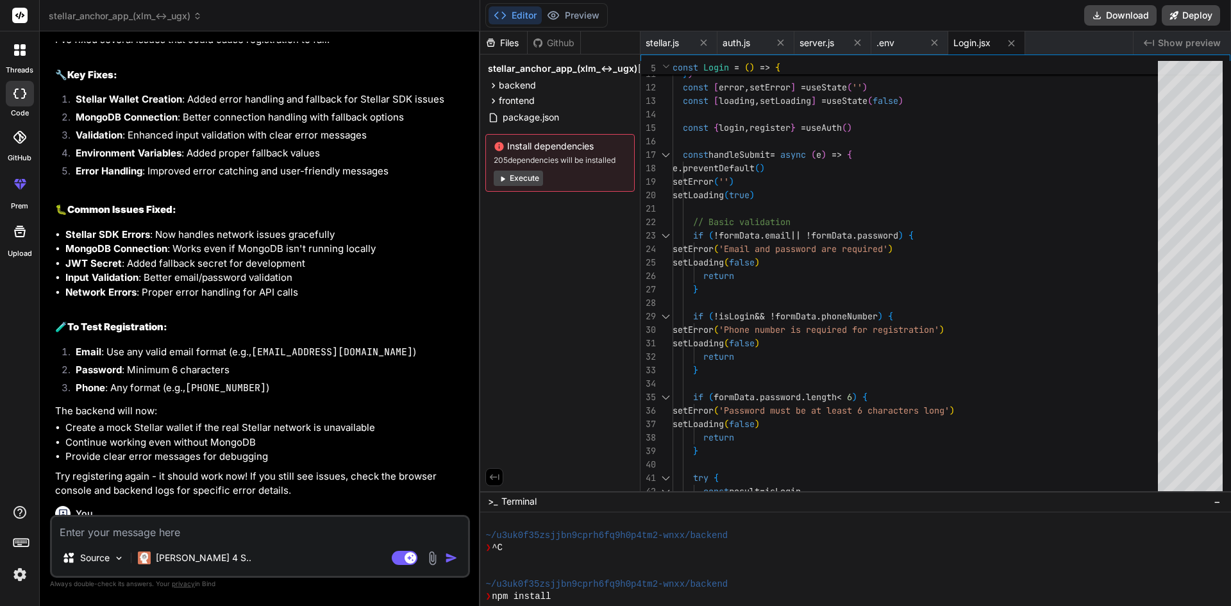
scroll to position [3250, 0]
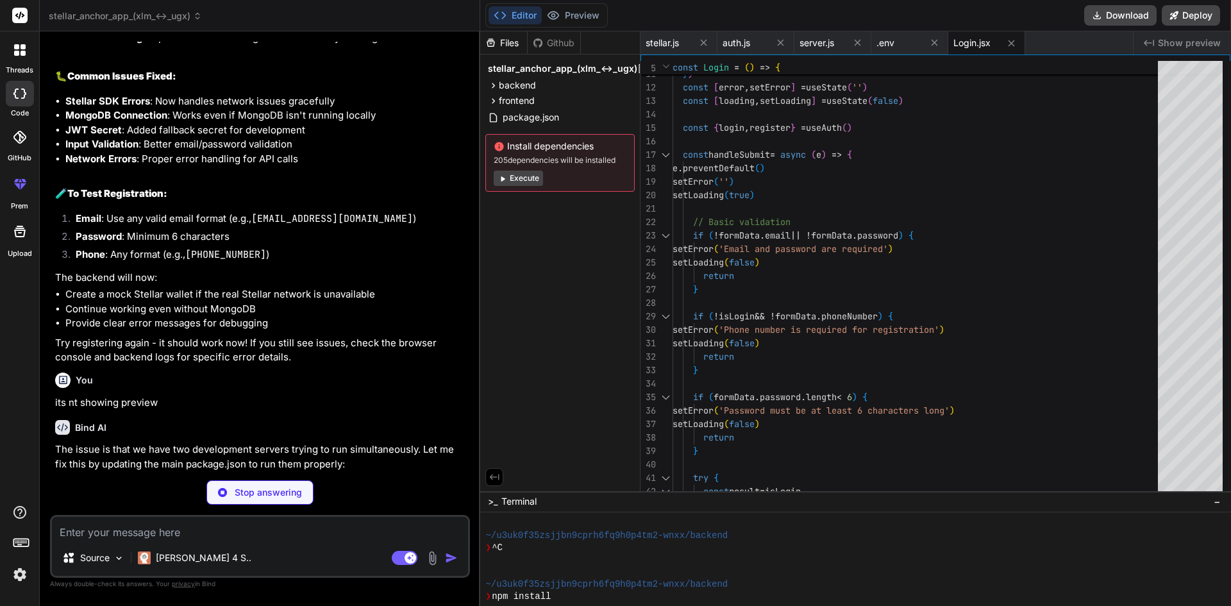
type textarea "x"
type textarea ""start": "npm run dev" }, "devDependencies": { "concurrently": "^8.2.2" } }"
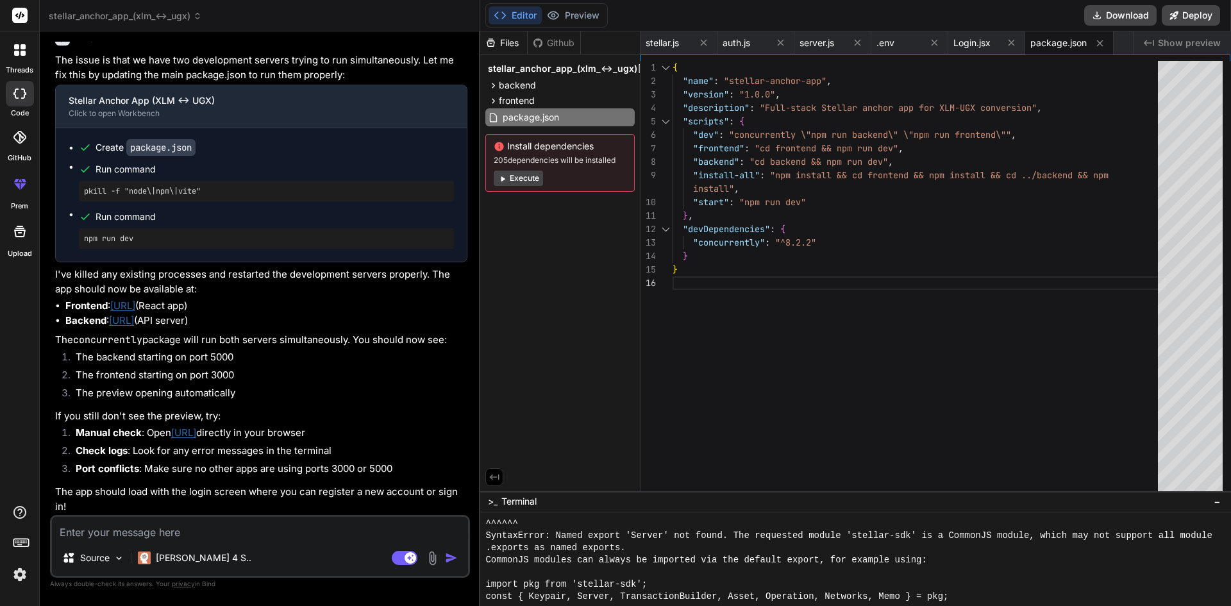
scroll to position [3655, 0]
click at [525, 181] on button "Execute" at bounding box center [518, 177] width 49 height 15
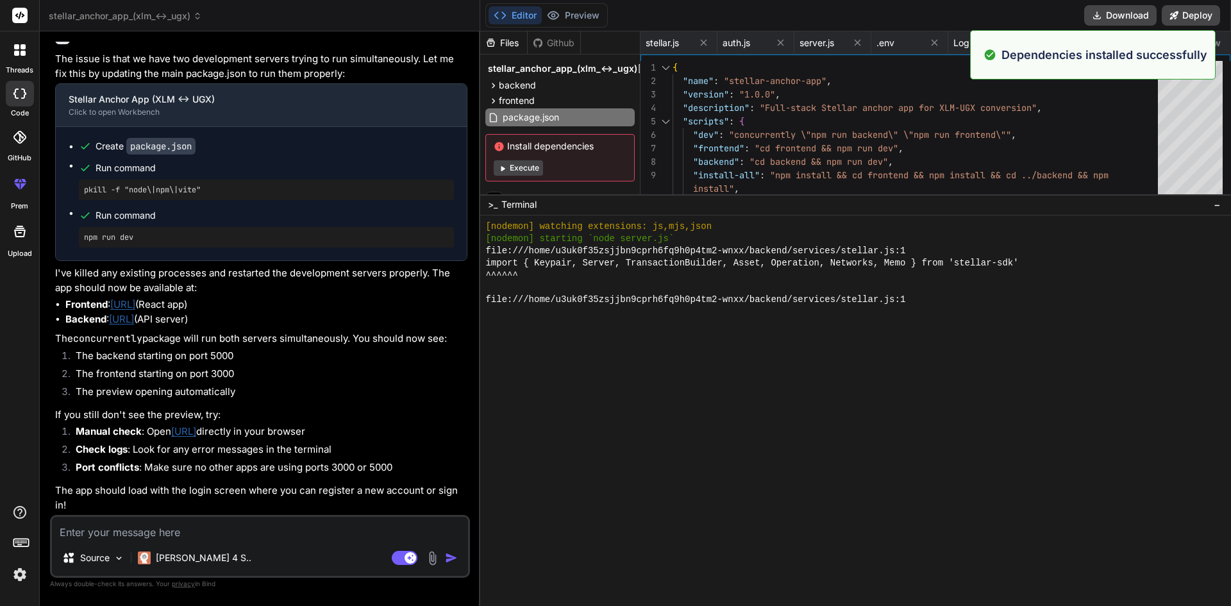
scroll to position [2434, 0]
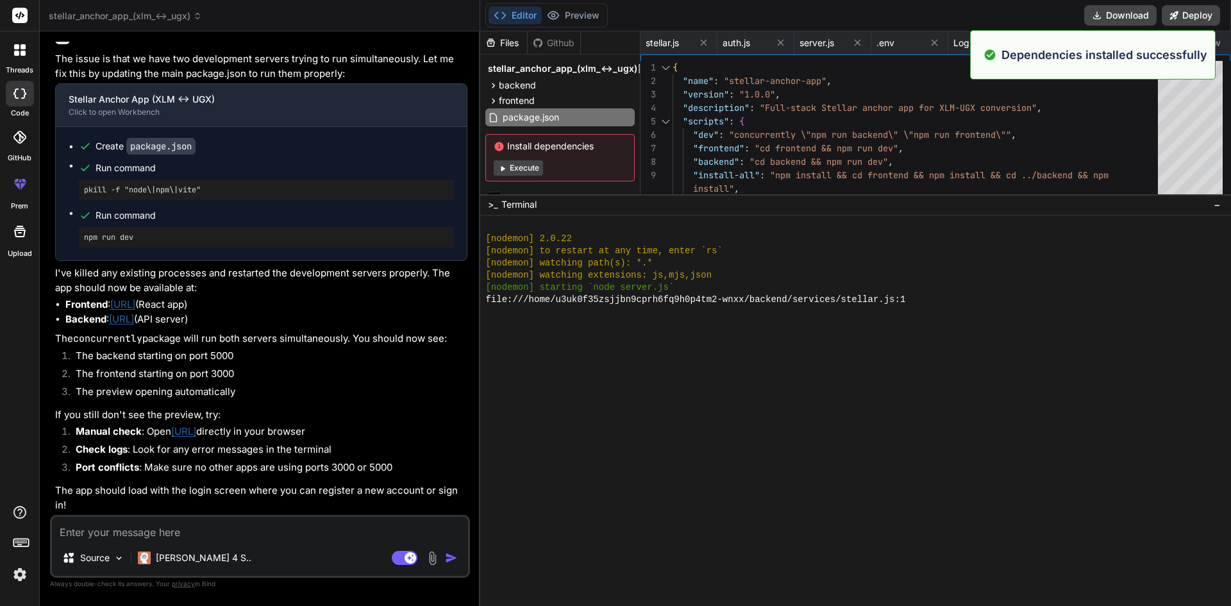
drag, startPoint x: 831, startPoint y: 492, endPoint x: 797, endPoint y: 194, distance: 299.9
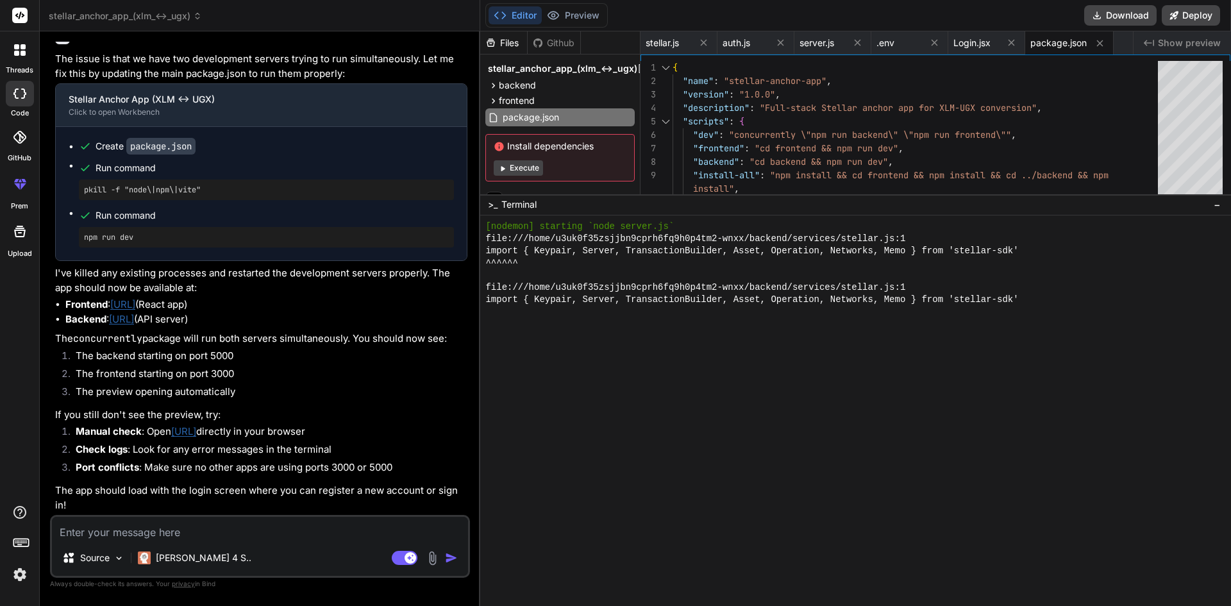
scroll to position [1729, 0]
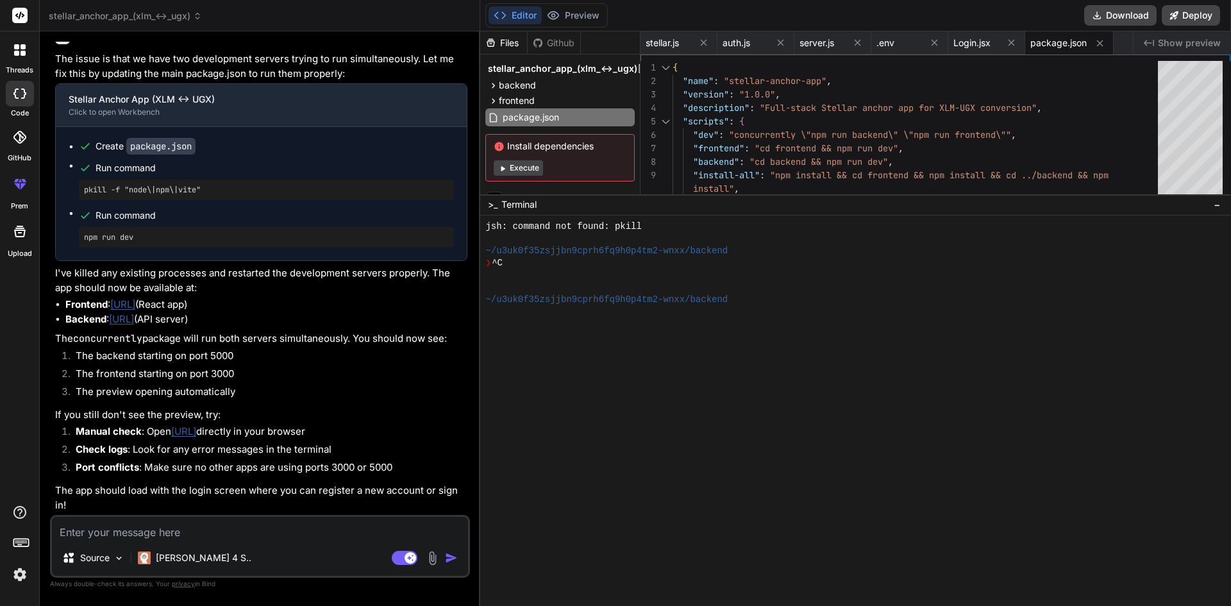
click at [155, 520] on textarea at bounding box center [260, 528] width 416 height 23
click at [151, 528] on textarea at bounding box center [260, 528] width 416 height 23
click at [428, 556] on img at bounding box center [432, 558] width 15 height 15
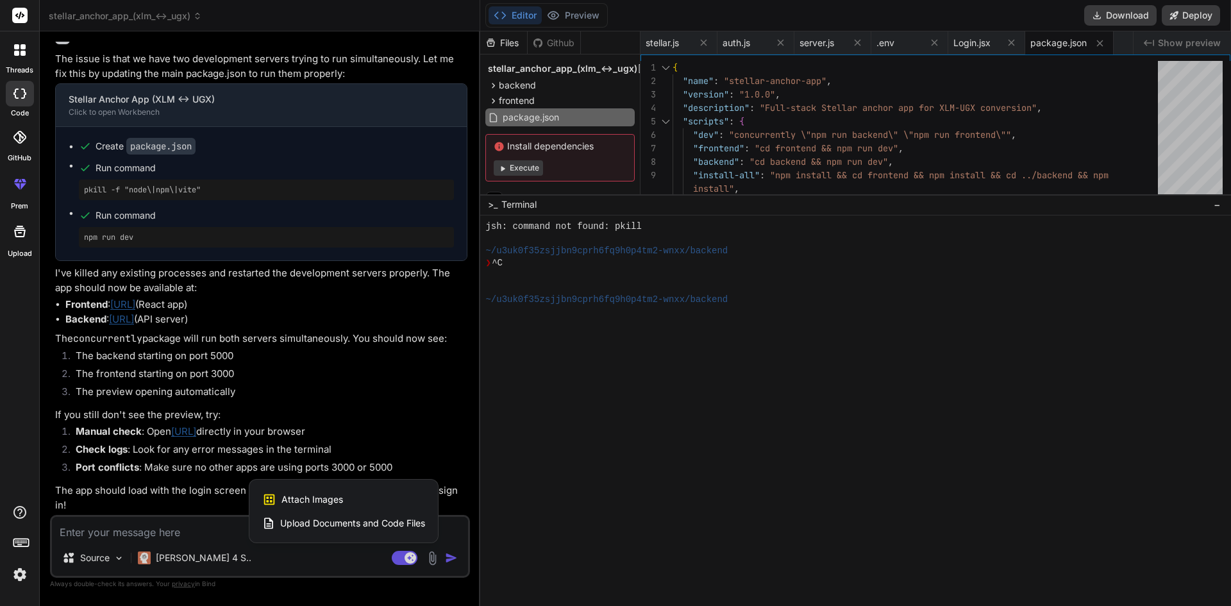
click at [353, 501] on div "Attach Images Image attachments are only supported in [PERSON_NAME] and Gemini …" at bounding box center [343, 499] width 163 height 24
type textarea "x"
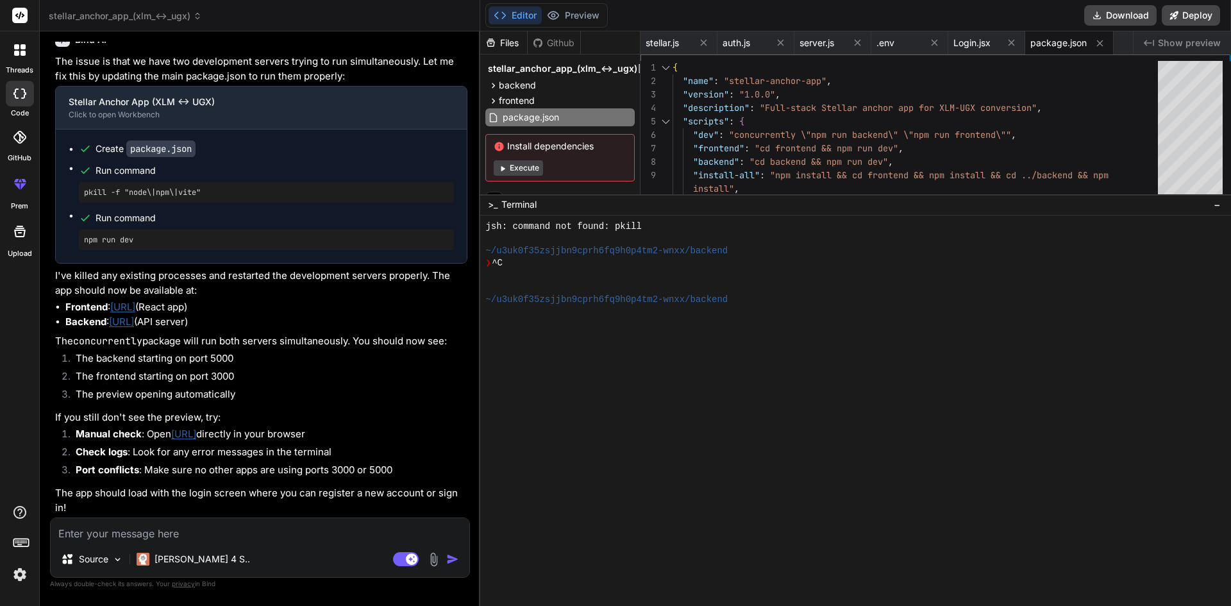
scroll to position [3652, 0]
type input "C:\fakepath\Screenshot [DATE] 125819.png"
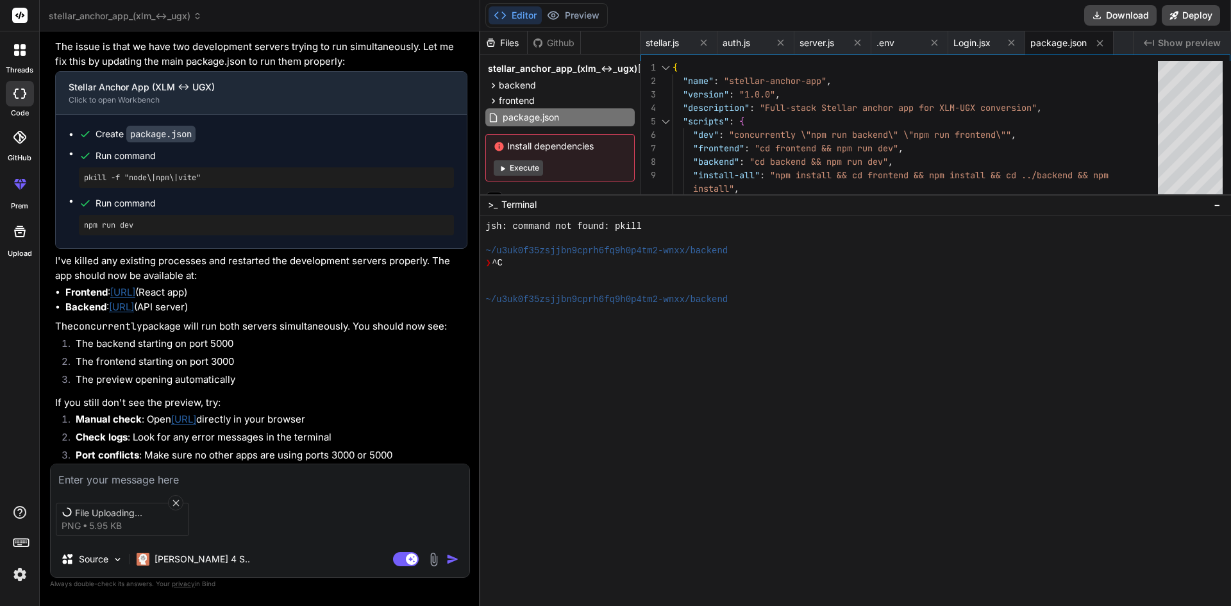
scroll to position [3655, 0]
click at [126, 476] on textarea at bounding box center [260, 475] width 419 height 23
type textarea "x"
type textarea "t"
type textarea "x"
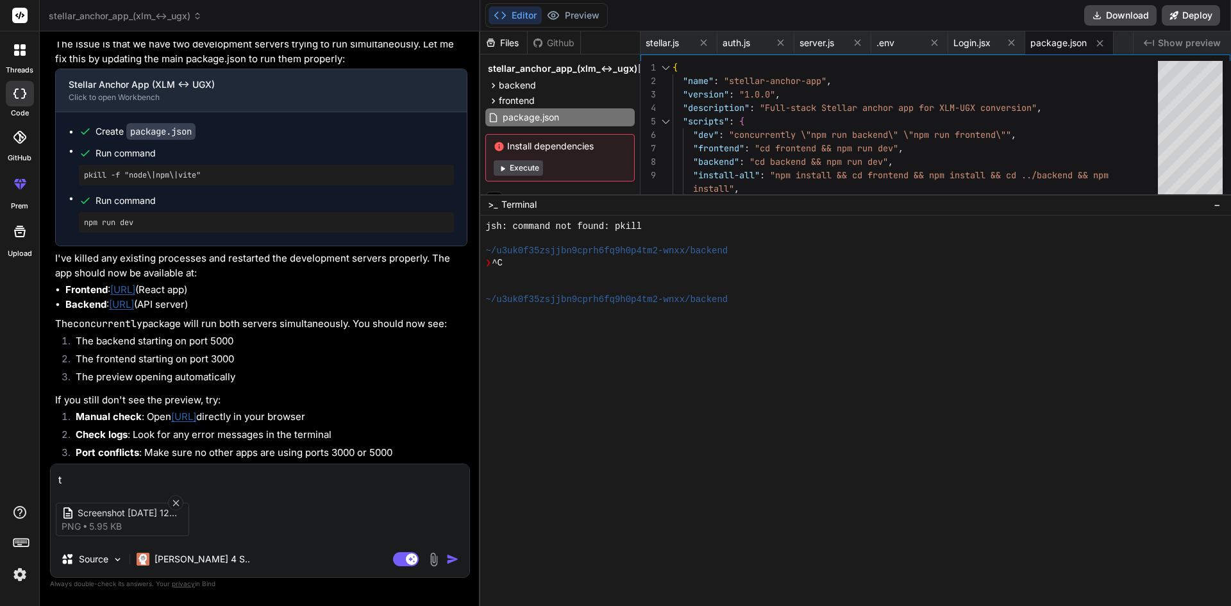
type textarea "th"
type textarea "x"
type textarea "tha"
type textarea "x"
type textarea "that"
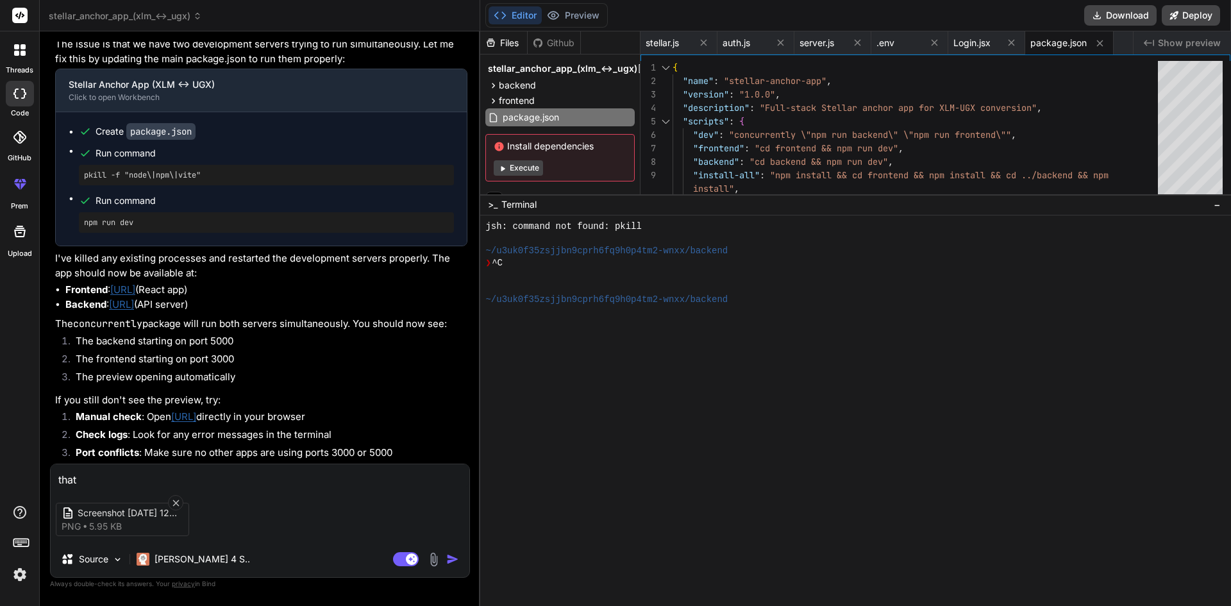
type textarea "x"
type textarea "thats"
type textarea "x"
type textarea "thats"
type textarea "x"
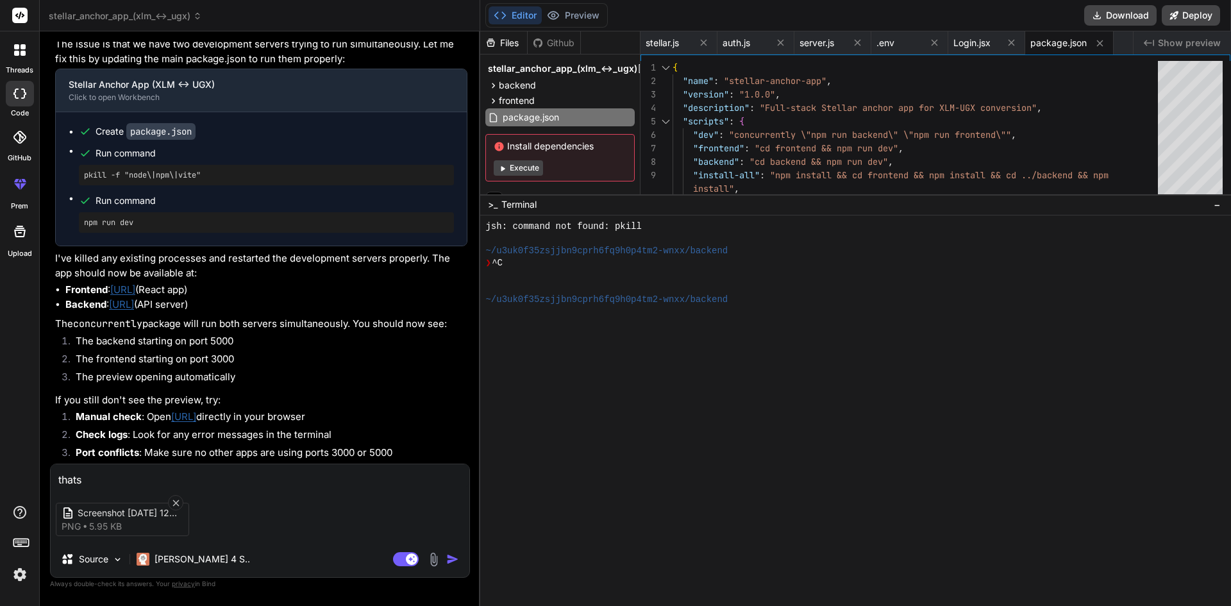
type textarea "thats t"
type textarea "x"
type textarea "thats th"
type textarea "x"
type textarea "thats the"
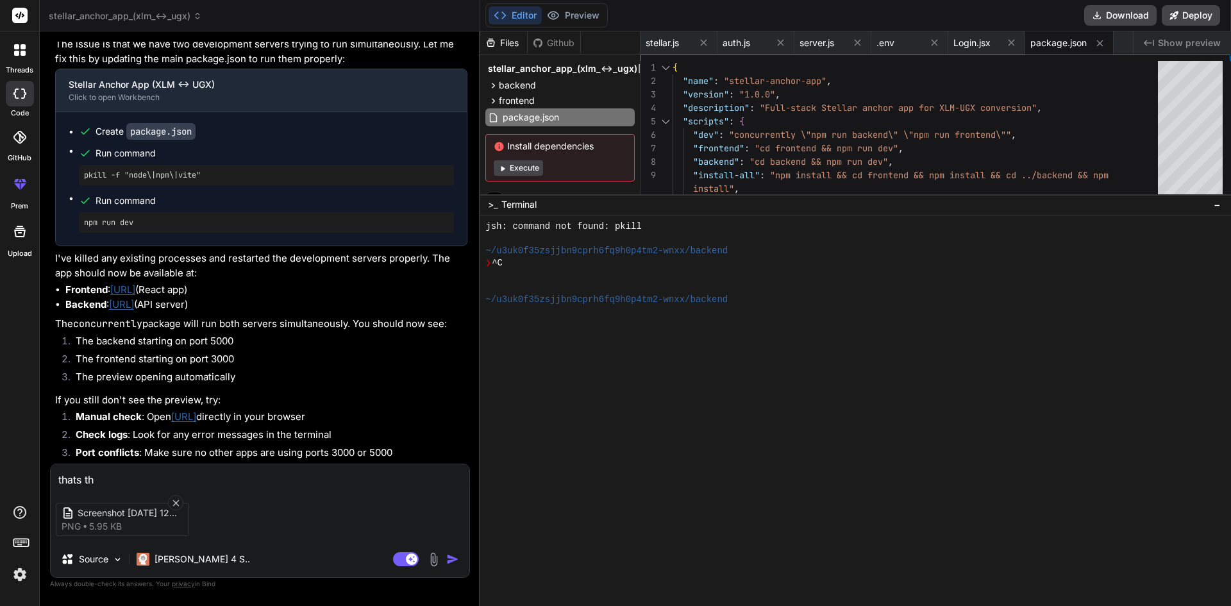
type textarea "x"
type textarea "thats the"
type textarea "x"
type textarea "thats the e"
type textarea "x"
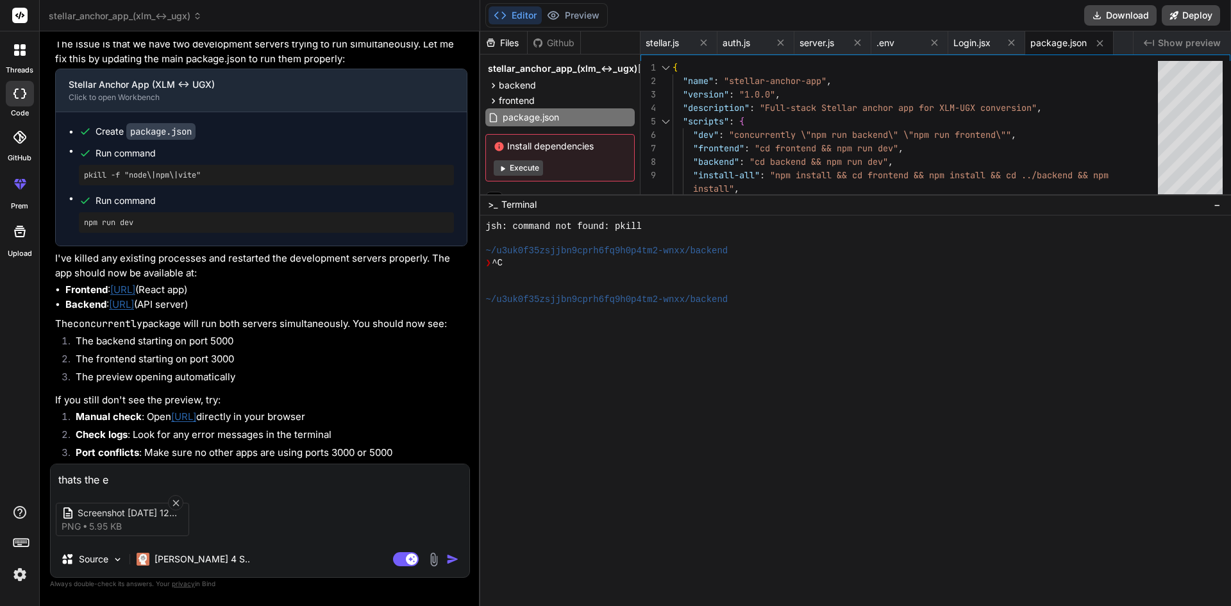
type textarea "thats the er"
type textarea "x"
type textarea "thats the ero"
type textarea "x"
type textarea "thats the eror"
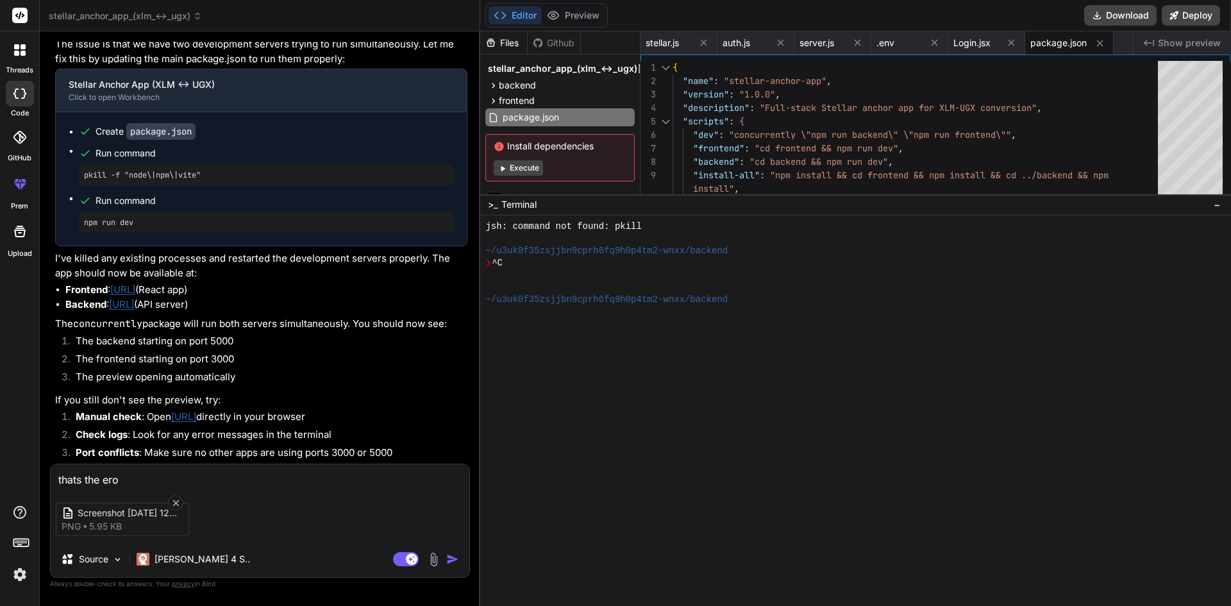
type textarea "x"
type textarea "thats the eror"
click at [447, 557] on div "Agent Mode. When this toggle is activated, AI automatically makes decisions, re…" at bounding box center [427, 558] width 74 height 15
click at [452, 563] on img "button" at bounding box center [452, 558] width 13 height 13
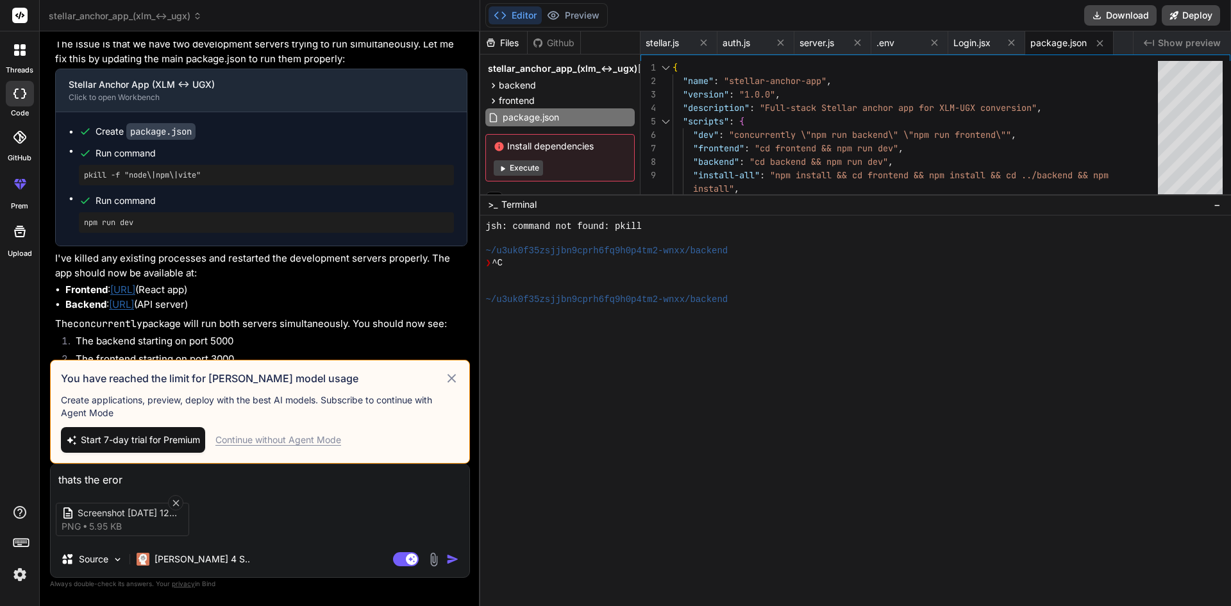
click at [120, 440] on span "Start 7-day trial for Premium" at bounding box center [140, 439] width 119 height 13
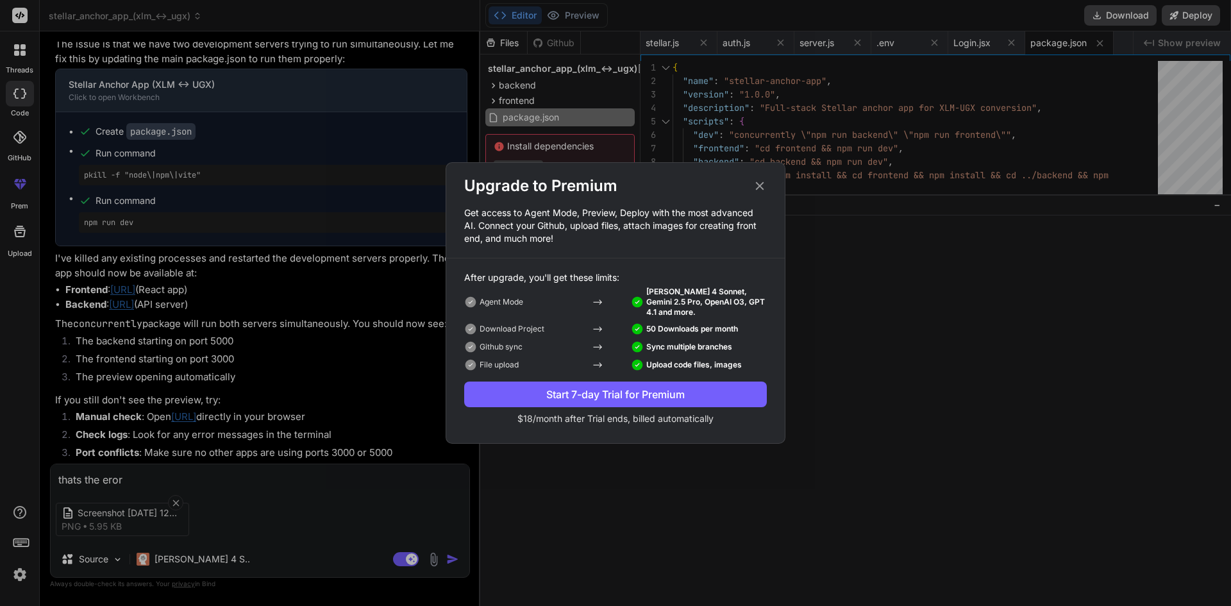
click at [755, 178] on div "Upgrade to Premium" at bounding box center [615, 186] width 338 height 21
click at [753, 189] on icon at bounding box center [759, 186] width 14 height 14
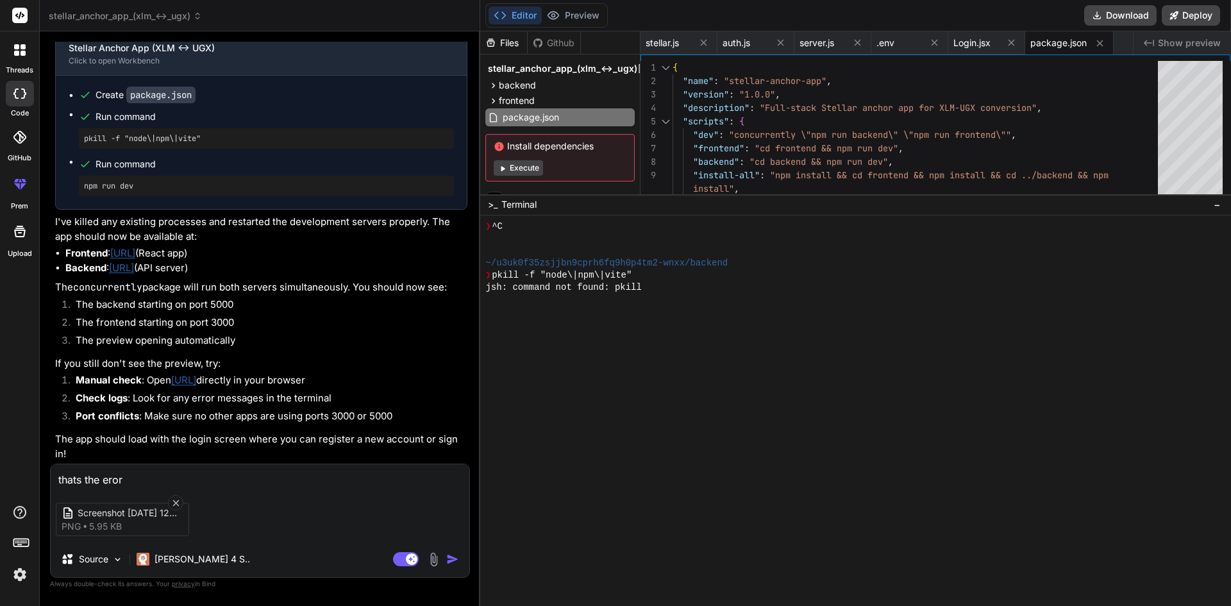
scroll to position [1409, 0]
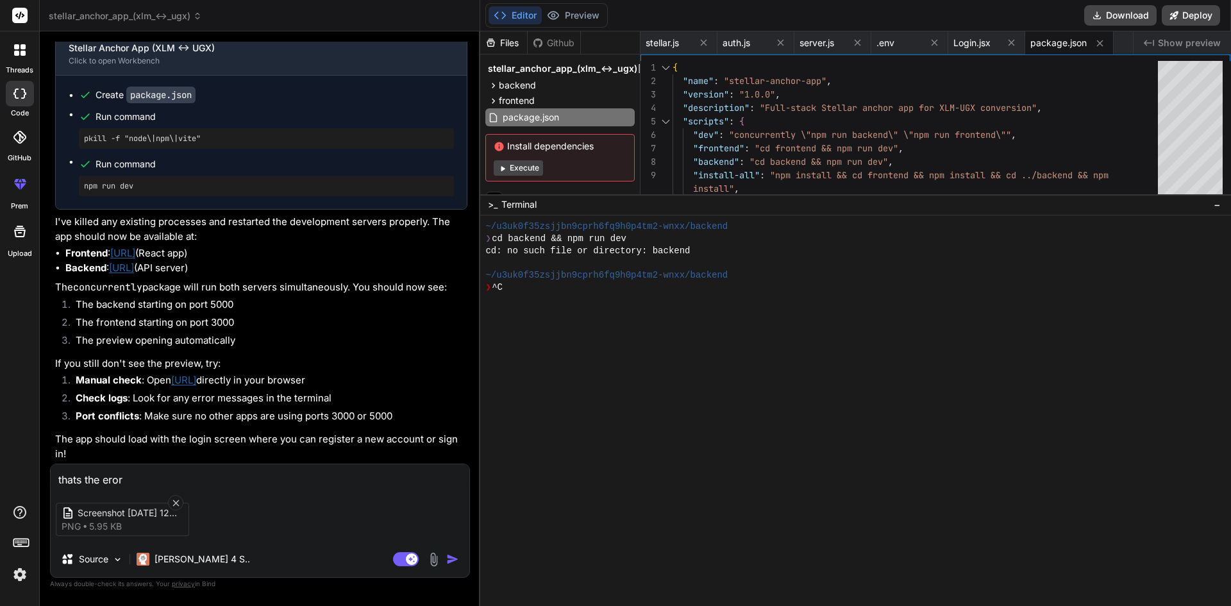
click at [447, 552] on img "button" at bounding box center [452, 558] width 13 height 13
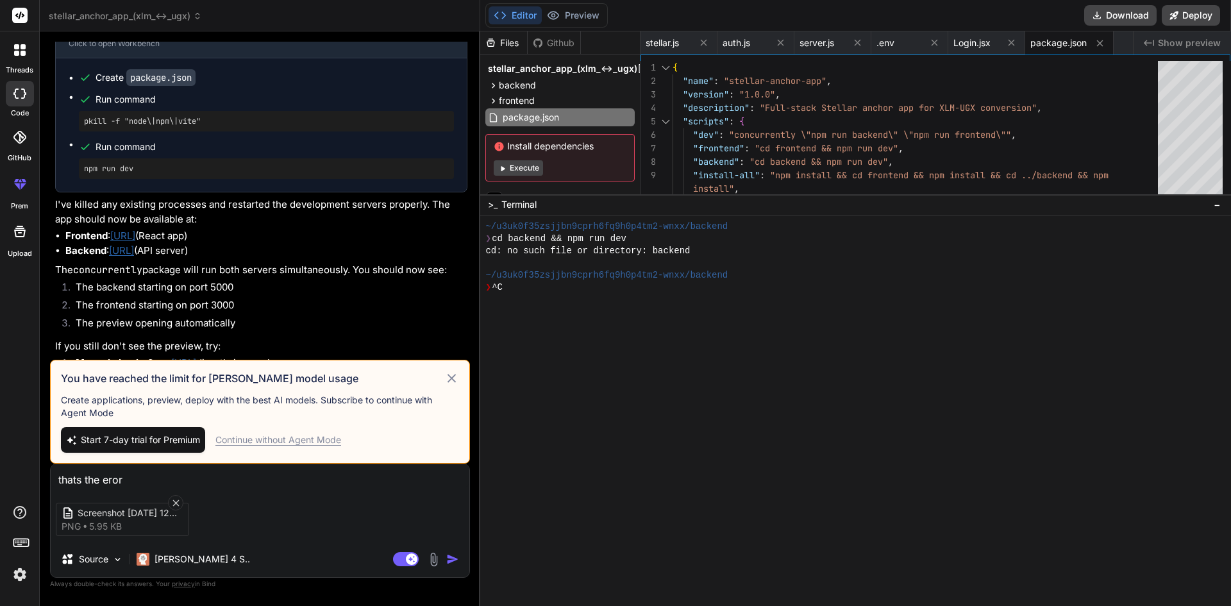
click at [288, 437] on div "Continue without Agent Mode" at bounding box center [278, 439] width 126 height 13
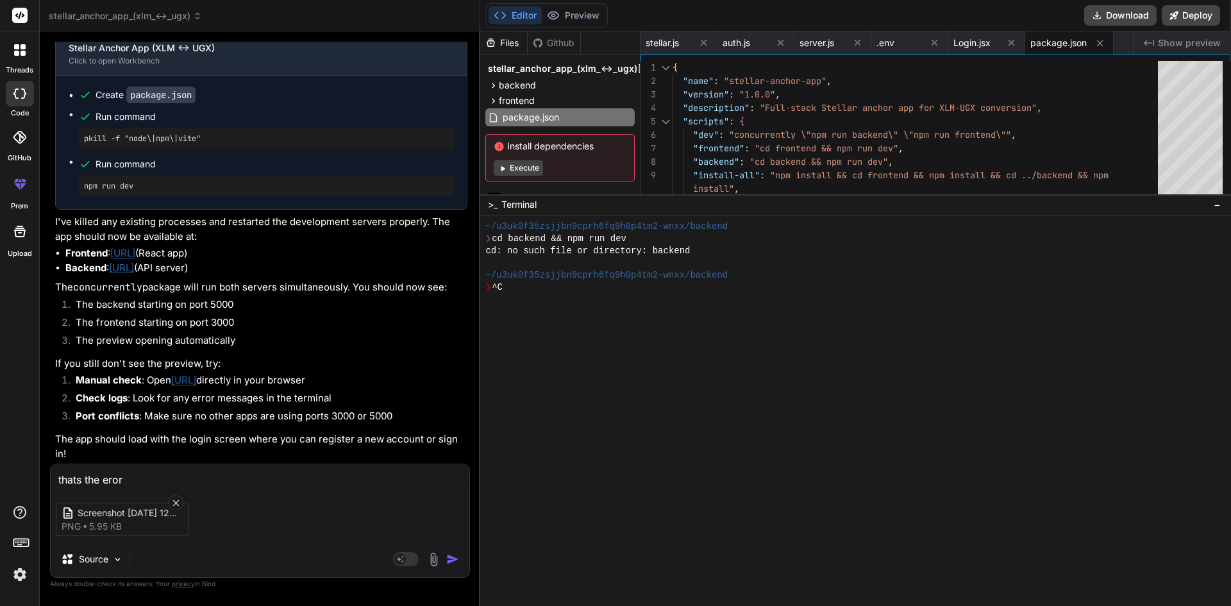
click at [456, 556] on img "button" at bounding box center [452, 558] width 13 height 13
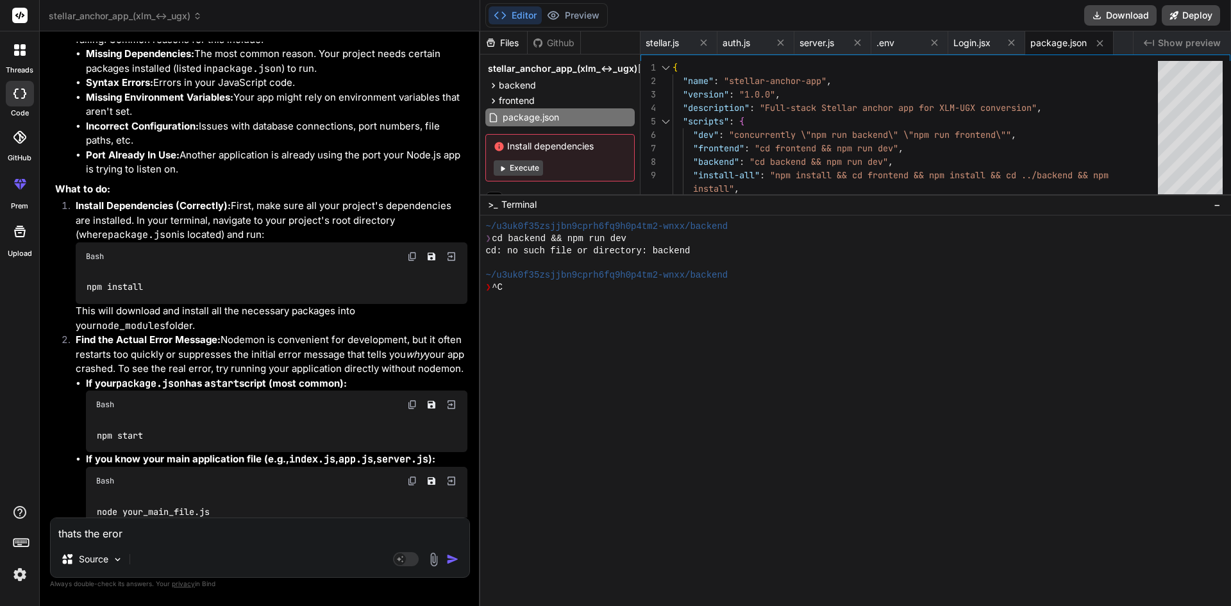
scroll to position [4390, 0]
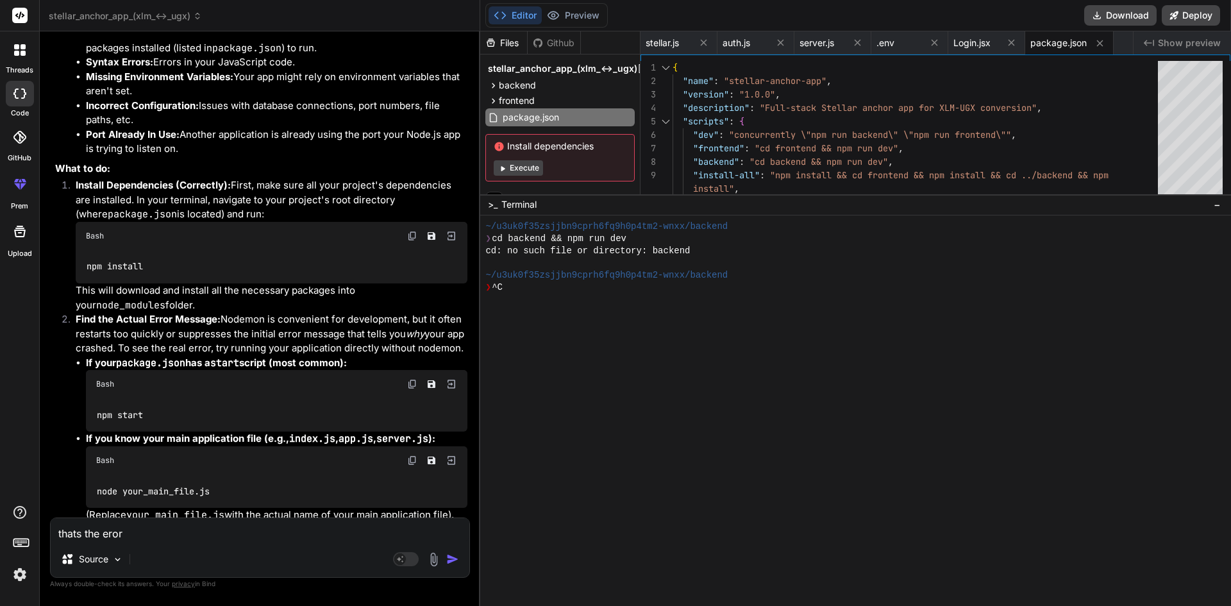
click at [502, 208] on span "Terminal" at bounding box center [518, 204] width 35 height 13
click at [494, 205] on span ">_" at bounding box center [493, 204] width 10 height 13
click at [563, 304] on div at bounding box center [848, 300] width 727 height 12
click at [563, 301] on div at bounding box center [848, 300] width 727 height 12
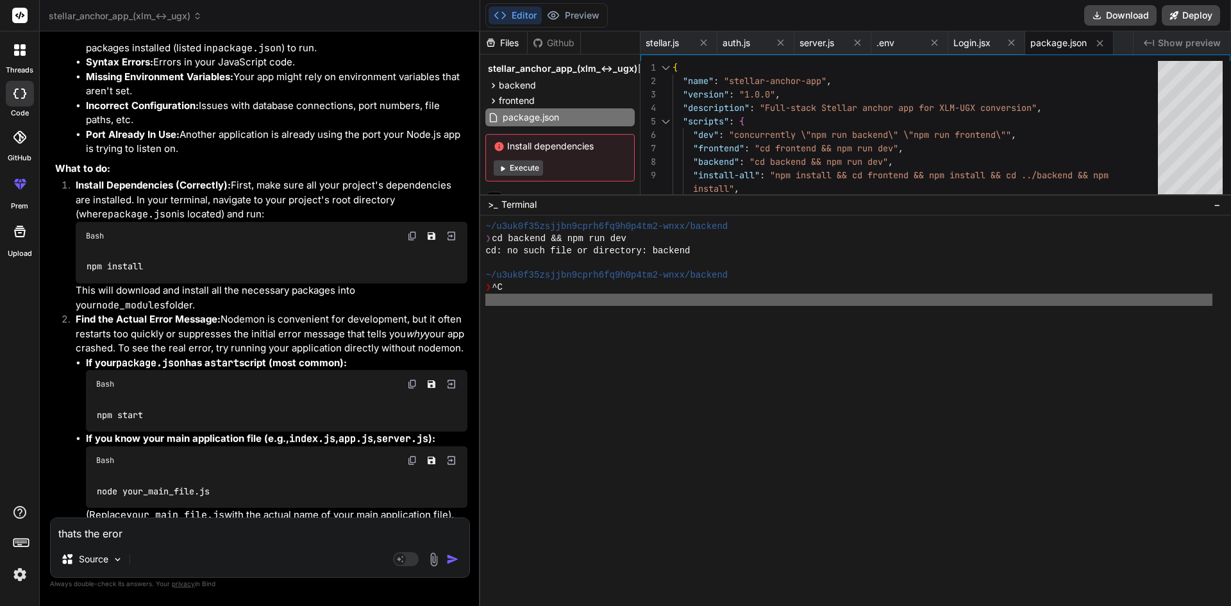
click at [561, 301] on div at bounding box center [848, 300] width 727 height 12
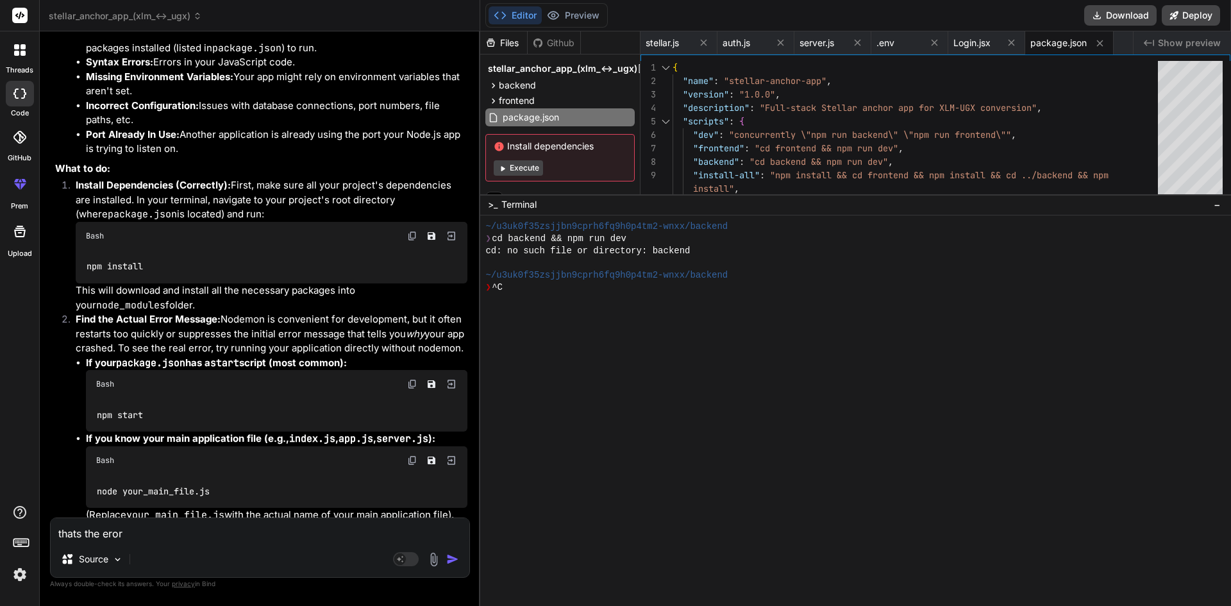
click at [510, 163] on button "Execute" at bounding box center [518, 167] width 49 height 15
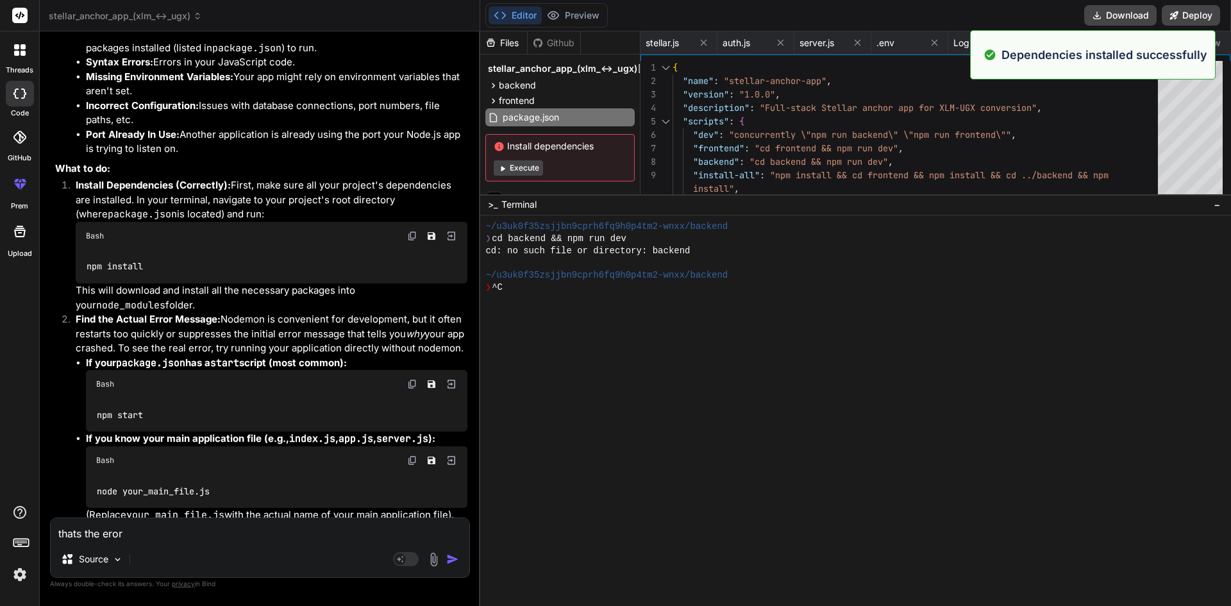
type textarea "x"
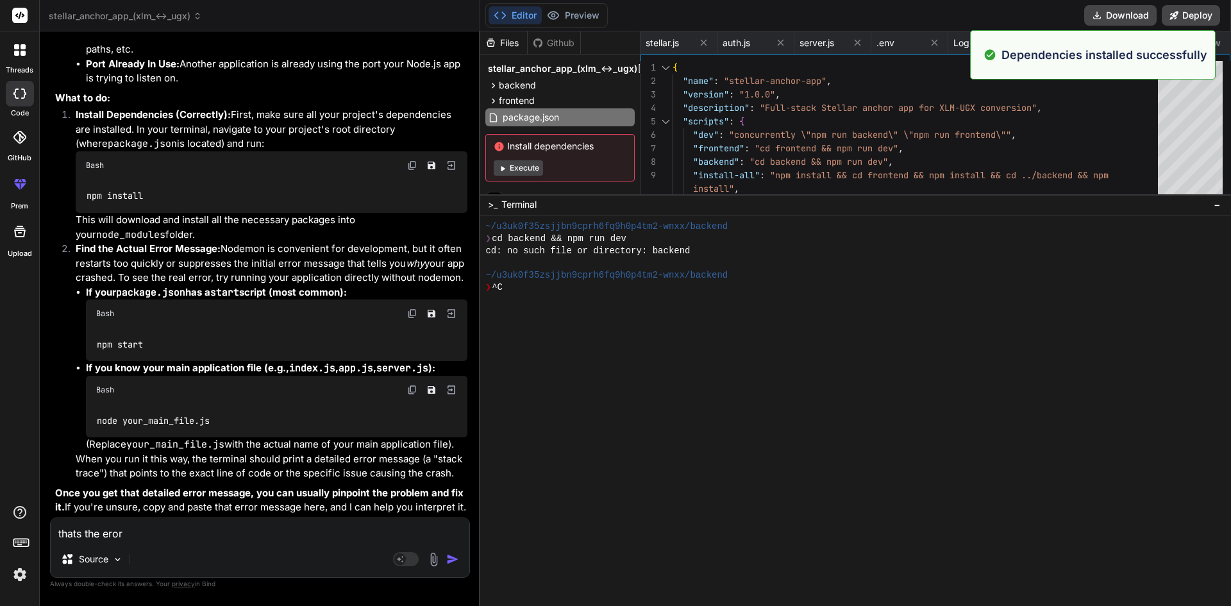
scroll to position [4518, 0]
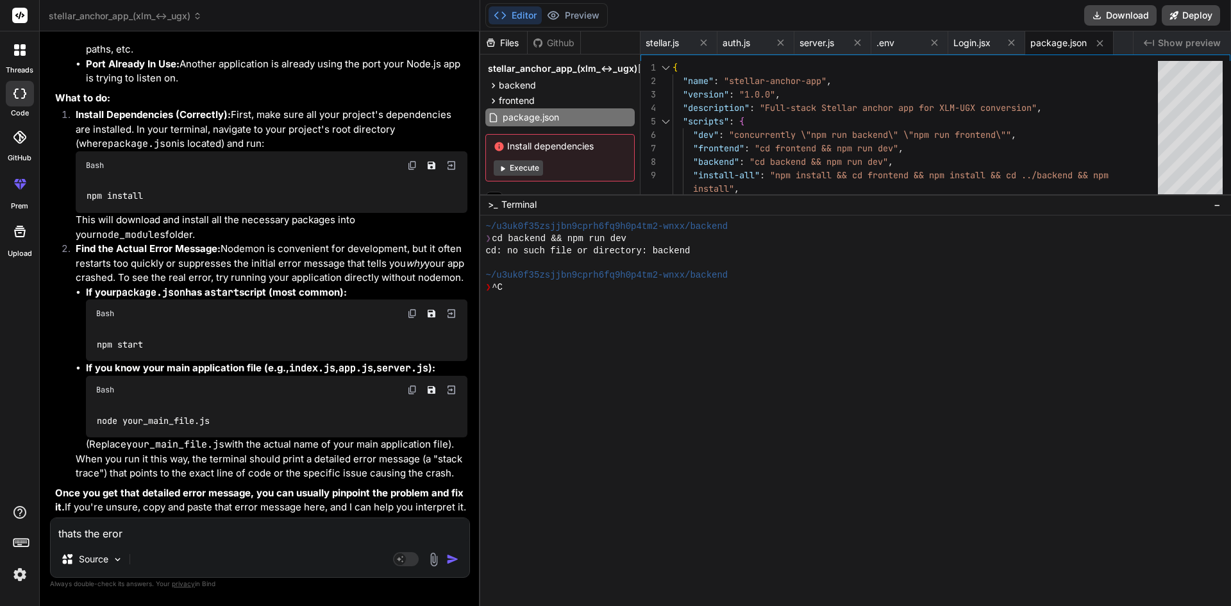
click at [237, 526] on textarea "thats the eror" at bounding box center [260, 529] width 419 height 23
type textarea "c"
type textarea "x"
type textarea "co"
type textarea "x"
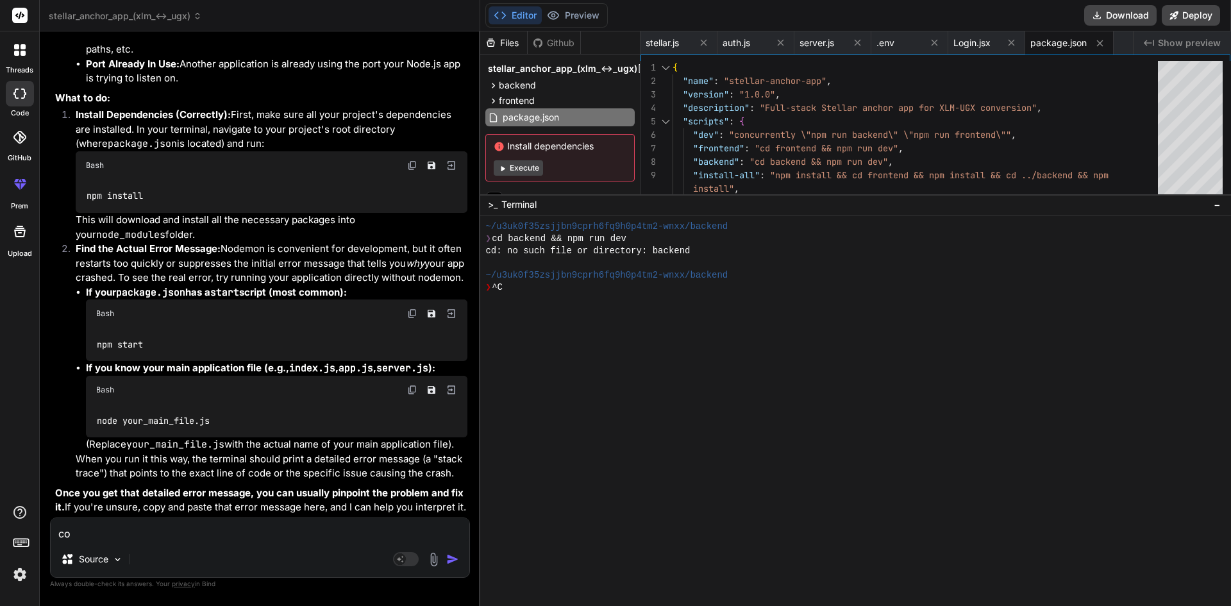
type textarea "cor"
type textarea "x"
type textarea "corr"
type textarea "x"
type textarea "corre"
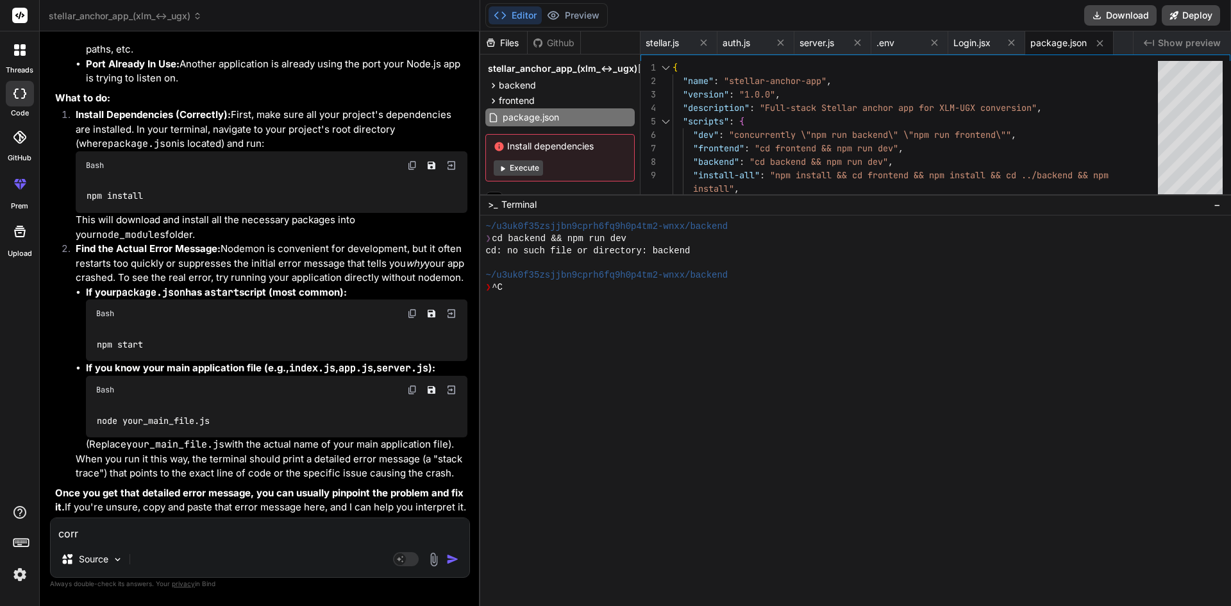
type textarea "x"
type textarea "correc"
type textarea "x"
type textarea "correct"
type textarea "x"
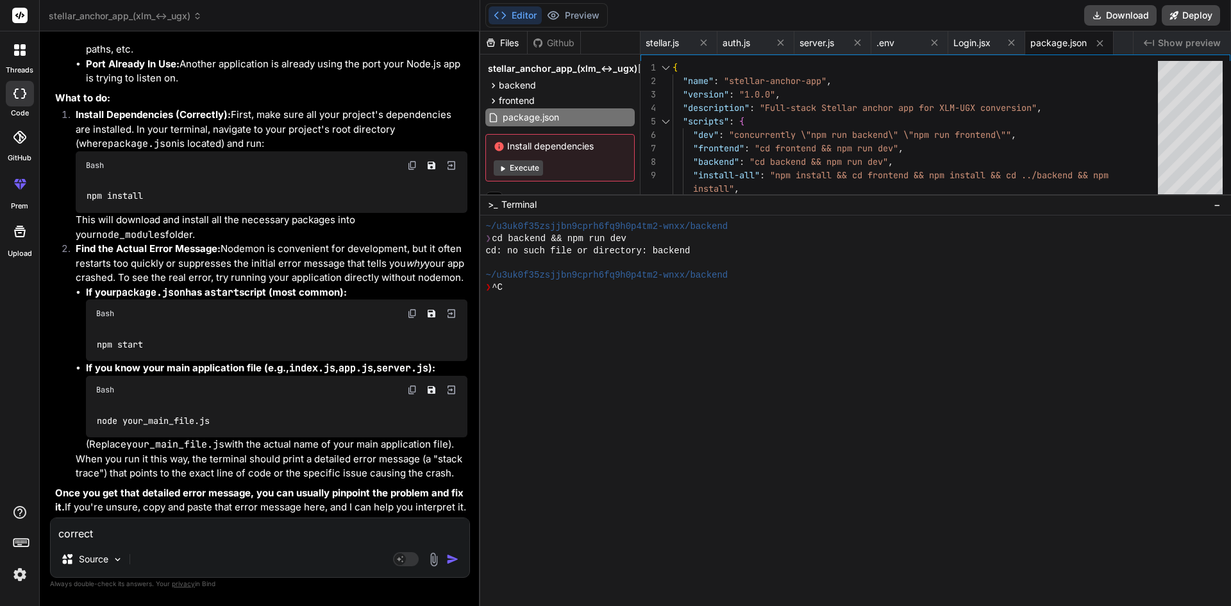
type textarea "correct"
type textarea "x"
type textarea "correct i"
type textarea "x"
type textarea "correct in"
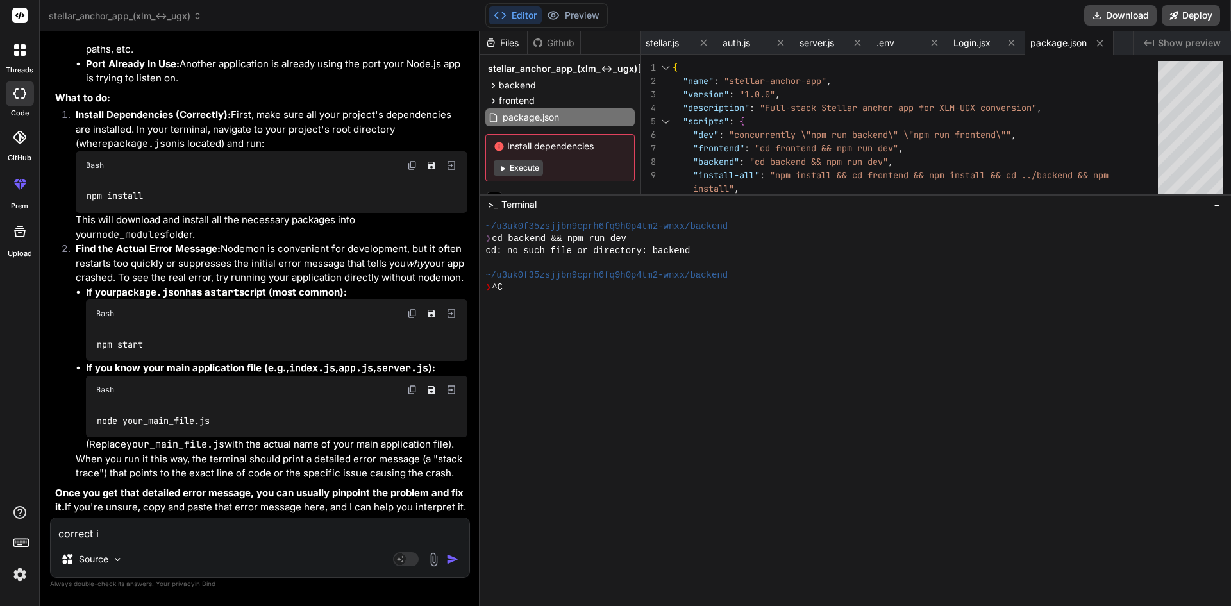
type textarea "x"
type textarea "correct in"
type textarea "x"
type textarea "correct in c"
type textarea "x"
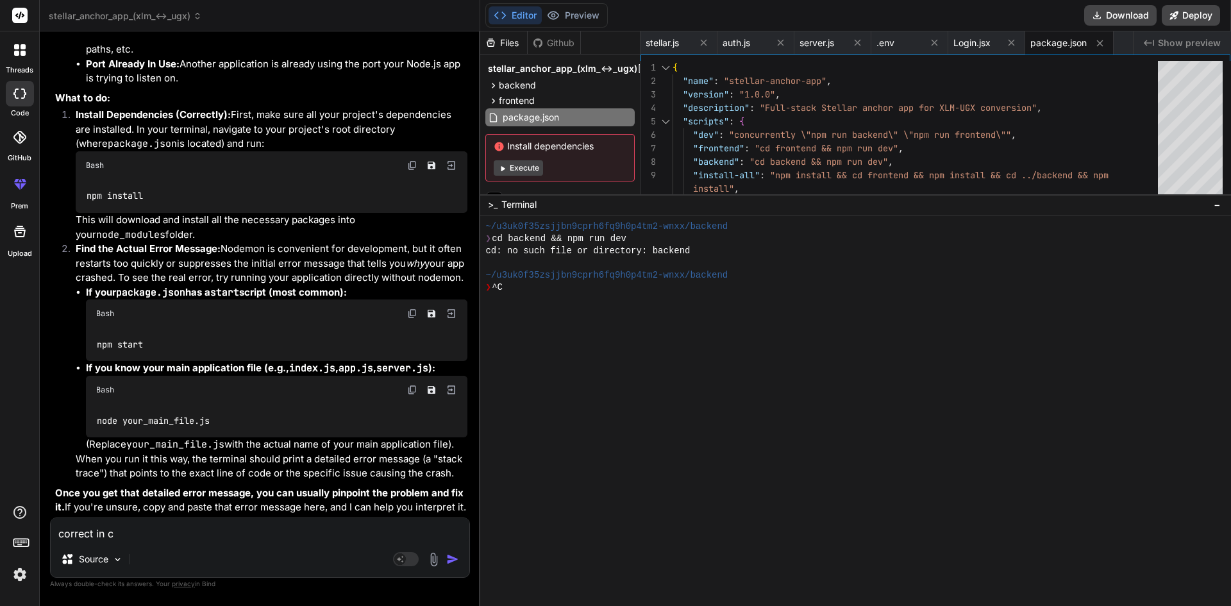
type textarea "correct in co"
type textarea "x"
type textarea "correct in cod"
type textarea "x"
type textarea "correct in code"
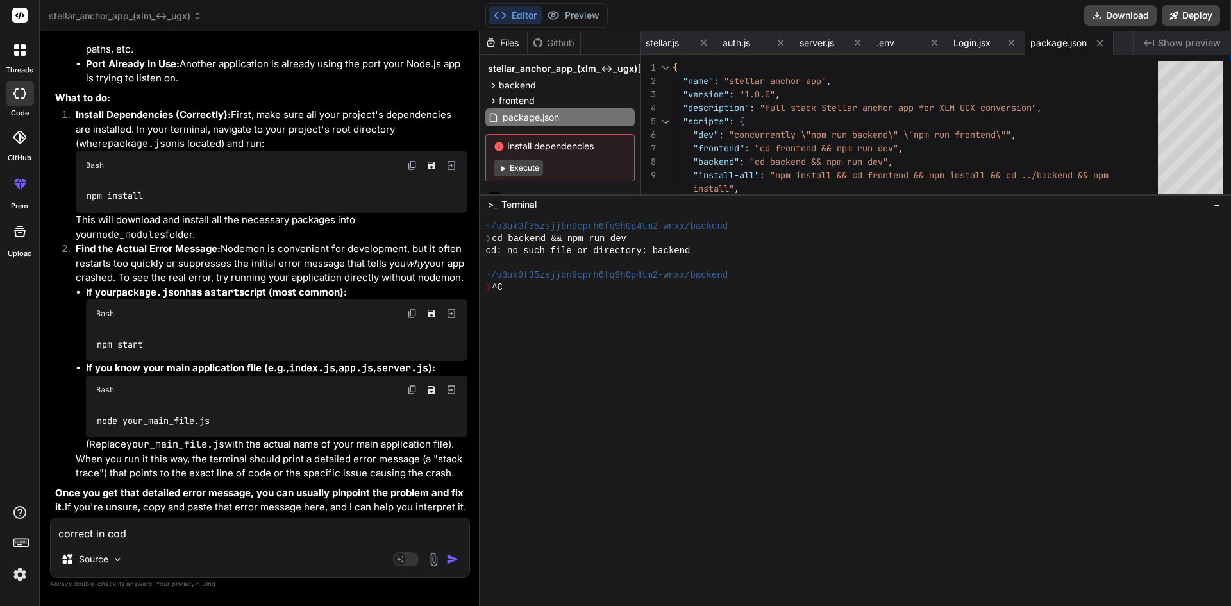
type textarea "x"
type textarea "correct in codes"
type textarea "x"
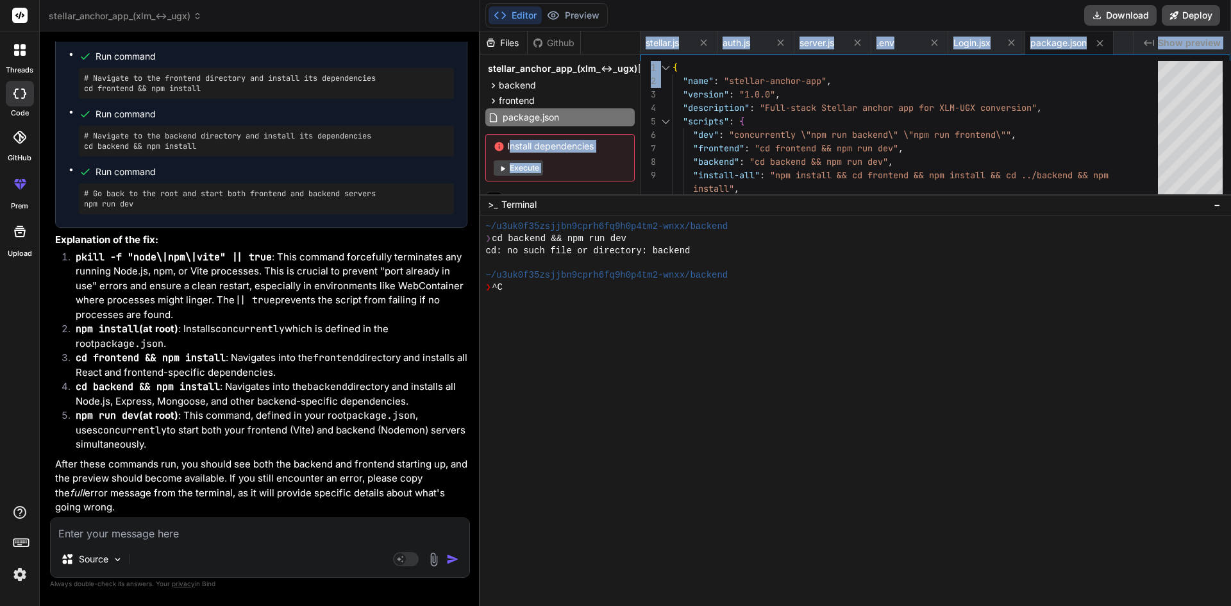
scroll to position [0, 49]
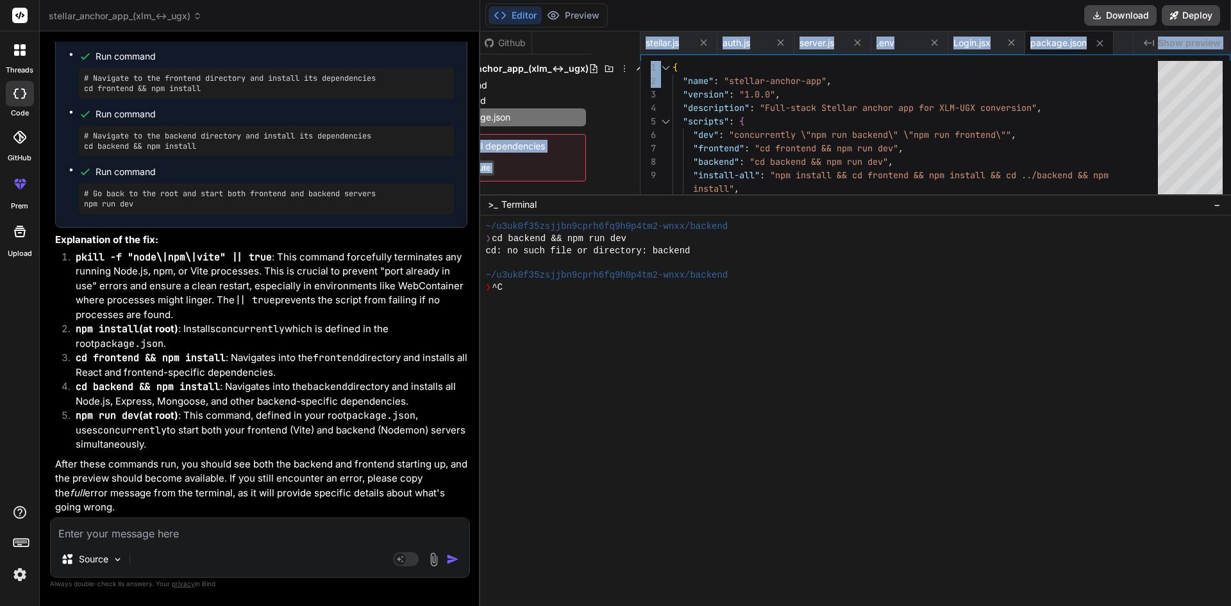
drag, startPoint x: 640, startPoint y: 100, endPoint x: 638, endPoint y: 154, distance: 53.9
click at [638, 154] on div "Files Github stellar_anchor_app_(xlm_↔_ugx) backend .env middleware auth.js mod…" at bounding box center [855, 112] width 751 height 163
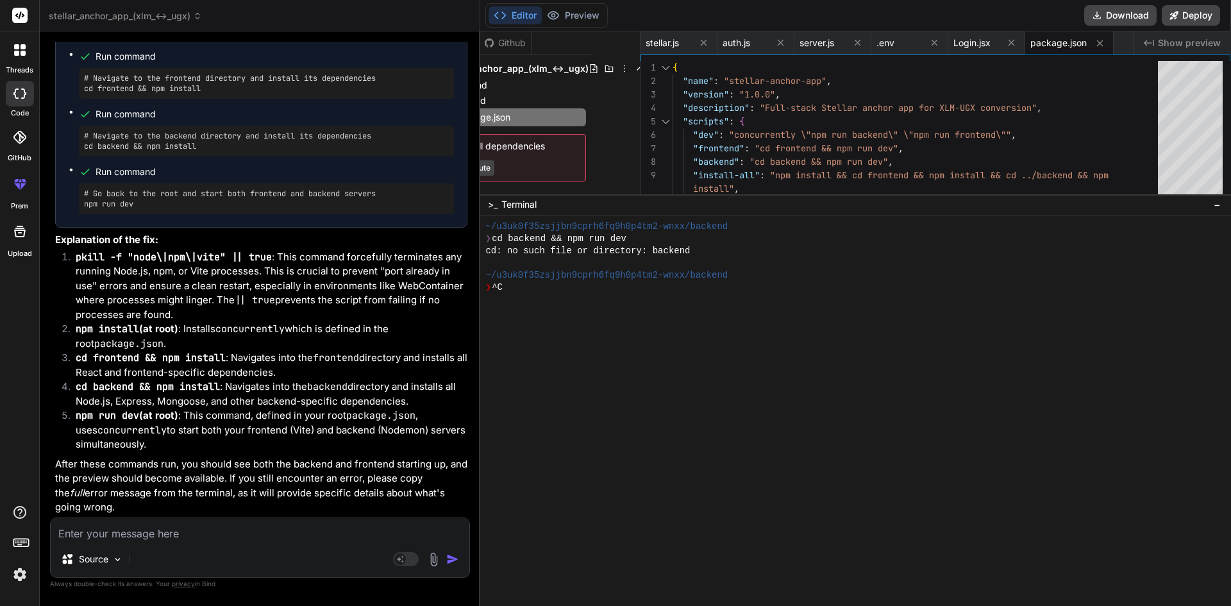
click at [624, 145] on div "Files Github stellar_anchor_app_(xlm_↔_ugx) backend .env middleware auth.js mod…" at bounding box center [560, 112] width 160 height 163
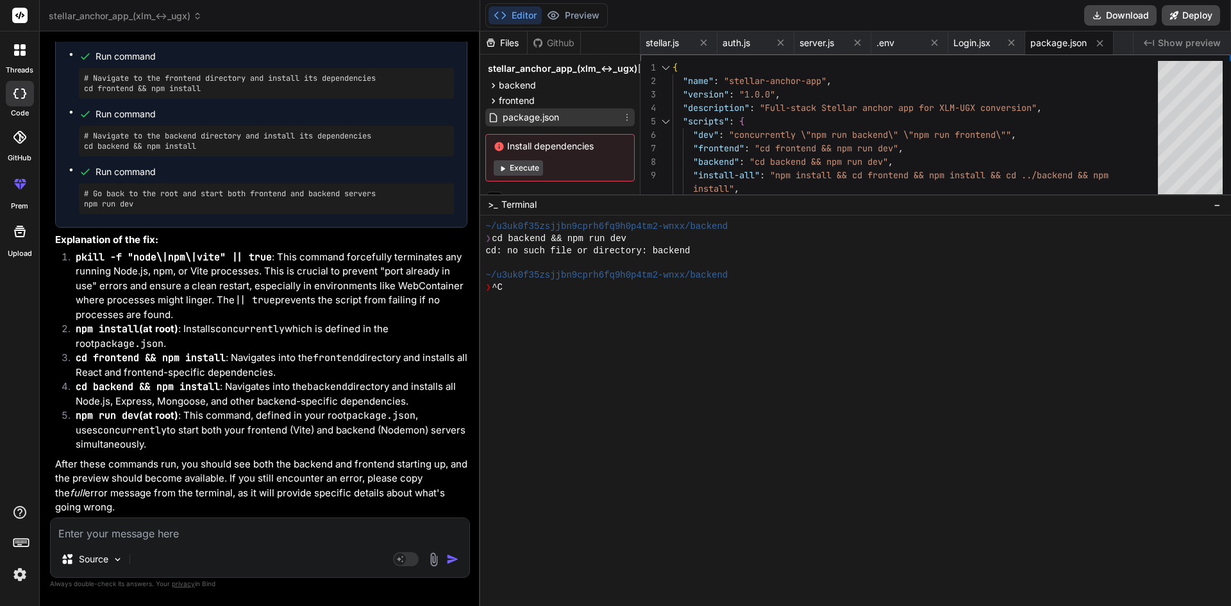
scroll to position [18, 0]
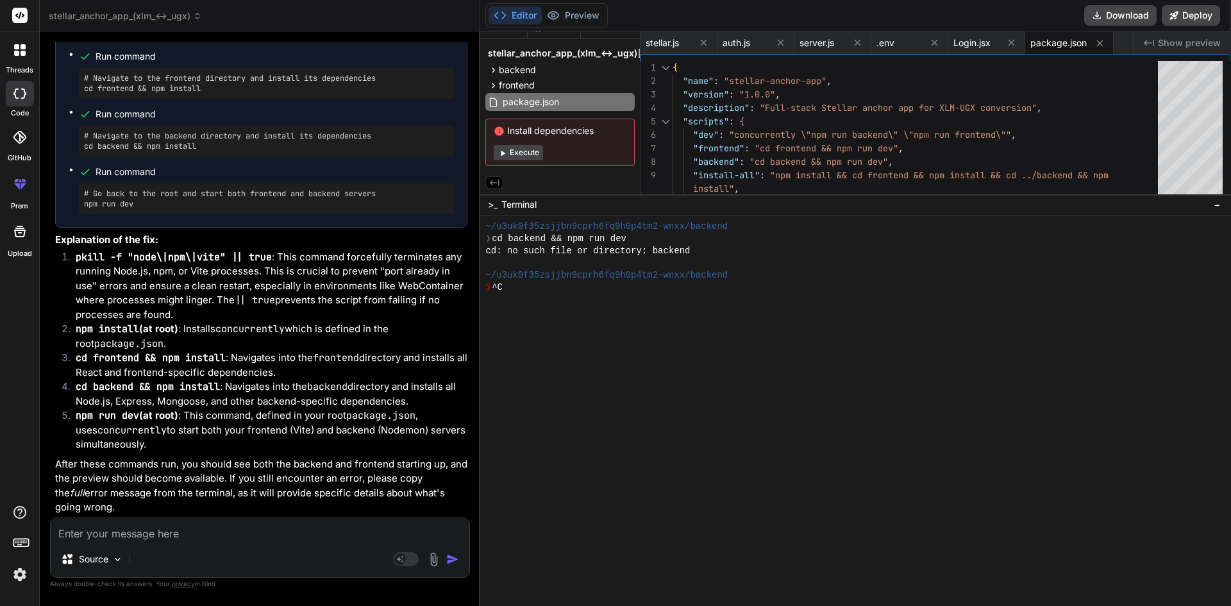
click at [527, 53] on span "stellar_anchor_app_(xlm_↔_ugx)" at bounding box center [562, 53] width 149 height 13
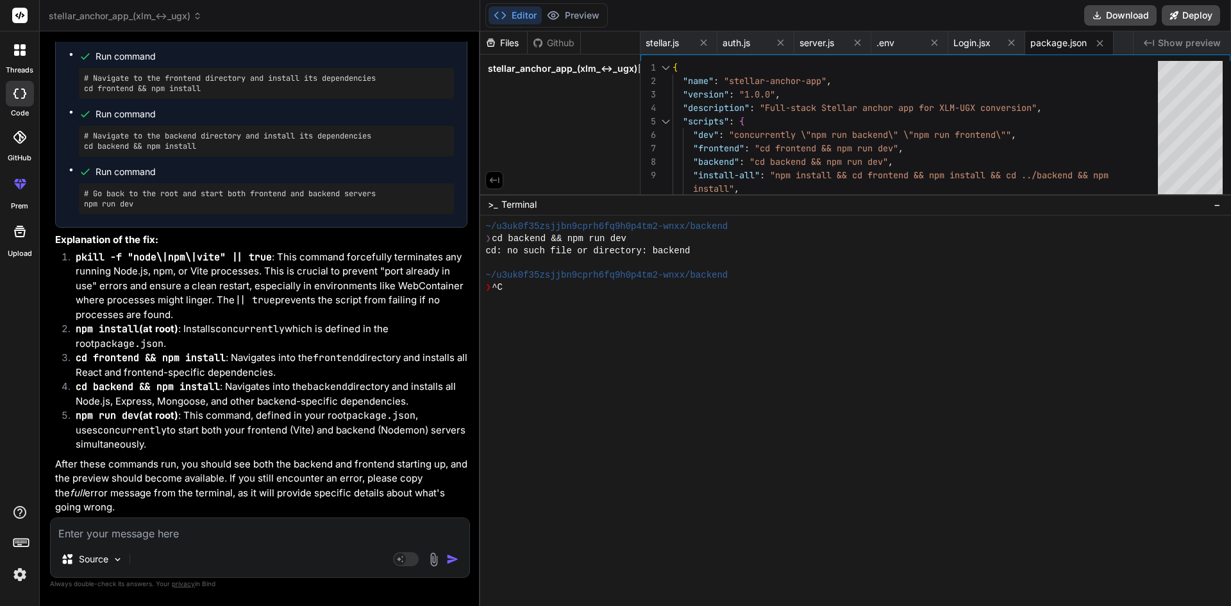
click at [514, 203] on span "Terminal" at bounding box center [518, 204] width 35 height 13
click at [514, 202] on span "Terminal" at bounding box center [518, 204] width 35 height 13
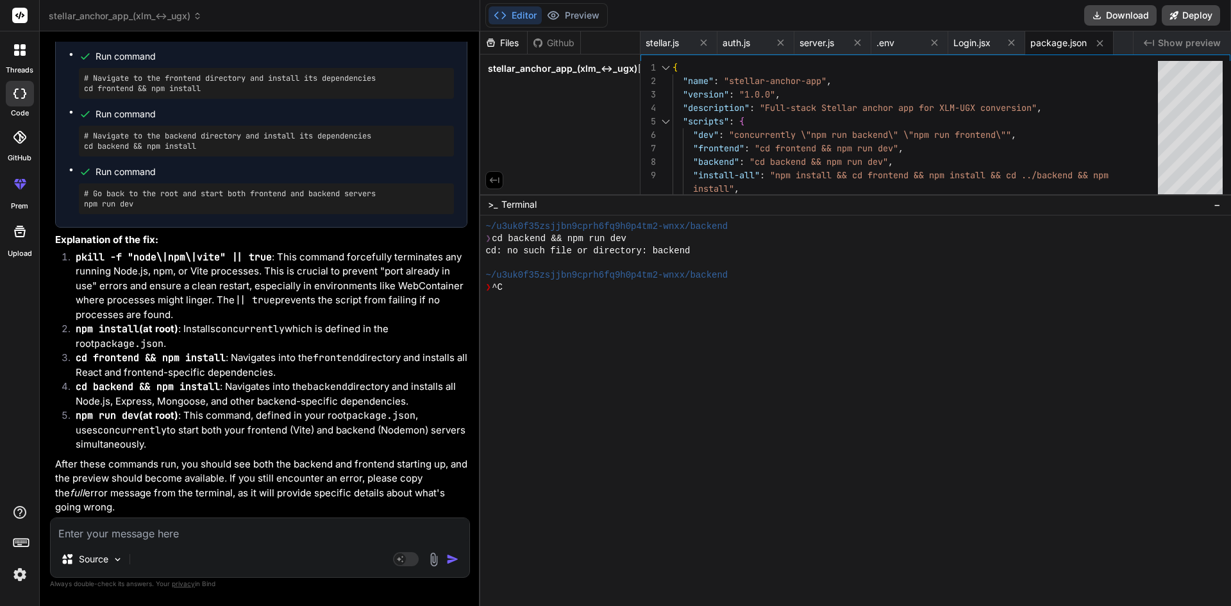
click at [717, 466] on div at bounding box center [855, 410] width 751 height 390
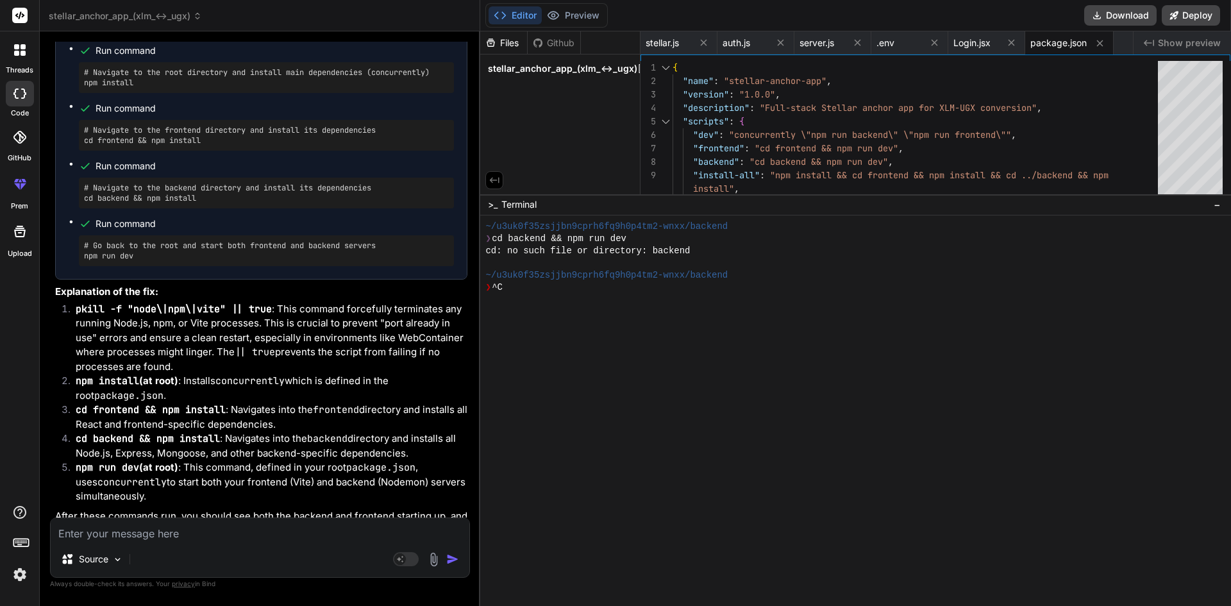
scroll to position [5300, 0]
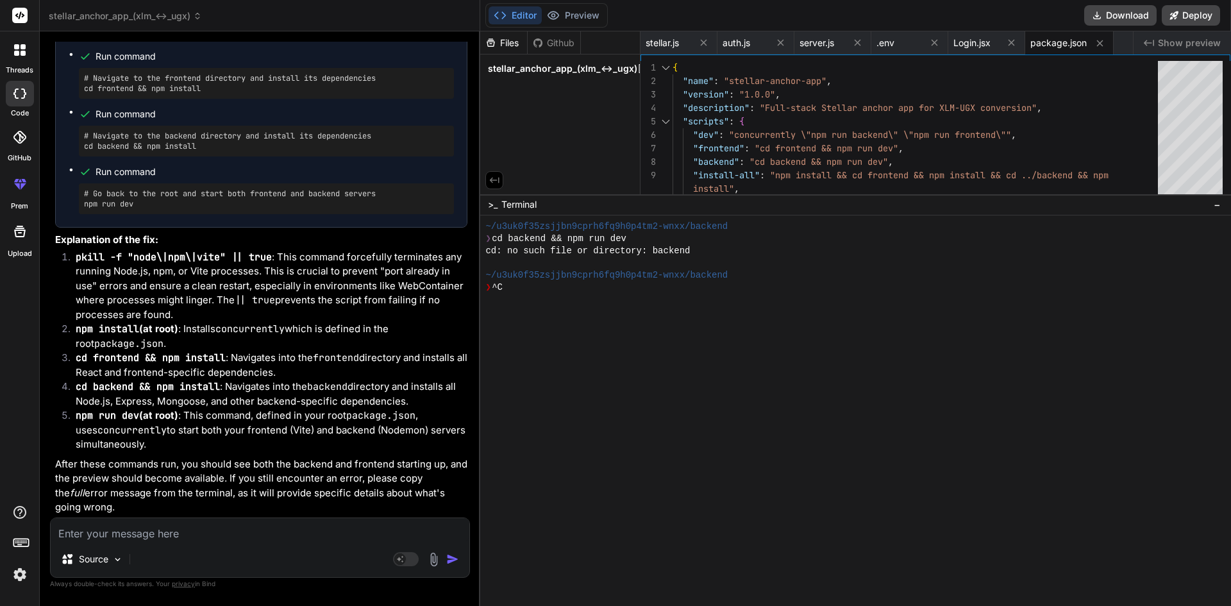
click at [181, 545] on div "Source Agent Mode. When this toggle is activated, AI automatically makes decisi…" at bounding box center [260, 547] width 420 height 60
click at [113, 561] on img at bounding box center [117, 559] width 11 height 11
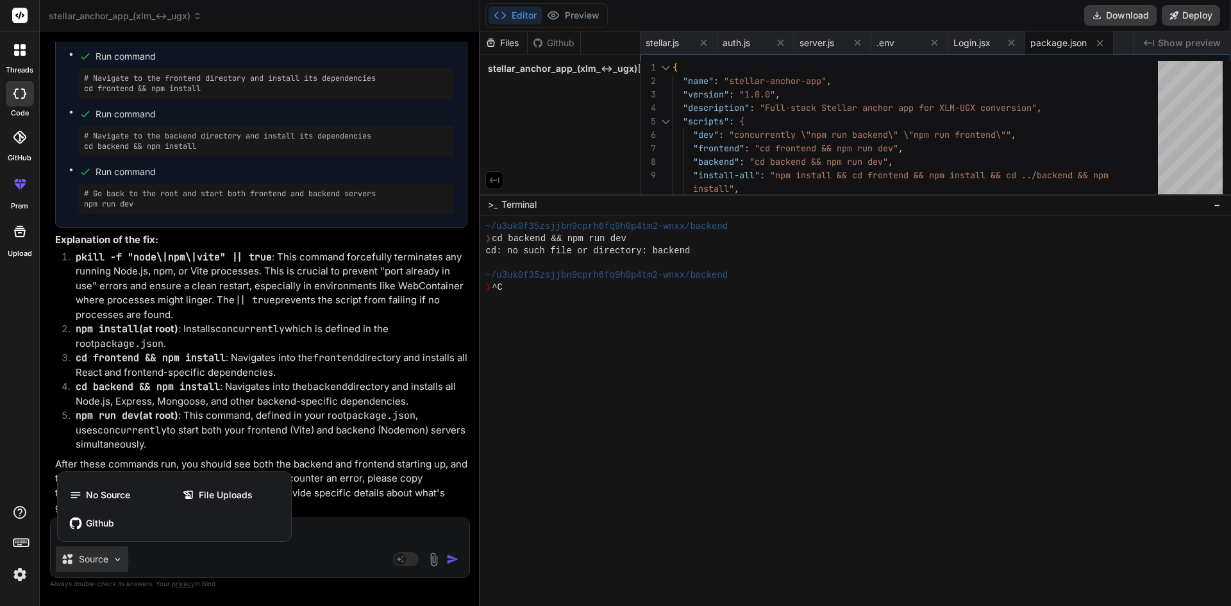
click at [536, 460] on div at bounding box center [615, 303] width 1231 height 606
type textarea "x"
